Goal: Task Accomplishment & Management: Manage account settings

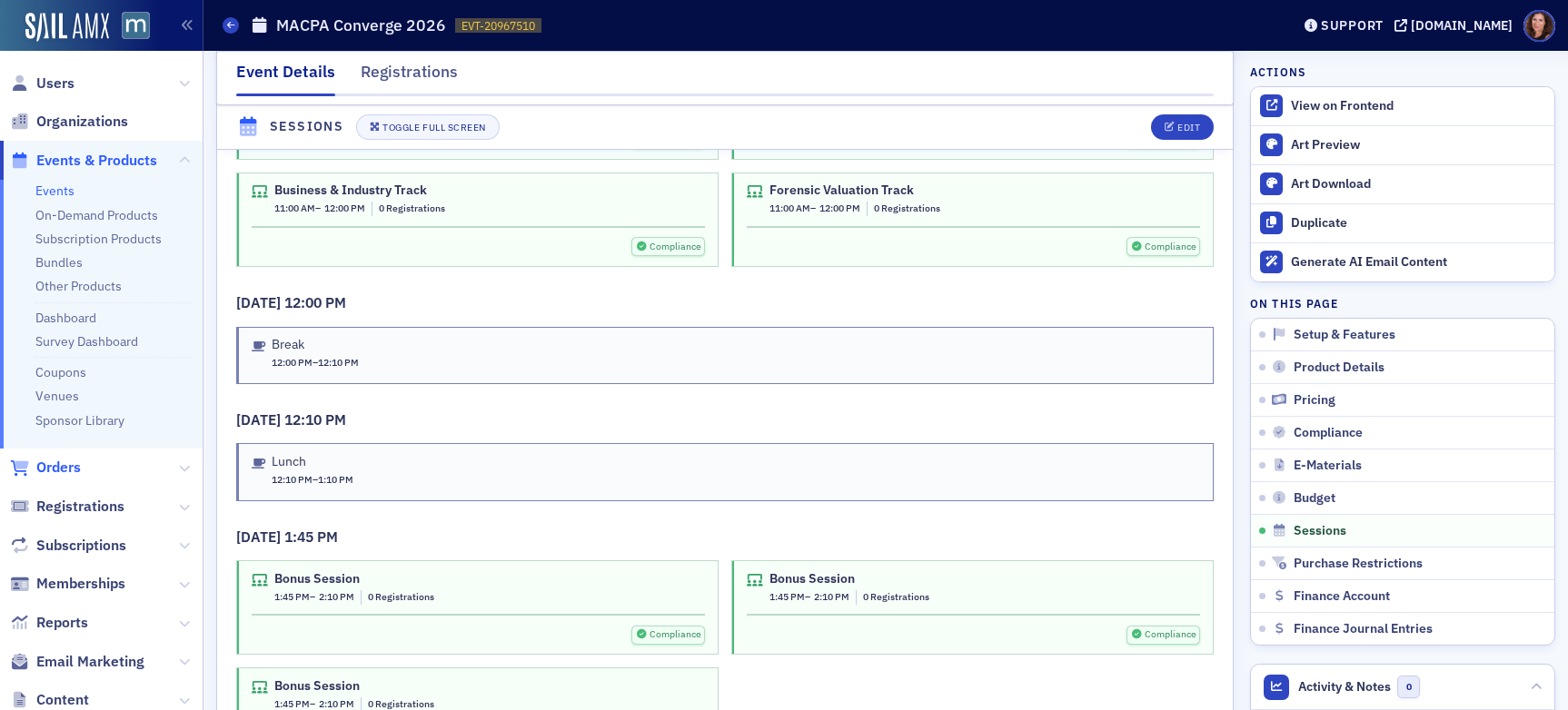
scroll to position [4228, 0]
click at [1177, 130] on div "Edit" at bounding box center [1188, 127] width 22 height 10
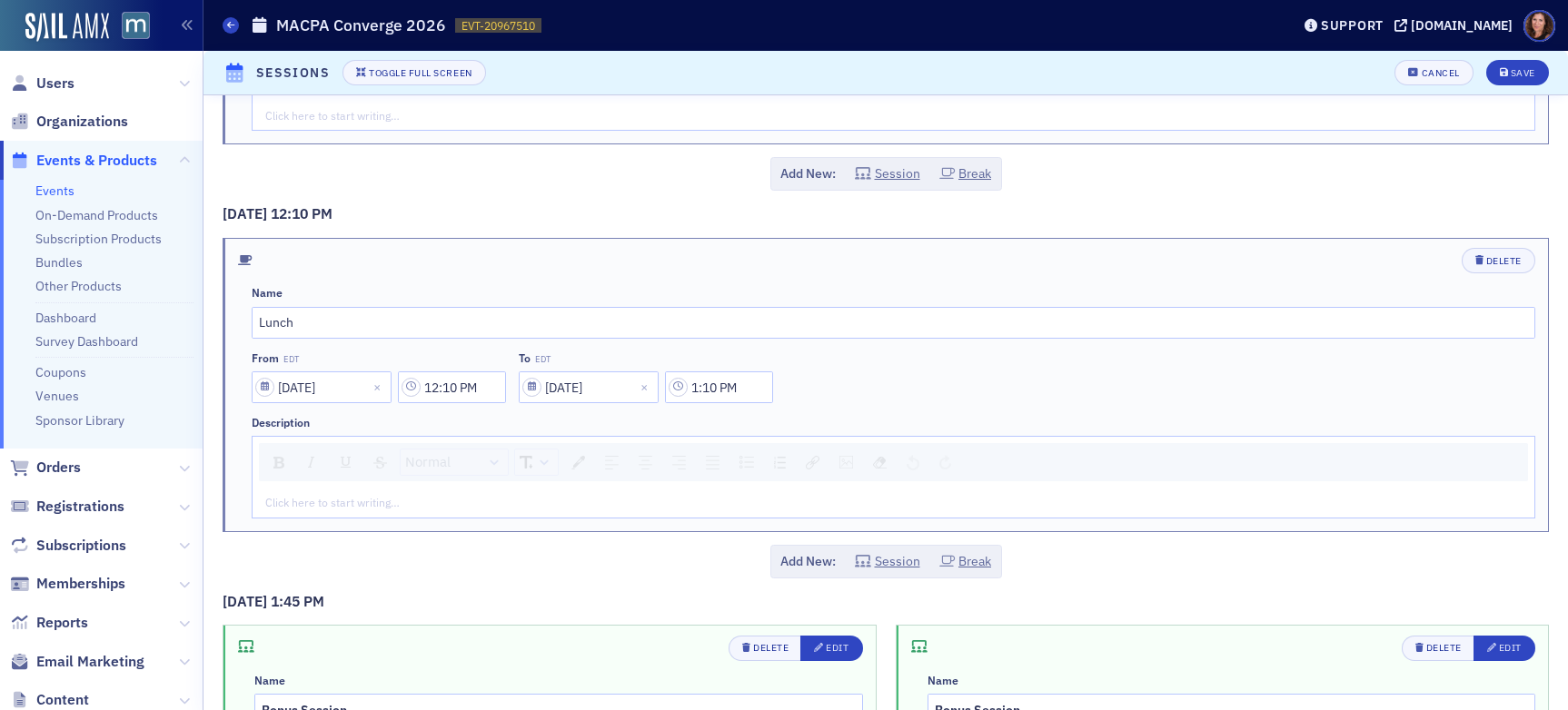
scroll to position [3715, 0]
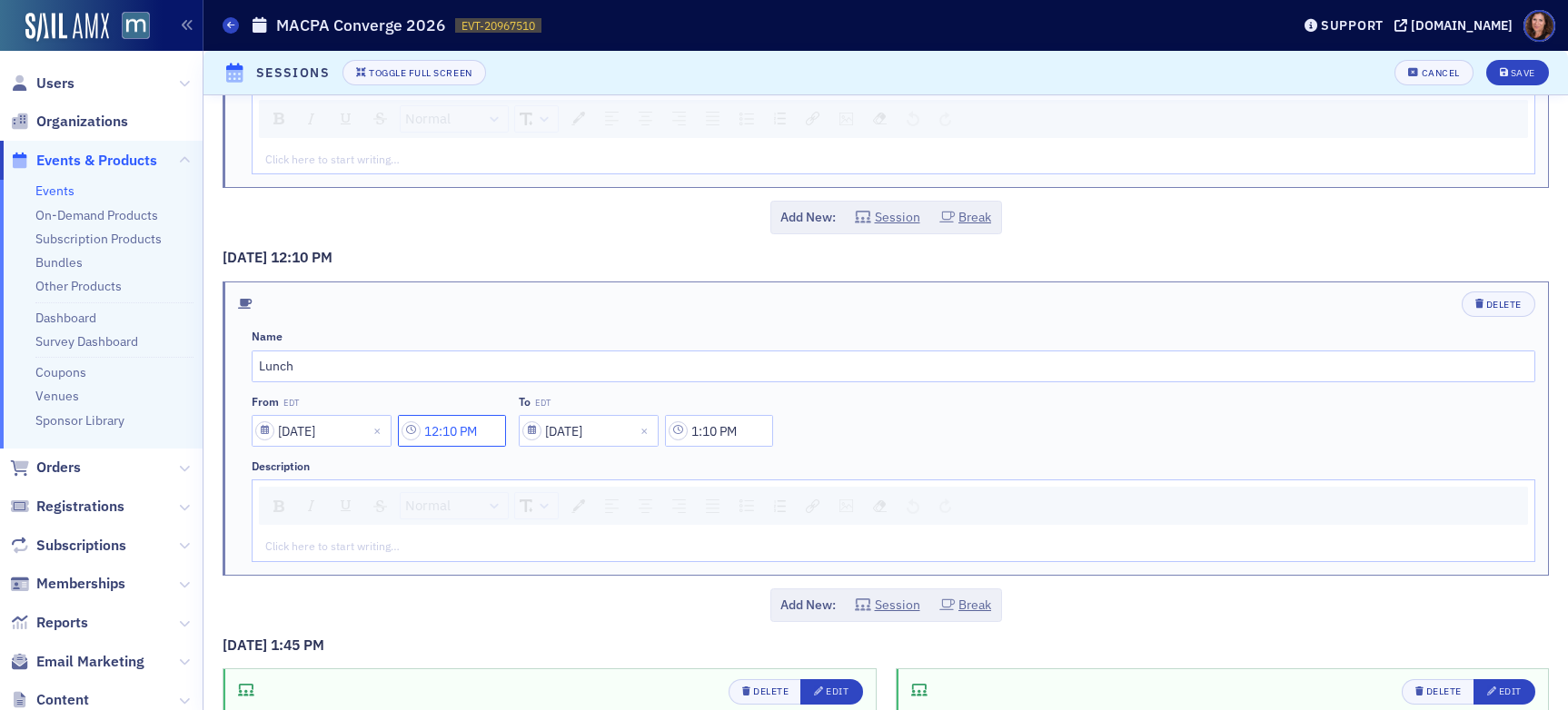
click at [458, 430] on input "12:10 PM" at bounding box center [452, 431] width 109 height 32
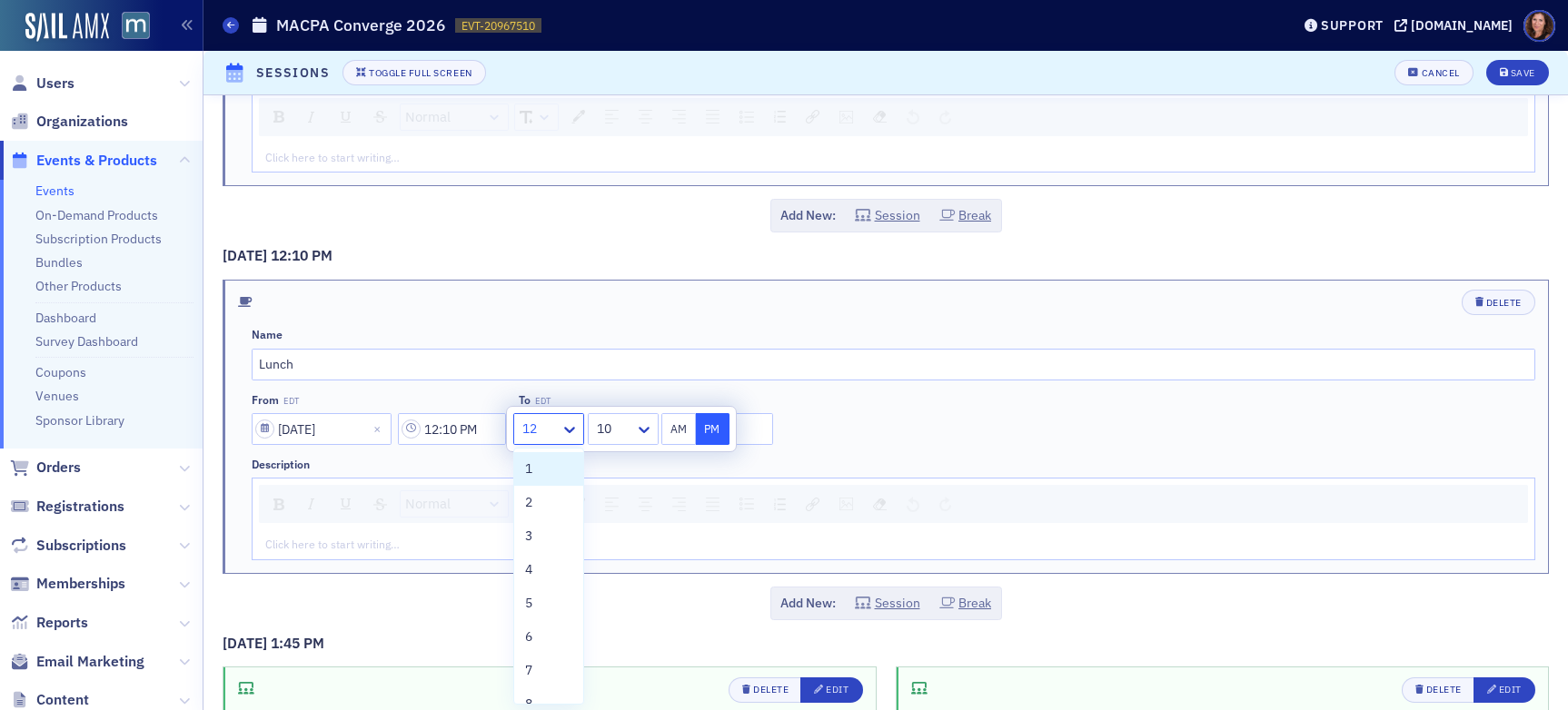
click at [554, 435] on div at bounding box center [539, 429] width 38 height 22
click at [551, 475] on div "1" at bounding box center [548, 469] width 47 height 19
type input "1:10 PM"
click at [836, 376] on input "Lunch" at bounding box center [893, 365] width 1284 height 32
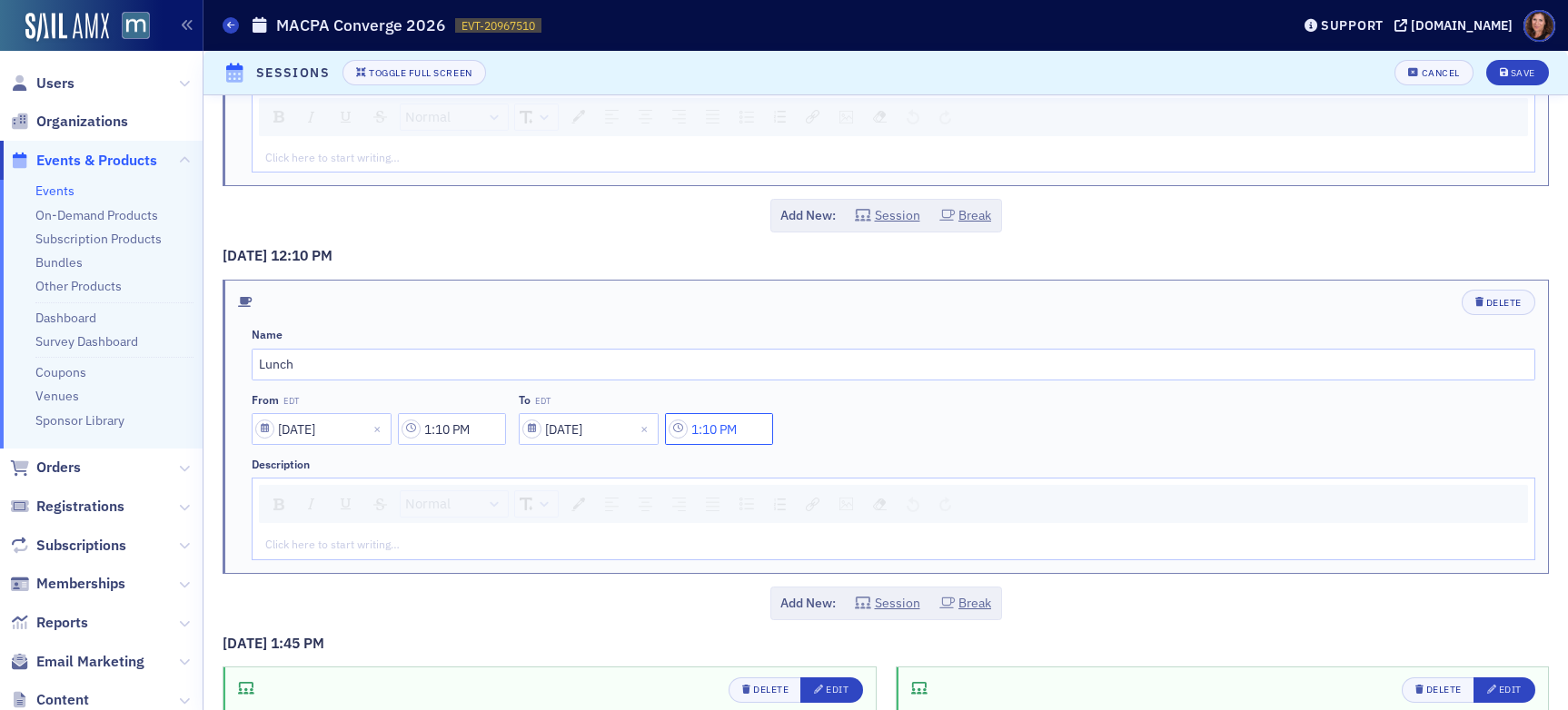
click at [728, 430] on input "1:10 PM" at bounding box center [719, 429] width 109 height 32
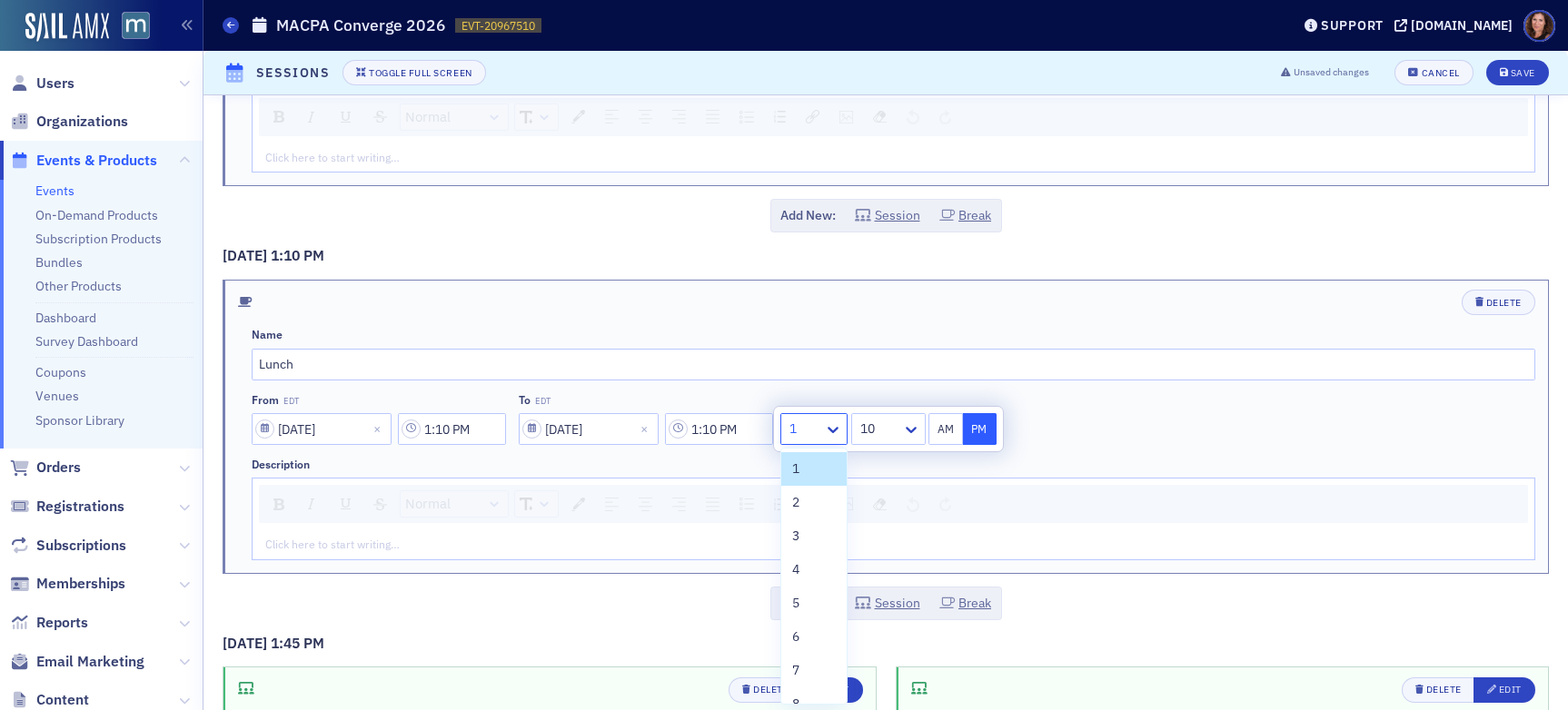
click at [820, 431] on div at bounding box center [805, 429] width 35 height 22
click at [822, 502] on div "2" at bounding box center [814, 502] width 65 height 34
type input "2:10 PM"
click at [994, 303] on div "Delete" at bounding box center [893, 302] width 1284 height 25
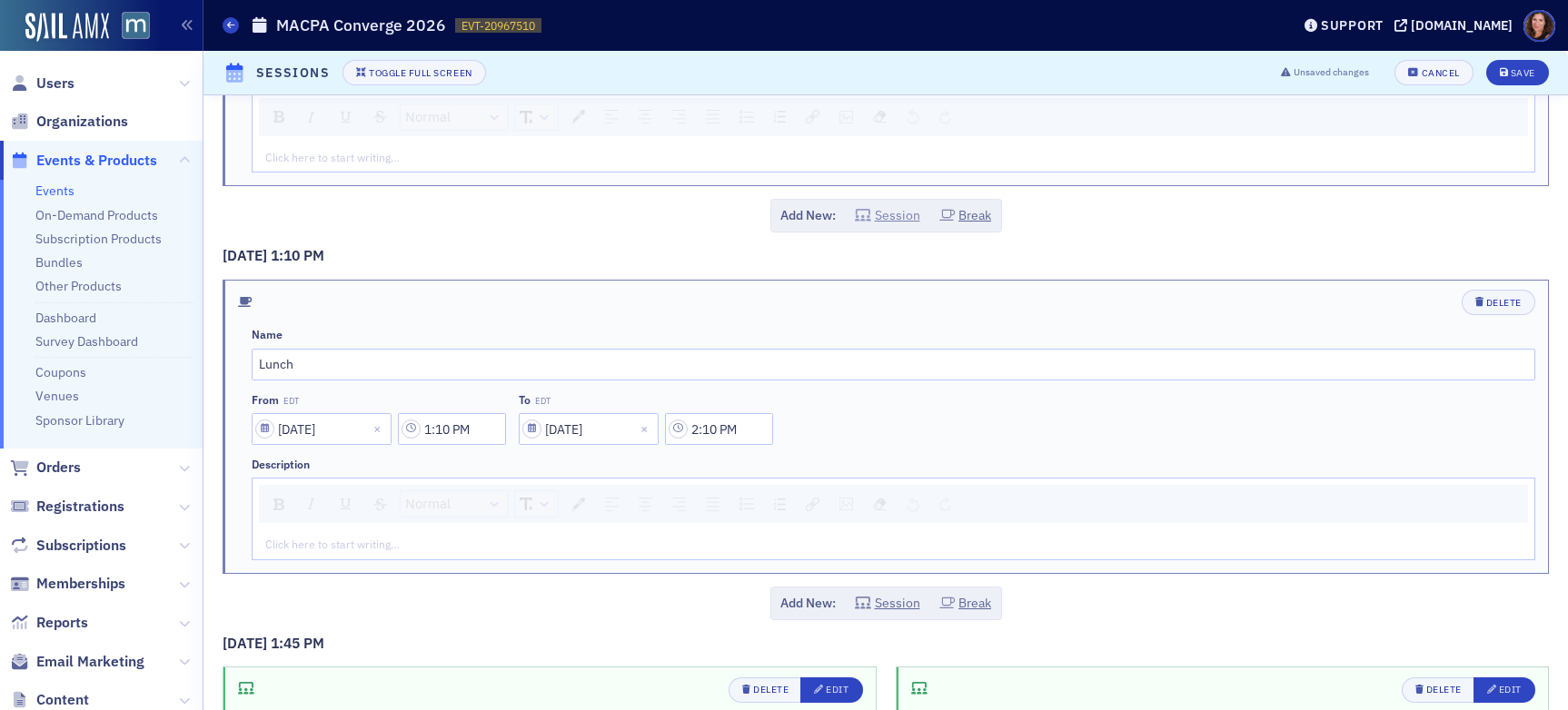
click at [880, 217] on button "Session" at bounding box center [888, 215] width 65 height 19
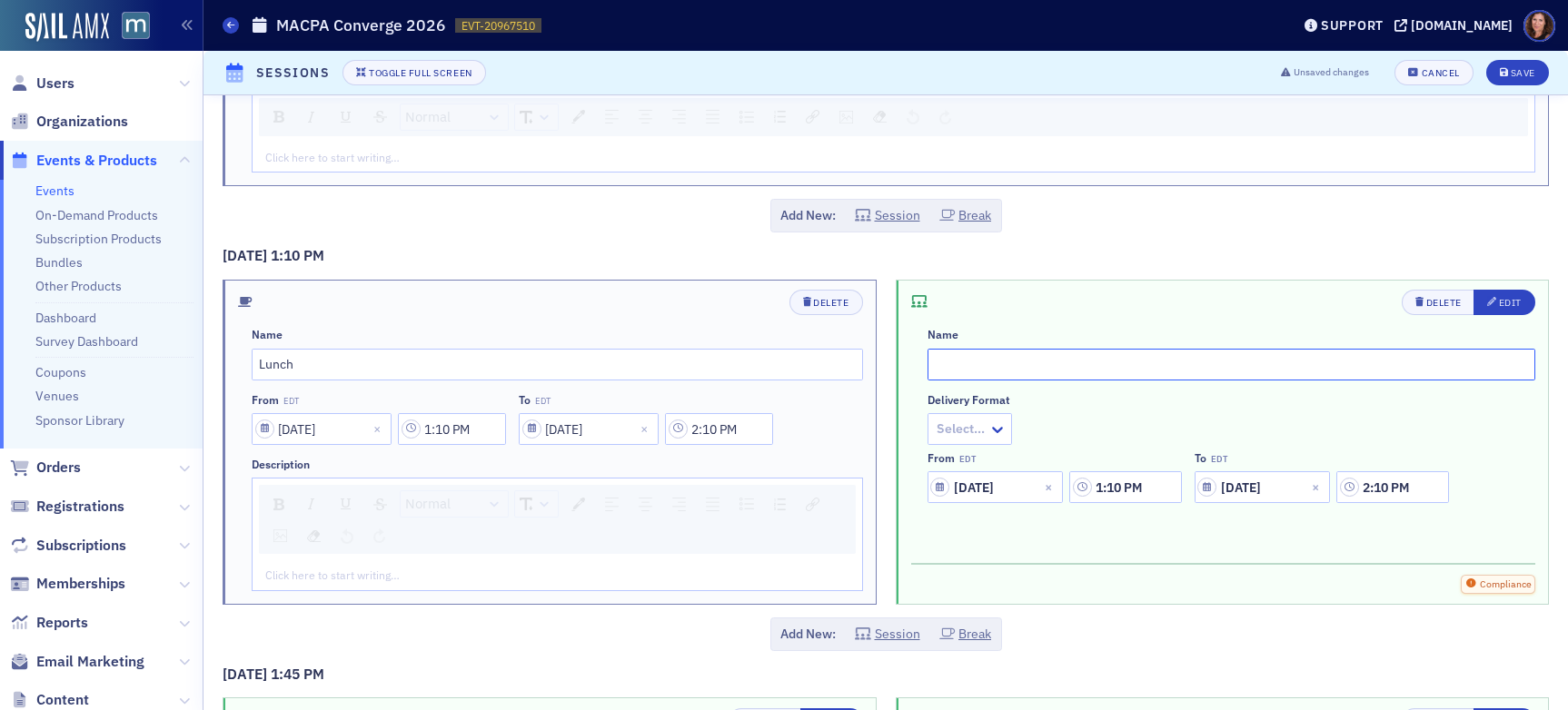
click at [1067, 366] on input "text" at bounding box center [1231, 365] width 608 height 32
type input "General Session"
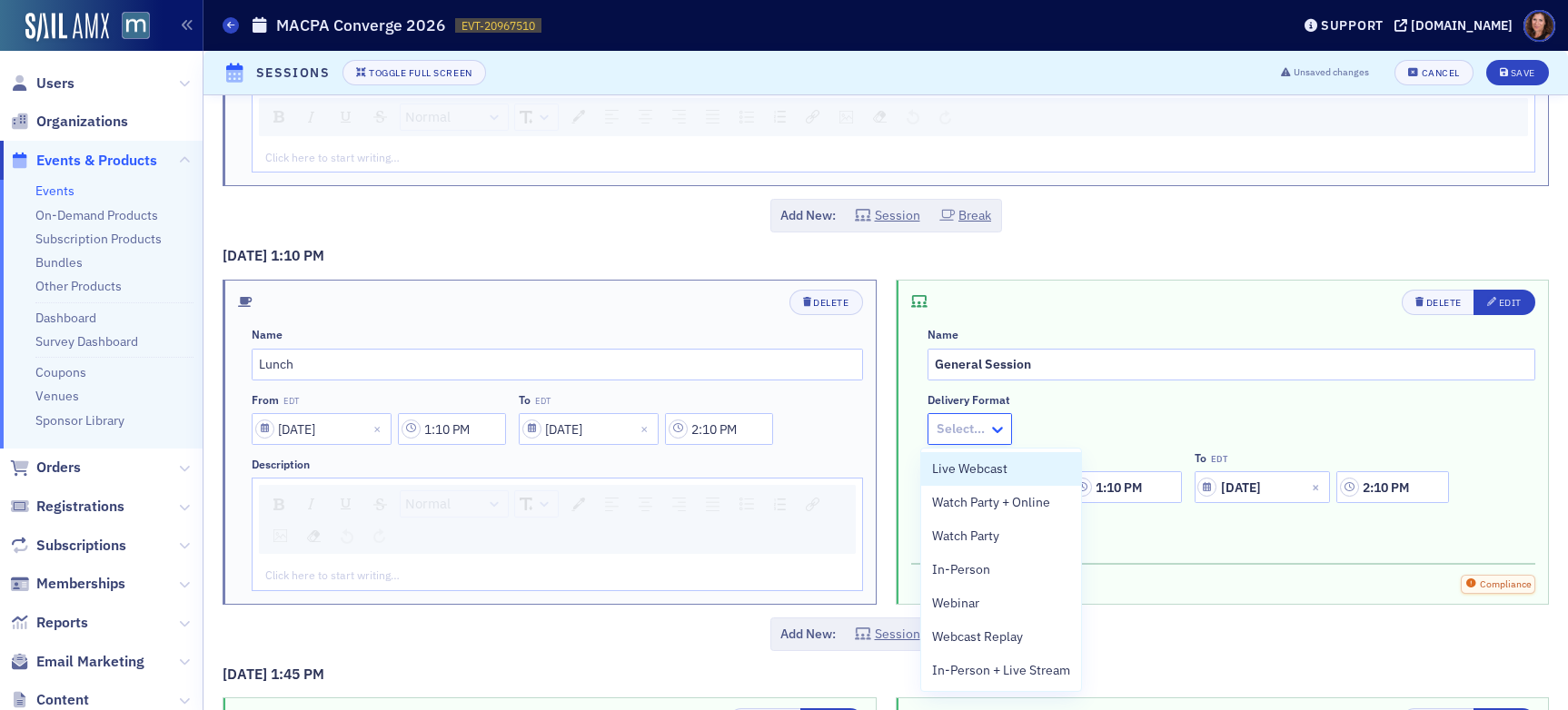
click at [995, 434] on icon at bounding box center [996, 428] width 18 height 18
click at [998, 574] on div "In-Person" at bounding box center [1001, 570] width 138 height 19
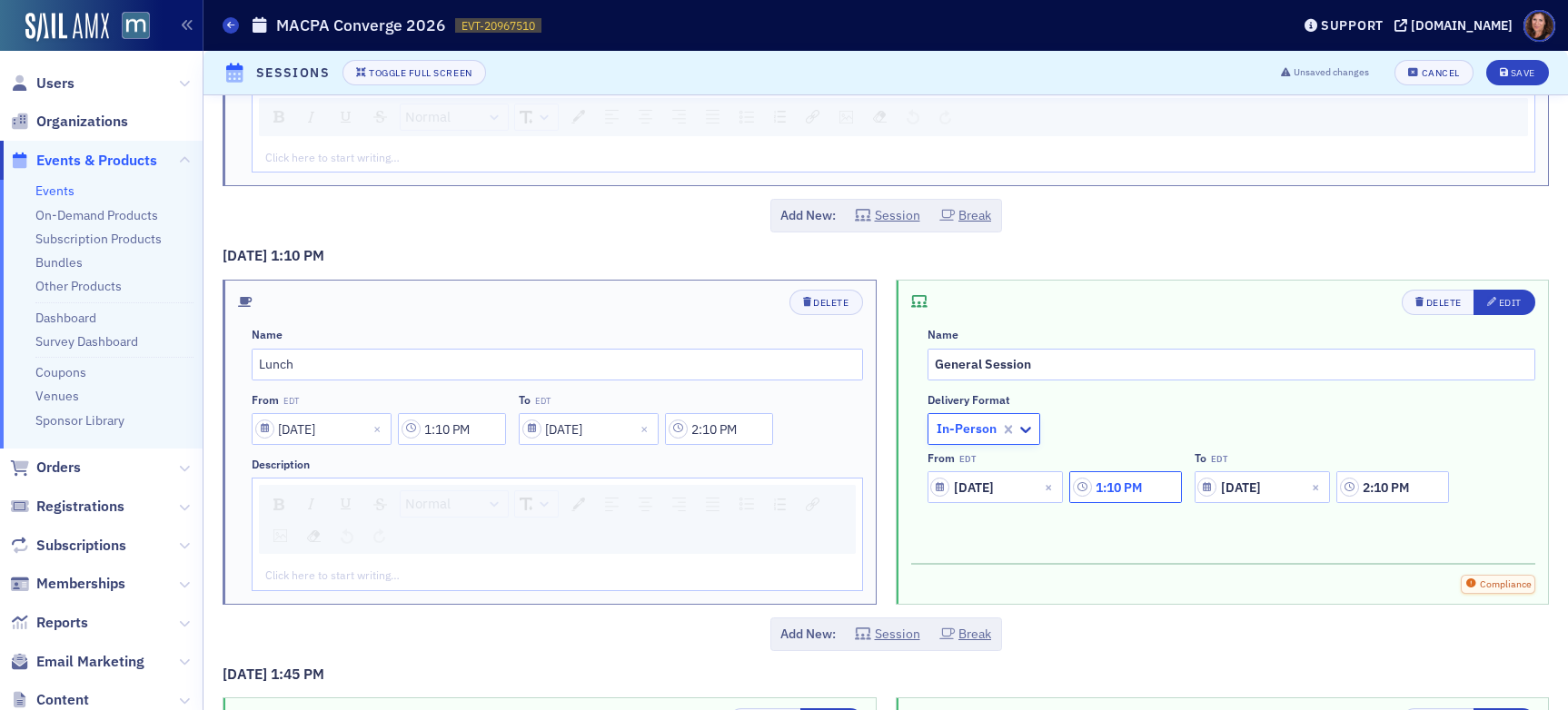
click at [1111, 490] on input "1:10 PM" at bounding box center [1125, 487] width 111 height 32
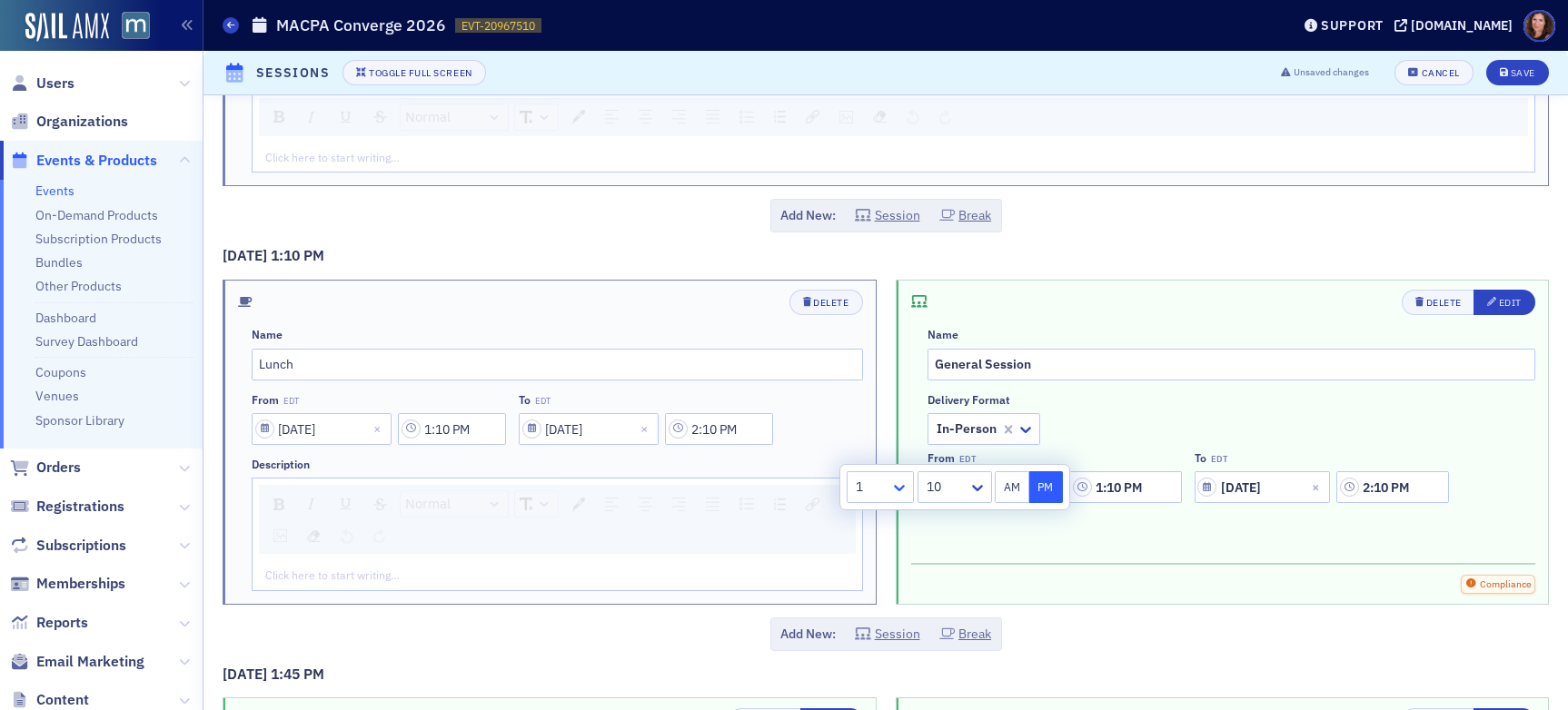
click at [898, 486] on icon at bounding box center [898, 487] width 18 height 18
click at [882, 674] on div "12" at bounding box center [879, 683] width 44 height 19
type input "12:10 PM"
click at [992, 537] on div "[DATE] 1:10 PM Delete Name Lunch From EDT [DATE] 1:10 PM To EDT [DATE] 2:10 PM …" at bounding box center [885, 447] width 1326 height 405
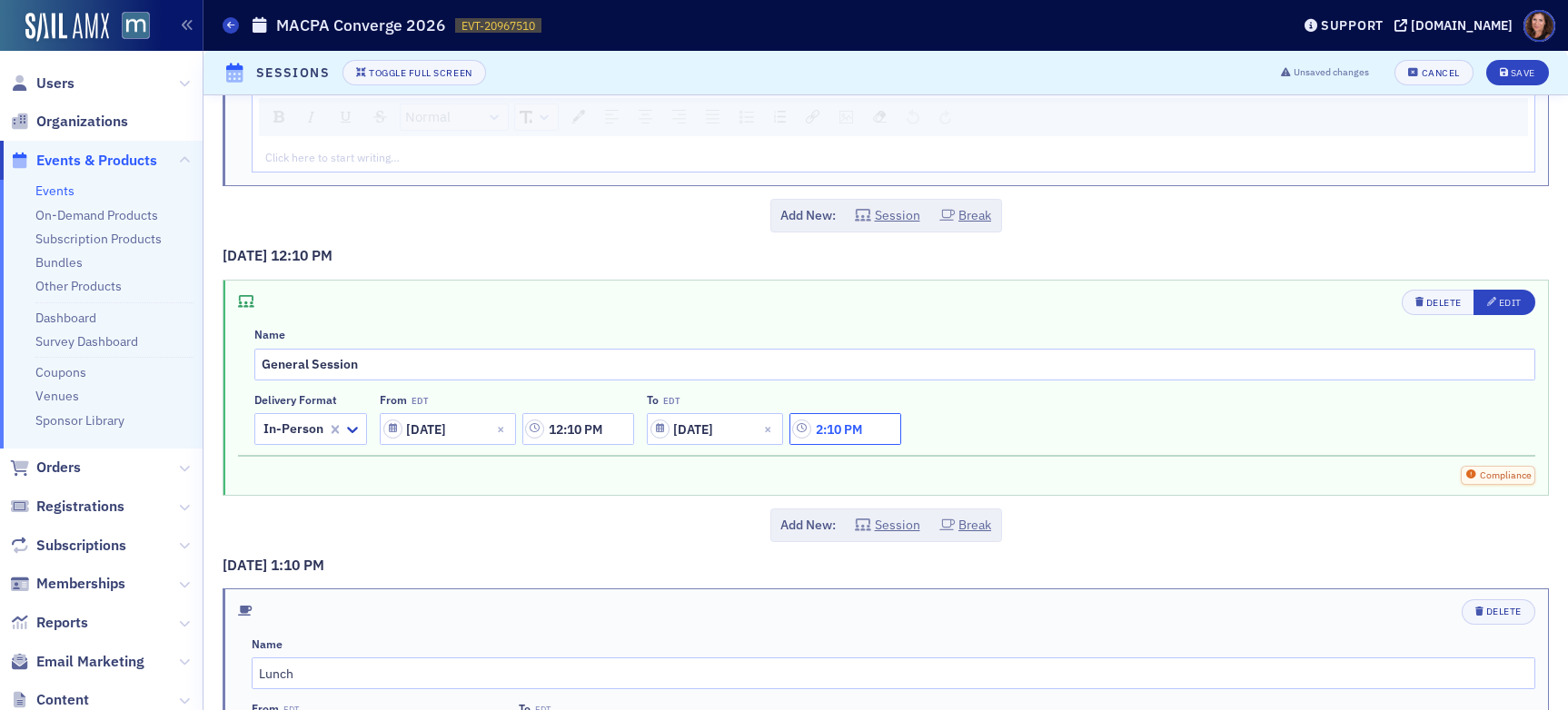
click at [855, 420] on input "2:10 PM" at bounding box center [845, 429] width 111 height 32
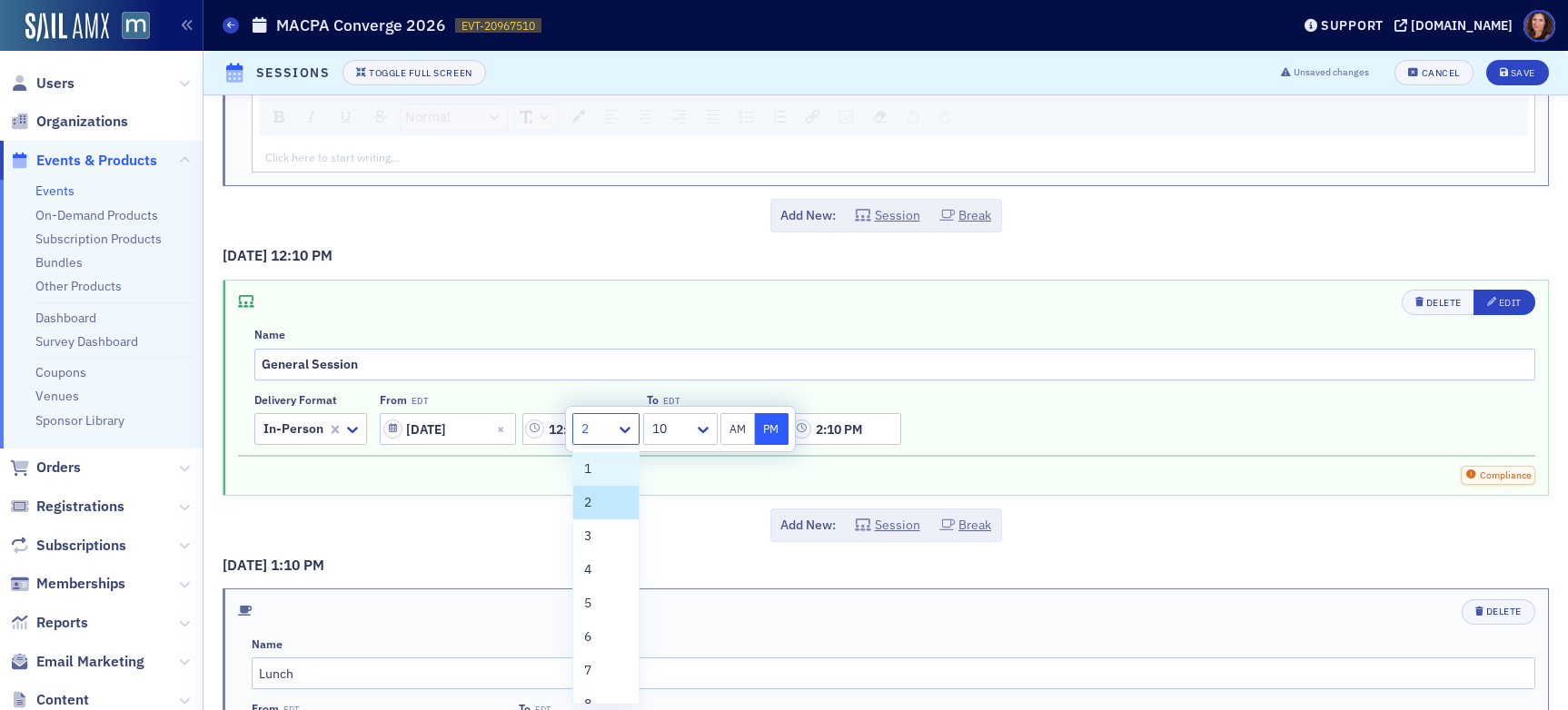
click at [613, 427] on div at bounding box center [596, 429] width 35 height 22
click at [597, 462] on div "1" at bounding box center [605, 469] width 44 height 19
type input "1:10 PM"
click at [1017, 364] on input "General Session" at bounding box center [894, 365] width 1281 height 32
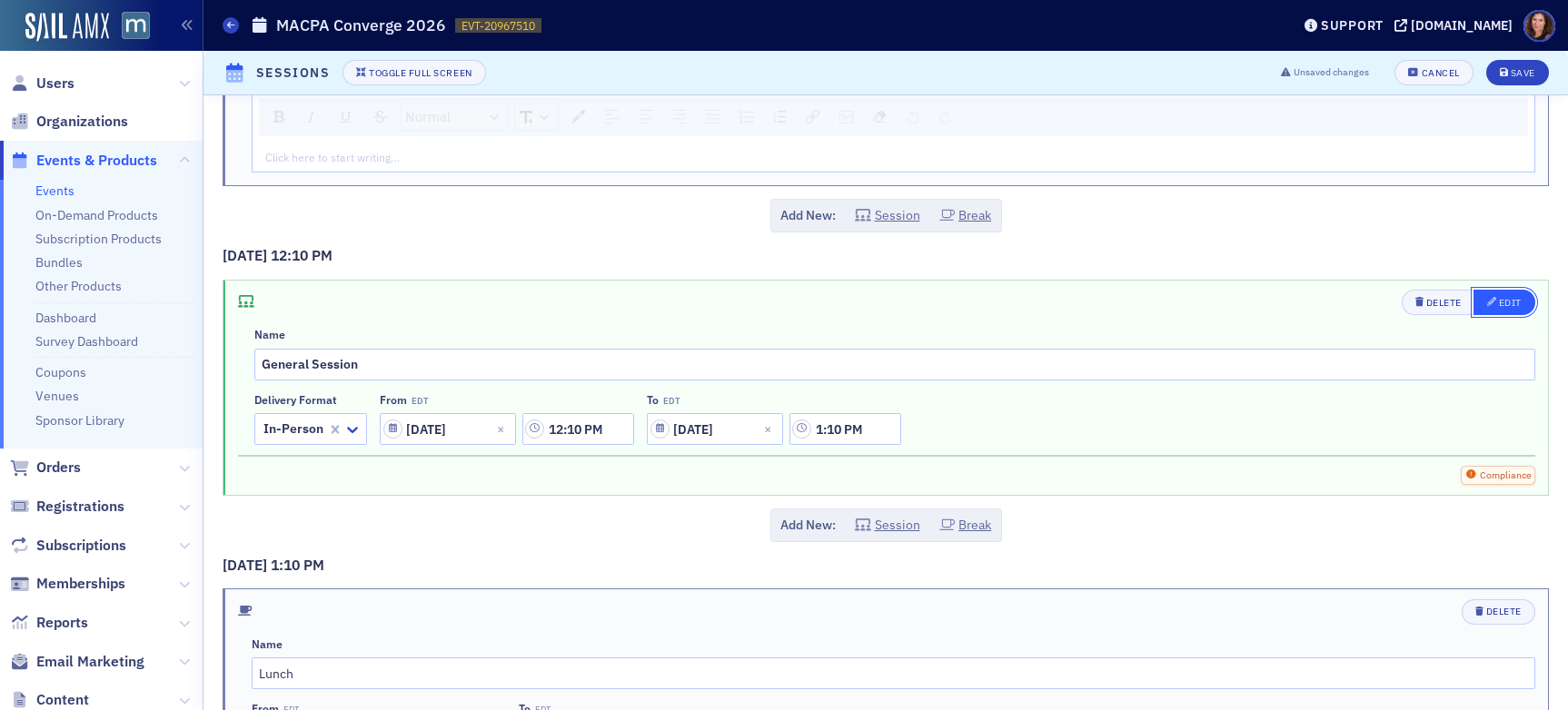
click at [1499, 299] on div "Edit" at bounding box center [1510, 302] width 22 height 10
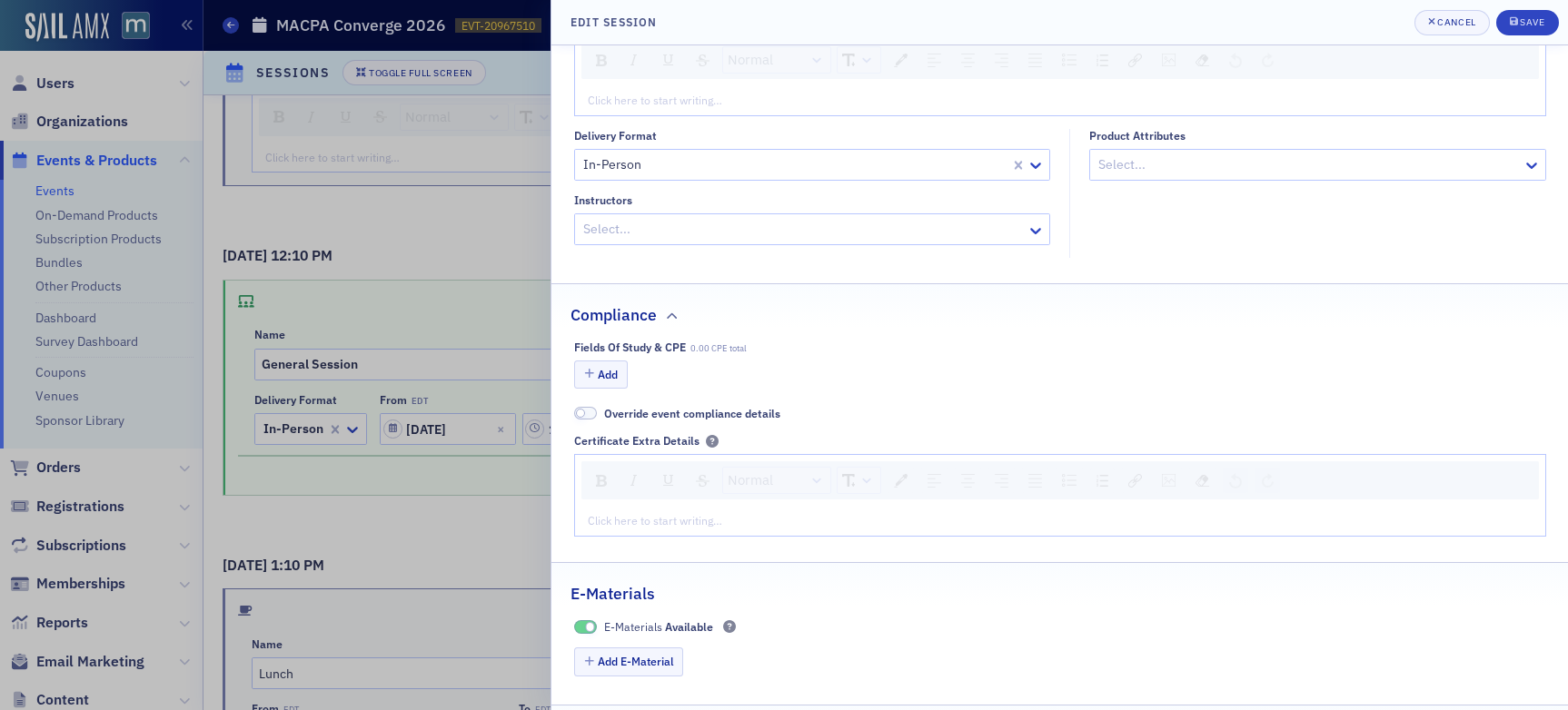
scroll to position [326, 0]
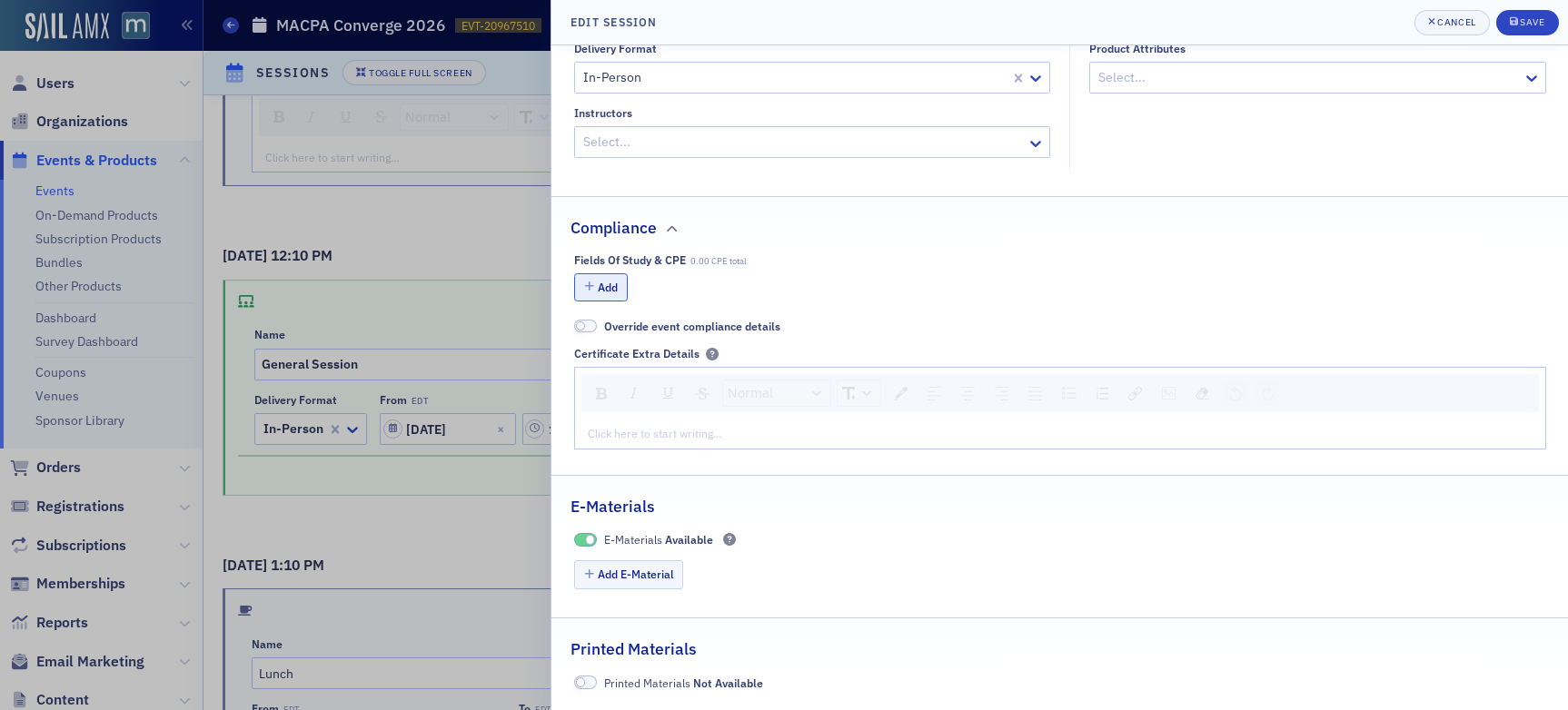
type input "1:10 PM"
click at [603, 278] on button "Add" at bounding box center [602, 287] width 54 height 28
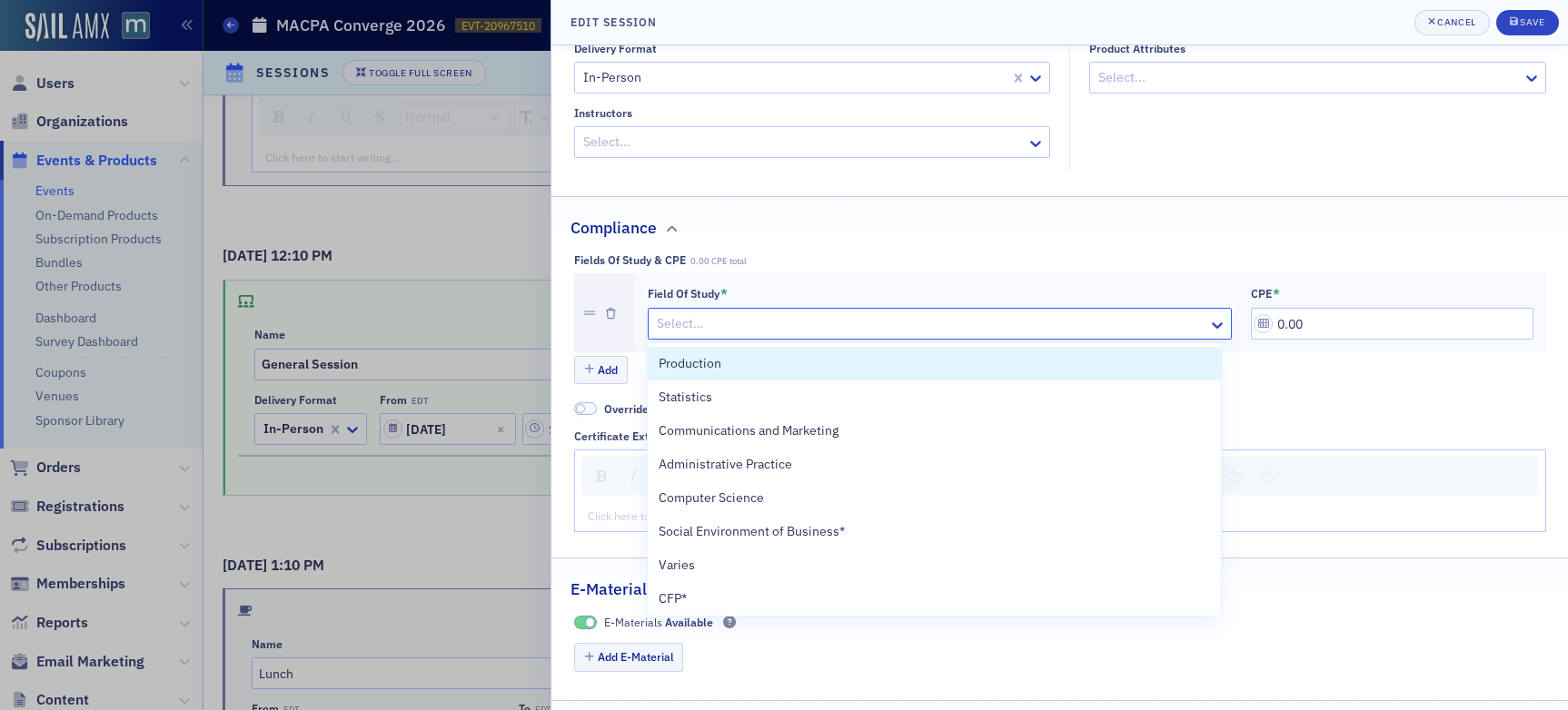
click at [761, 323] on div at bounding box center [930, 324] width 551 height 22
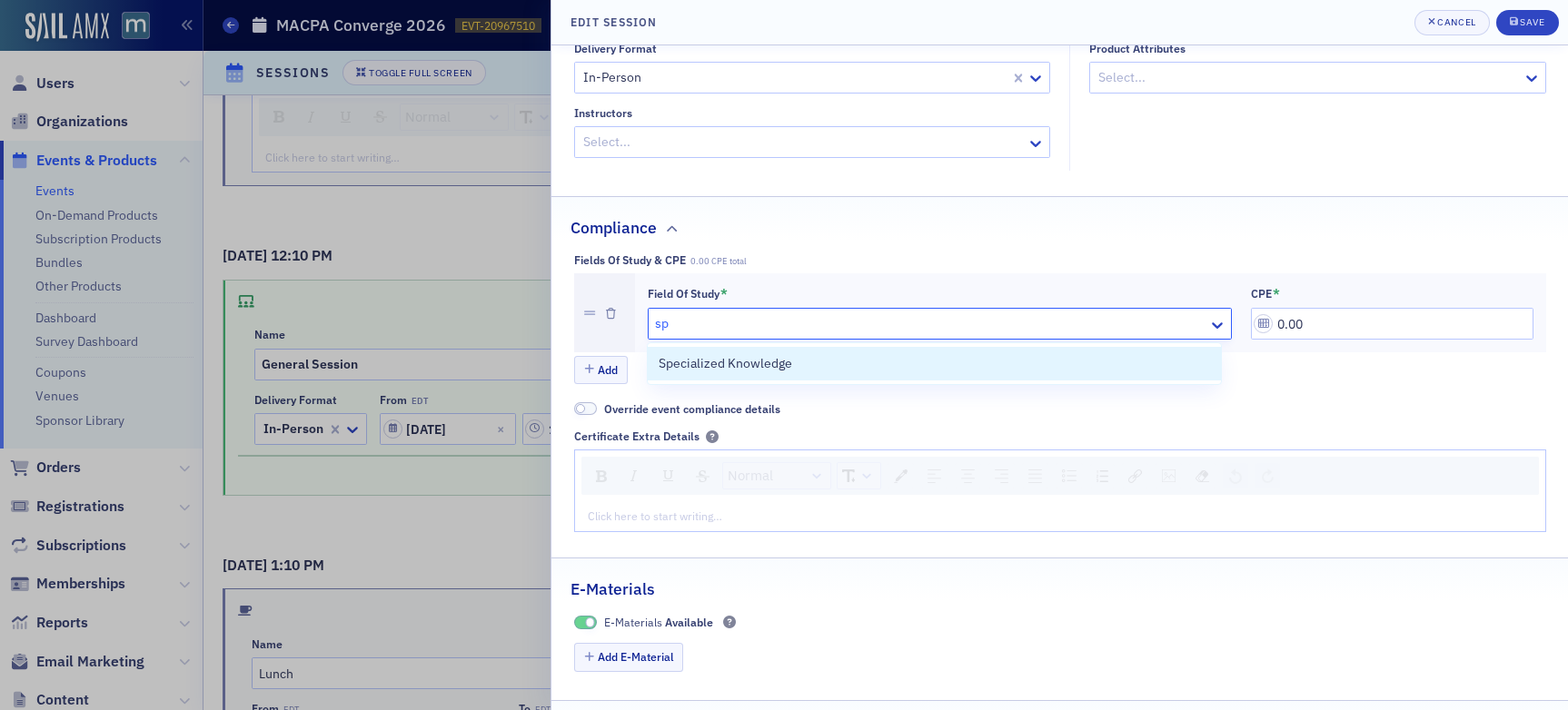
type input "spe"
click at [785, 362] on span "Specialized Knowledge" at bounding box center [725, 364] width 134 height 19
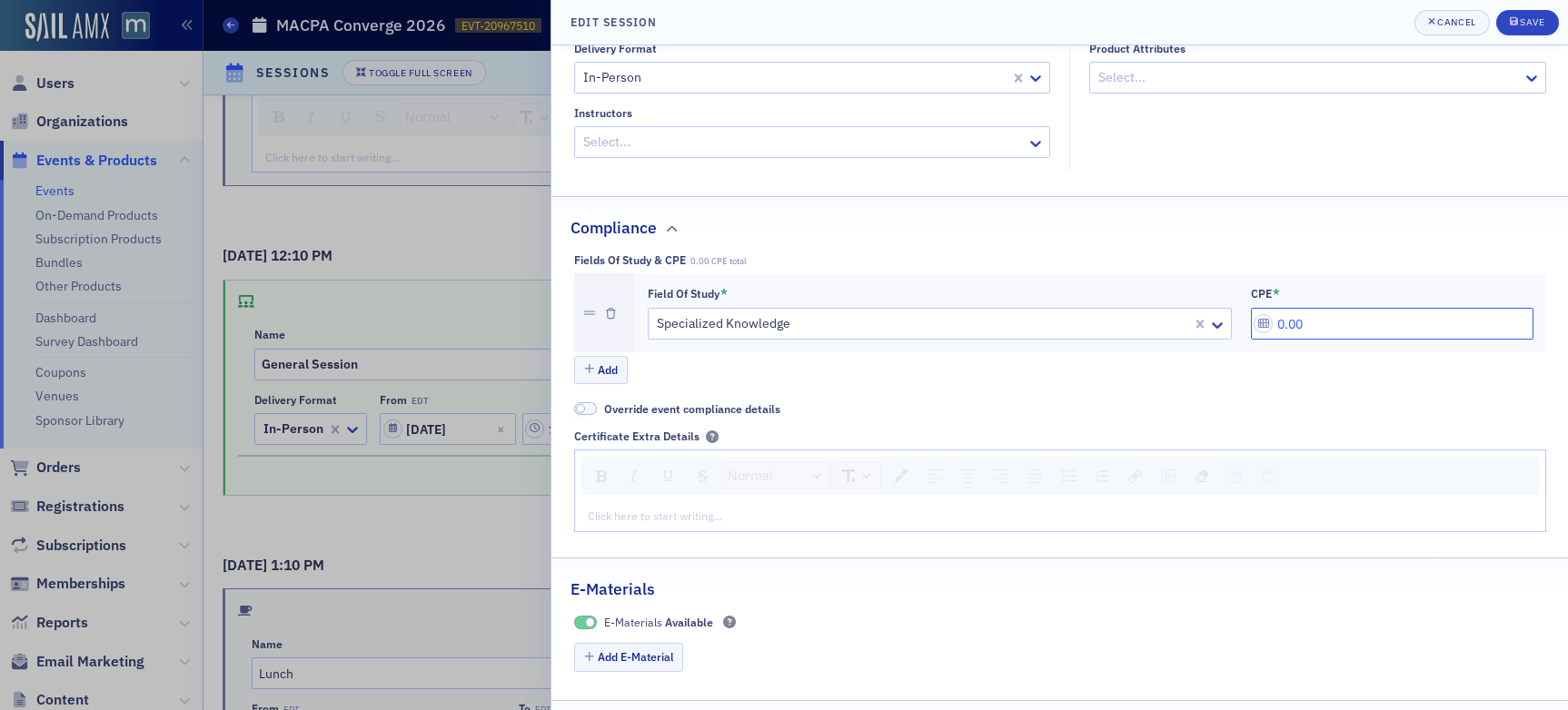
drag, startPoint x: 1356, startPoint y: 326, endPoint x: 1121, endPoint y: 320, distance: 235.1
click at [1121, 320] on div "Field of Study * Specialized Knowledge CPE * 0.00" at bounding box center [1090, 313] width 886 height 54
type input "1.20"
click at [1534, 21] on div "Save" at bounding box center [1532, 22] width 24 height 10
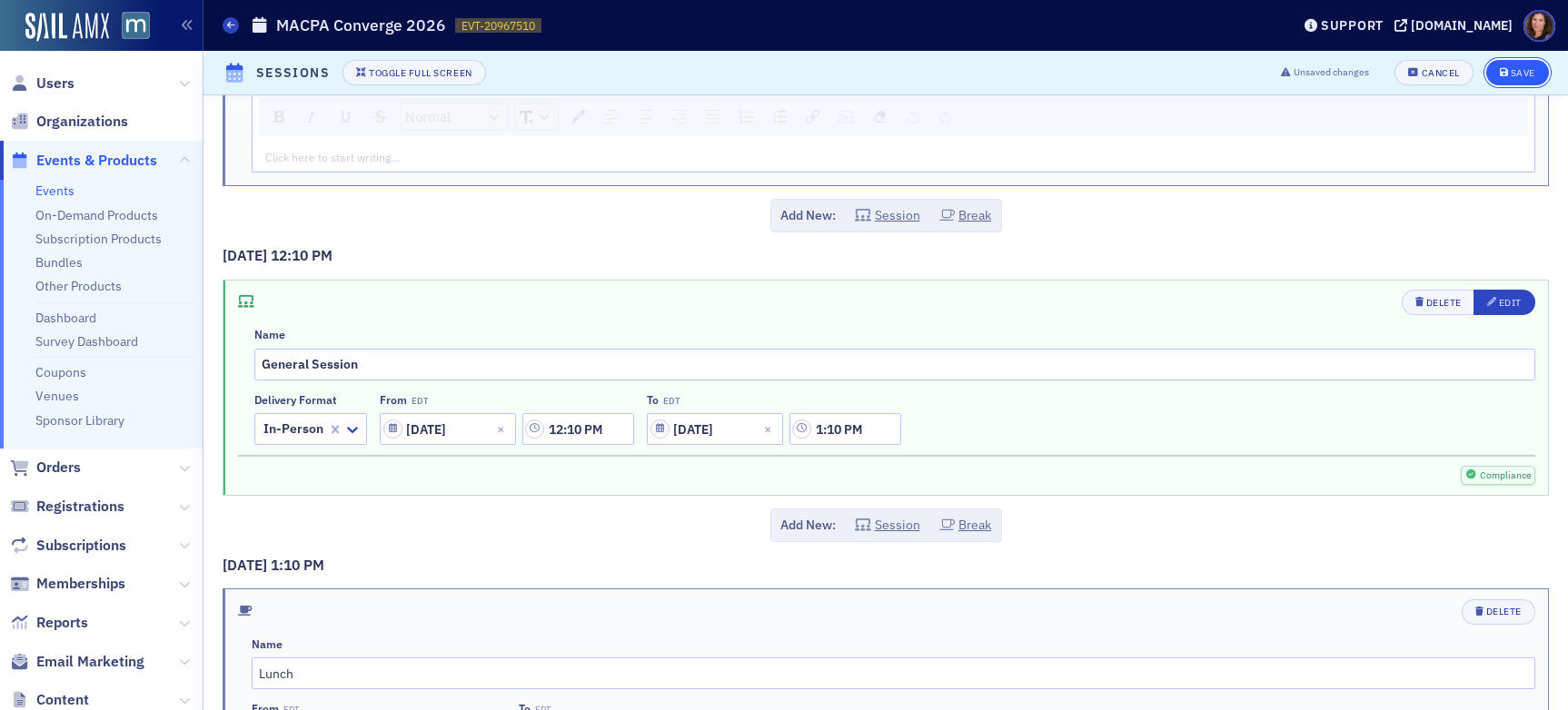
click at [1519, 65] on button "Save" at bounding box center [1517, 72] width 63 height 25
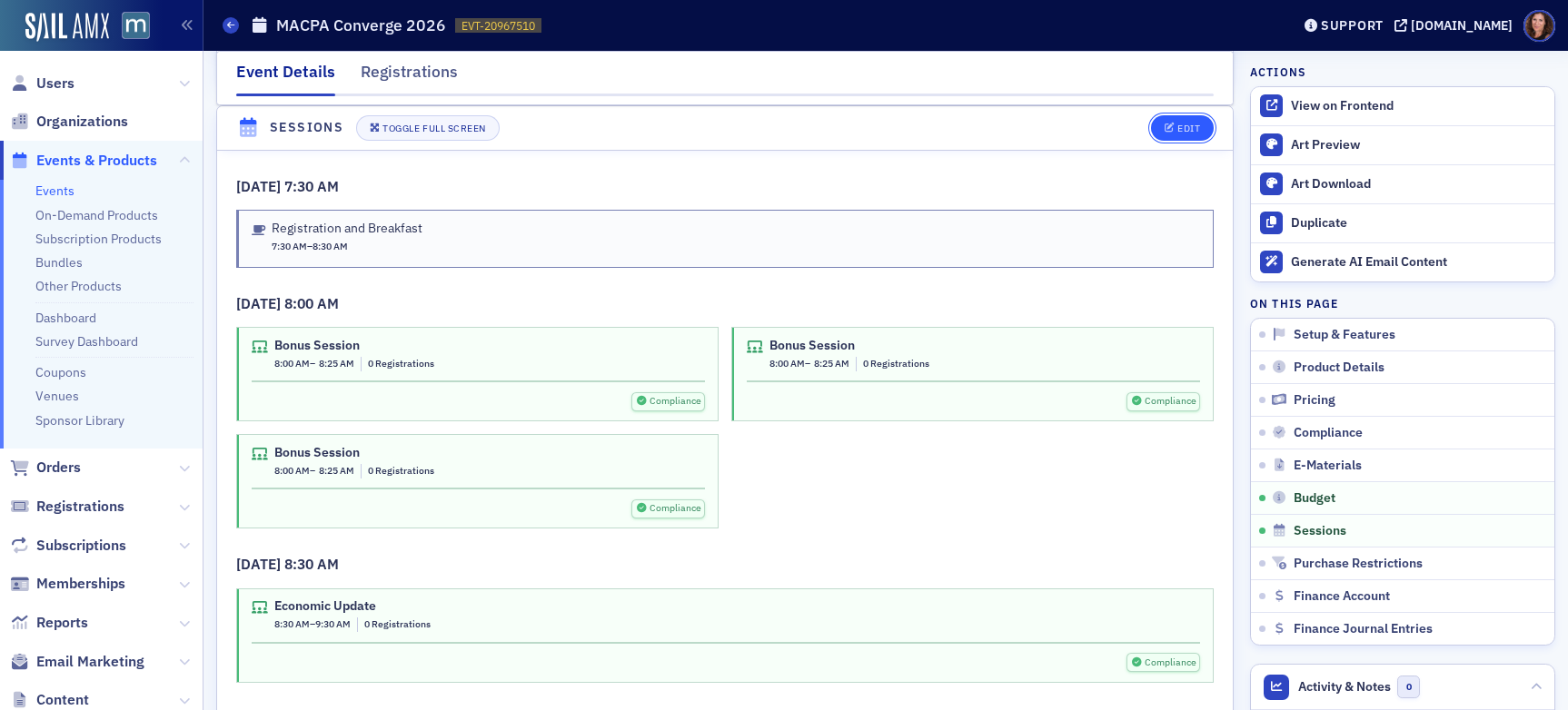
click at [1151, 120] on button "Edit" at bounding box center [1182, 127] width 63 height 25
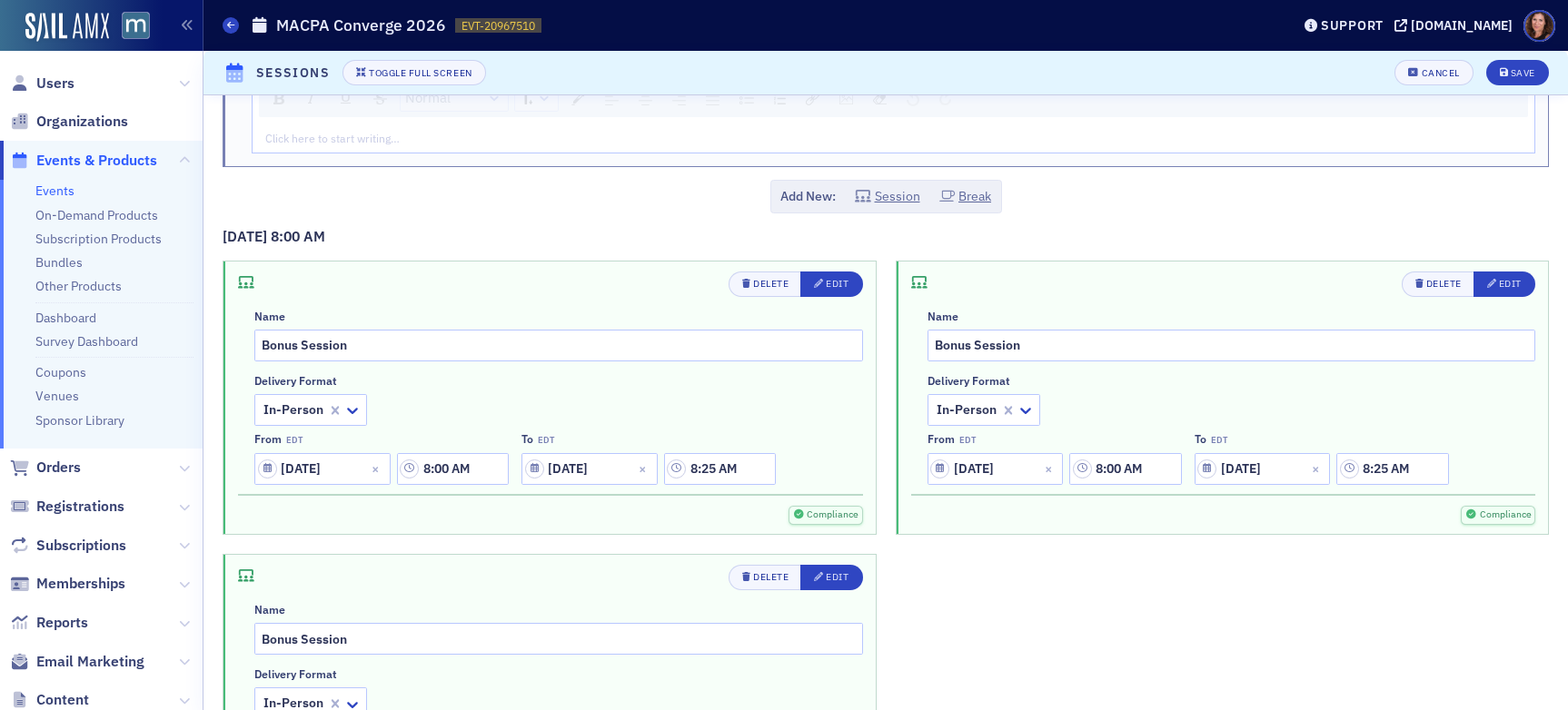
scroll to position [355, 0]
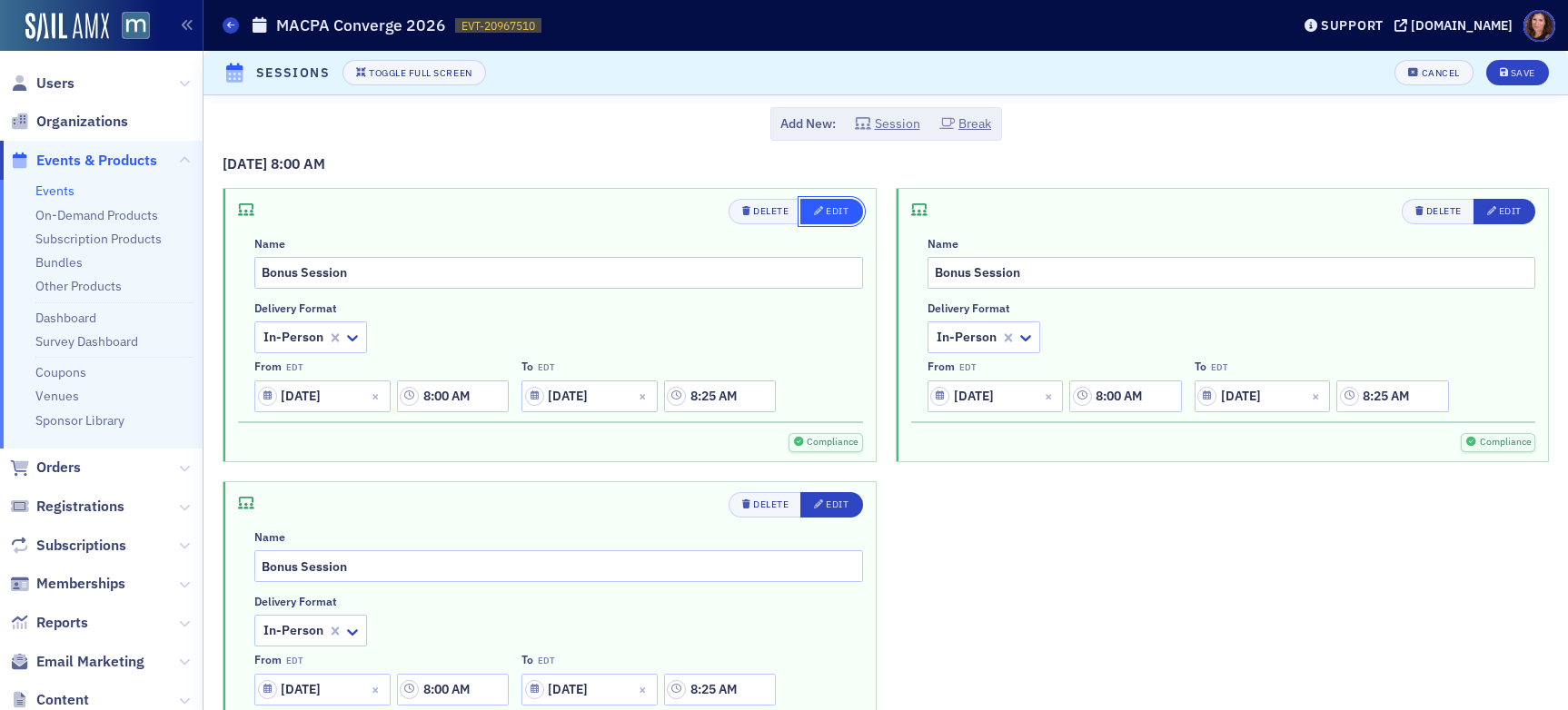
click at [825, 214] on div "Edit" at bounding box center [836, 210] width 22 height 10
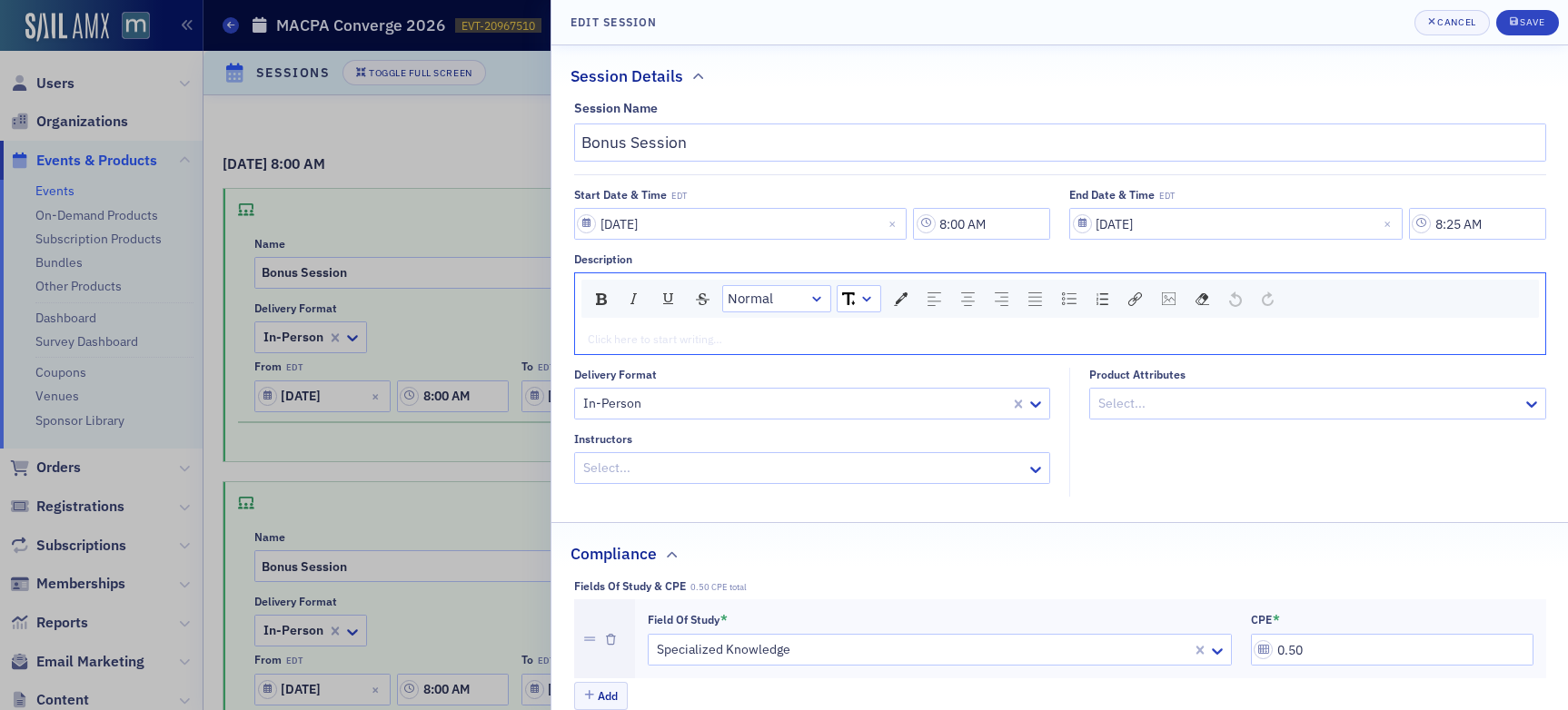
click at [668, 336] on div "rdw-editor" at bounding box center [1060, 338] width 944 height 16
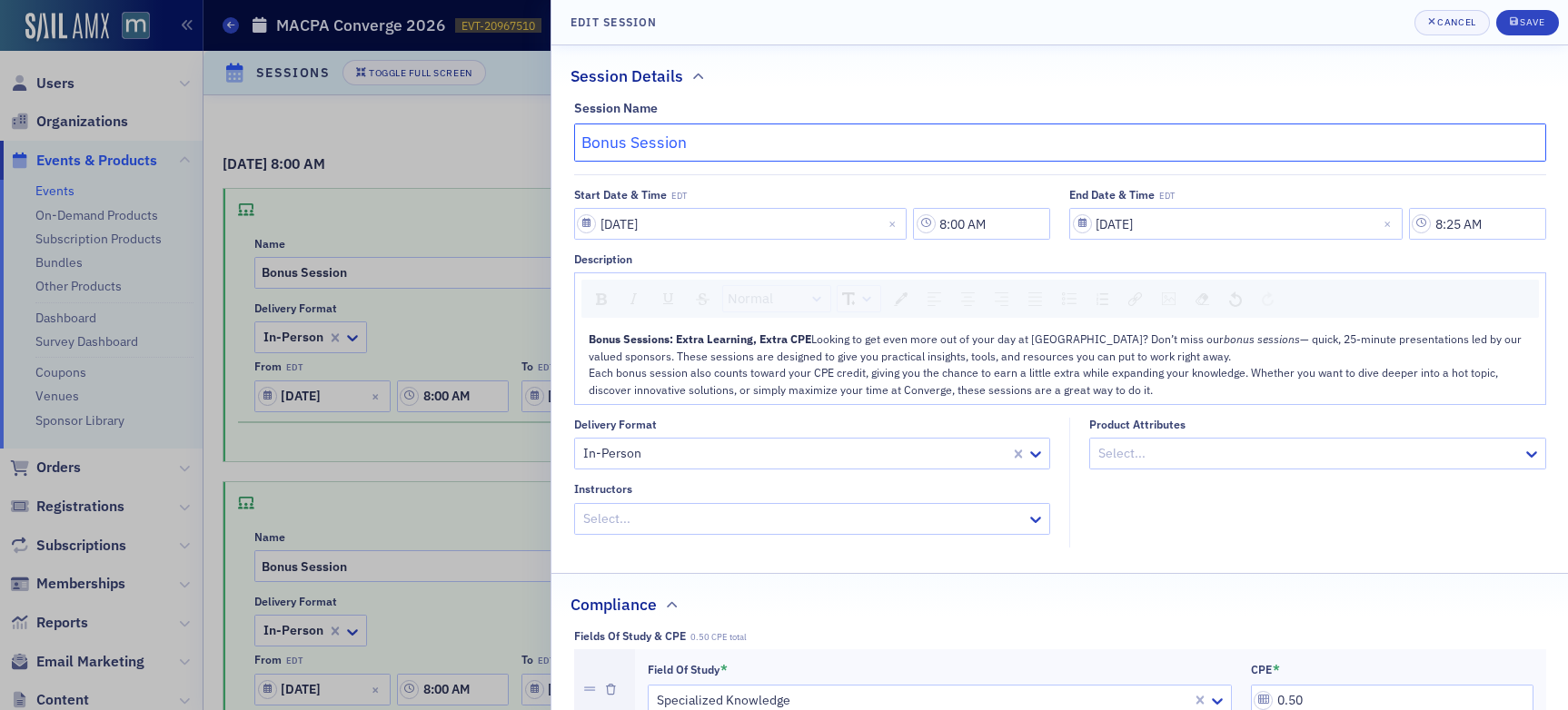
click at [729, 140] on input "Bonus Session" at bounding box center [1060, 142] width 972 height 38
type input "Bonus Session"
click at [823, 334] on div "Bonus Sessions: Extra Learning, Extra CPE Looking to get even more out of your …" at bounding box center [1060, 347] width 944 height 34
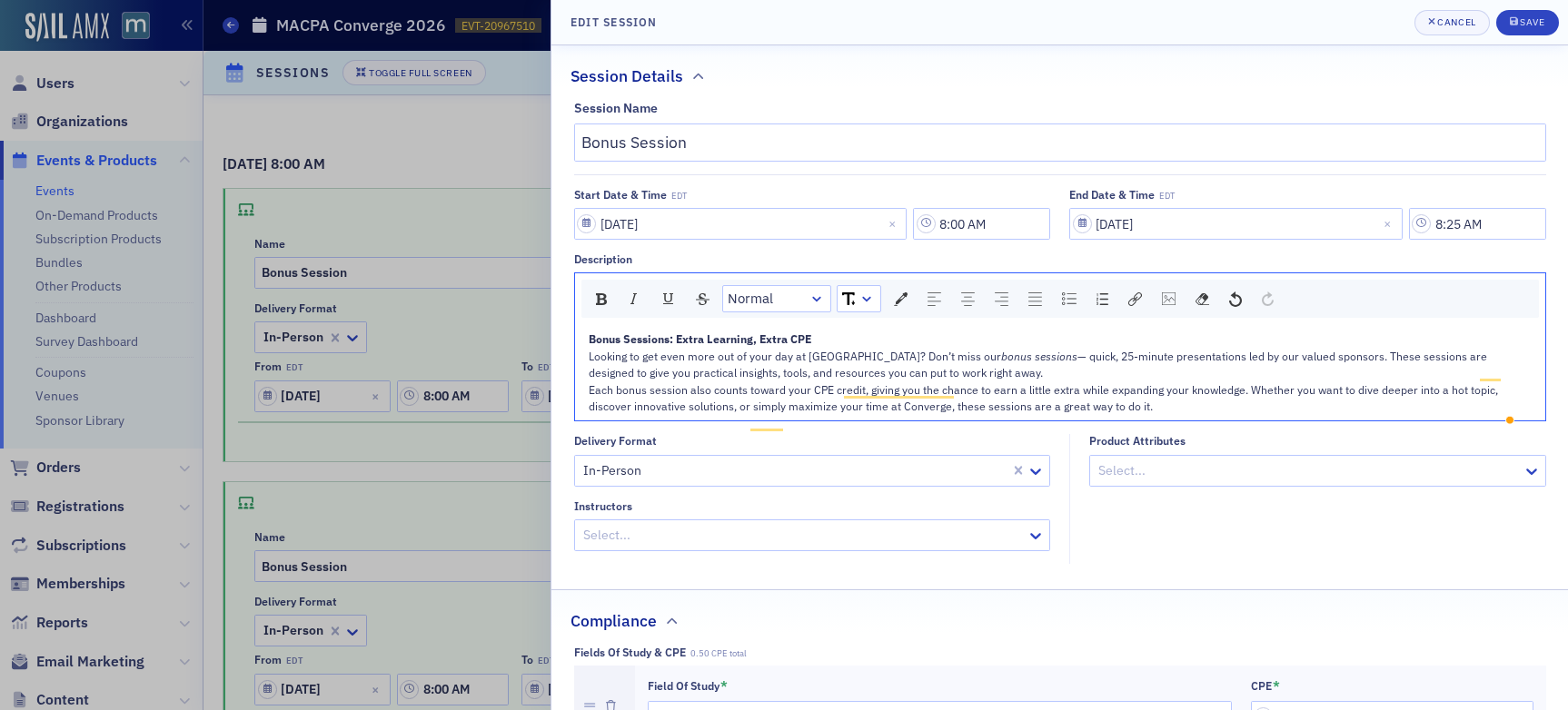
click at [963, 382] on div "Looking to get even more out of your day at [GEOGRAPHIC_DATA]? Don’t miss our b…" at bounding box center [1060, 365] width 944 height 34
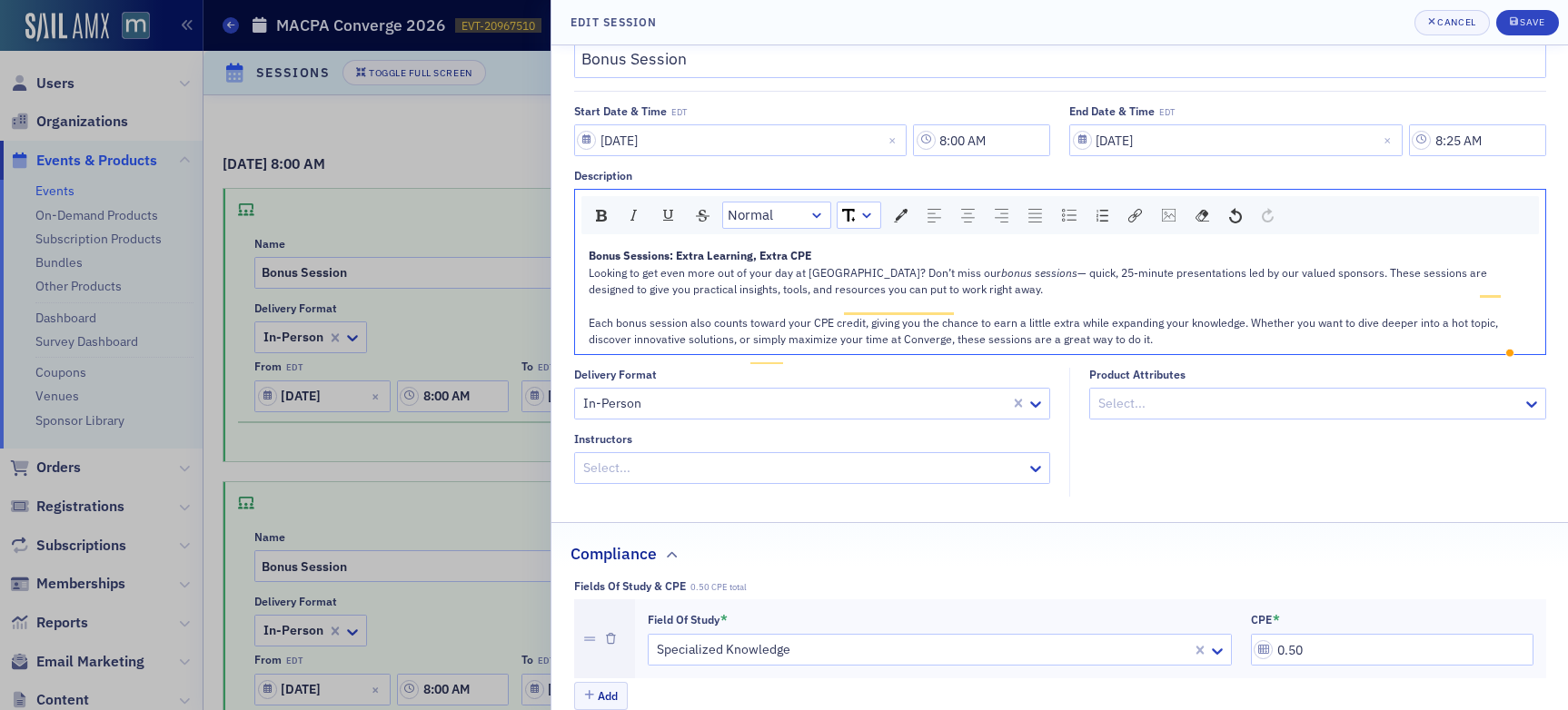
scroll to position [86, 0]
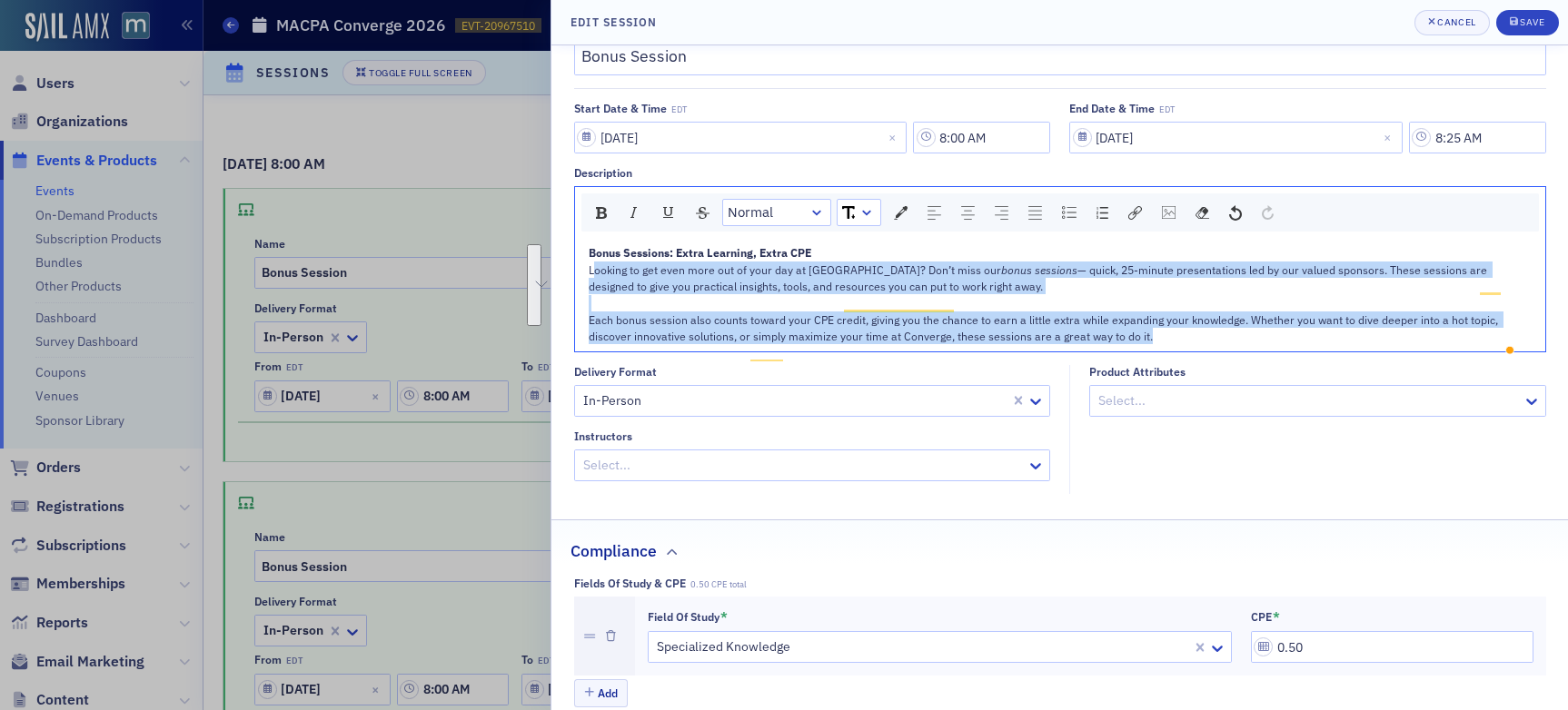
drag, startPoint x: 588, startPoint y: 290, endPoint x: 1240, endPoint y: 356, distance: 655.3
click at [1243, 344] on div "Bonus Sessions: Extra Learning, Extra CPE Looking to get even more out of your …" at bounding box center [1060, 294] width 944 height 100
copy div "Looking to get even more out of your day at [GEOGRAPHIC_DATA]? Don’t miss our b…"
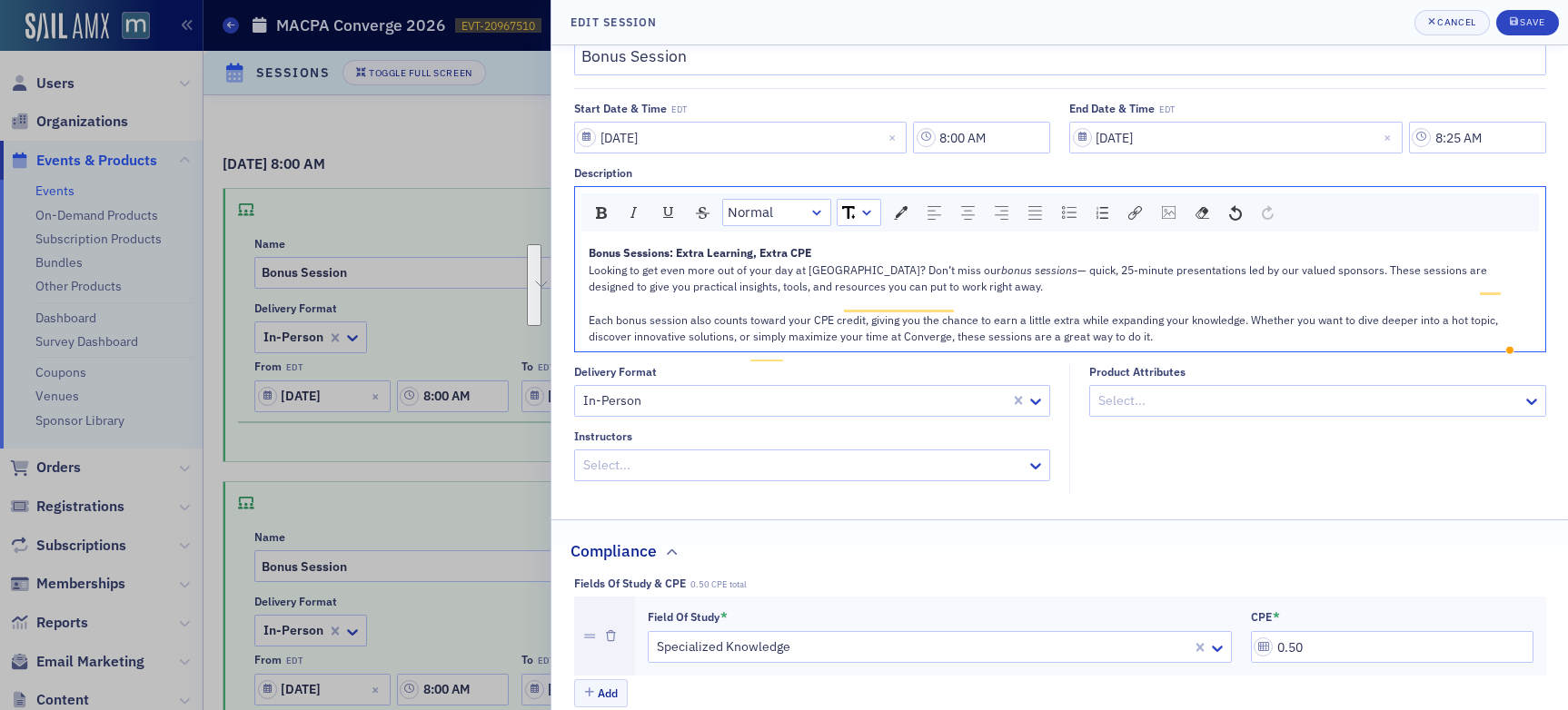
drag, startPoint x: 883, startPoint y: 271, endPoint x: 903, endPoint y: 275, distance: 20.4
click at [883, 271] on div "Looking to get even more out of your day at [GEOGRAPHIC_DATA]? Don’t miss our b…" at bounding box center [1060, 279] width 944 height 34
click at [1163, 345] on div "Each bonus session also counts toward your CPE credit, giving you the chance to…" at bounding box center [1060, 328] width 944 height 34
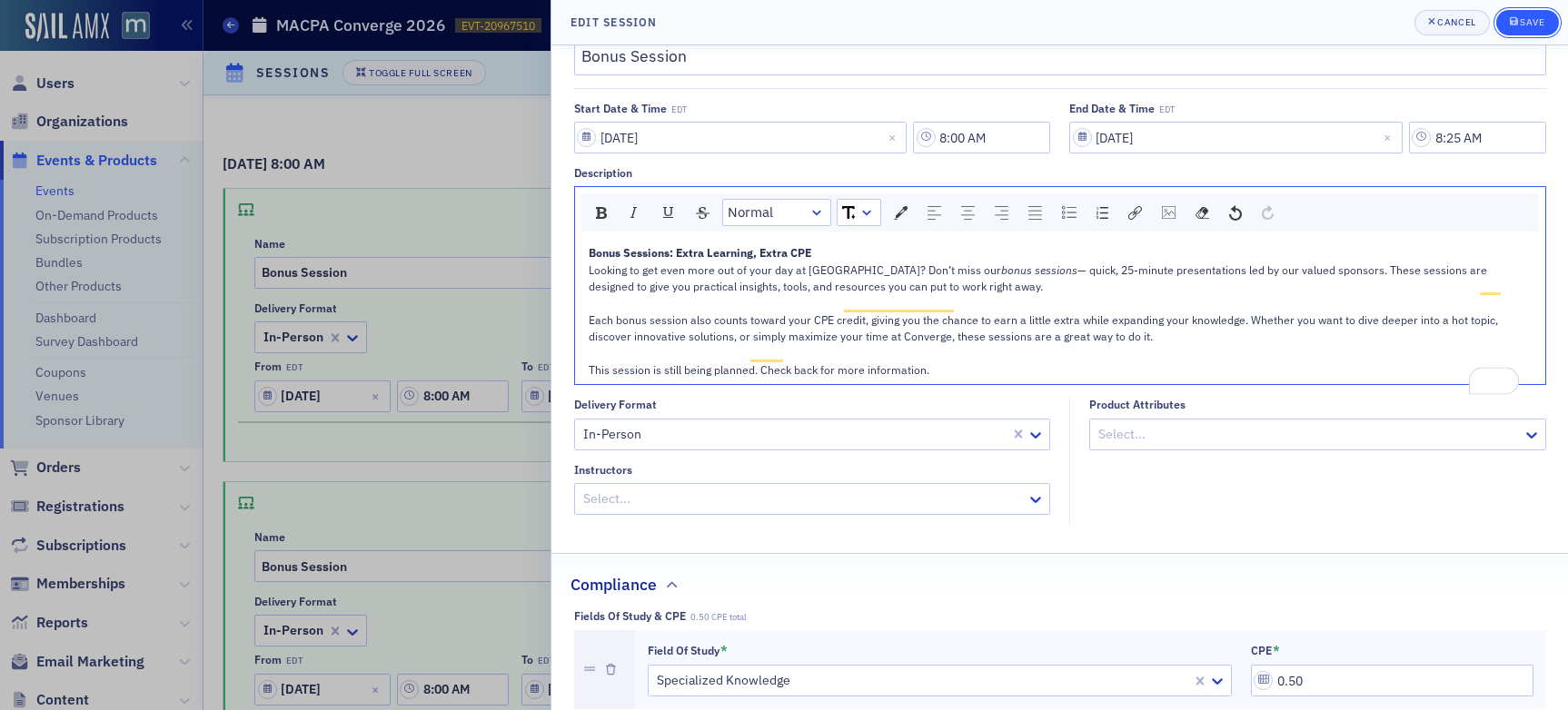
click at [1523, 17] on div "Save" at bounding box center [1532, 22] width 24 height 10
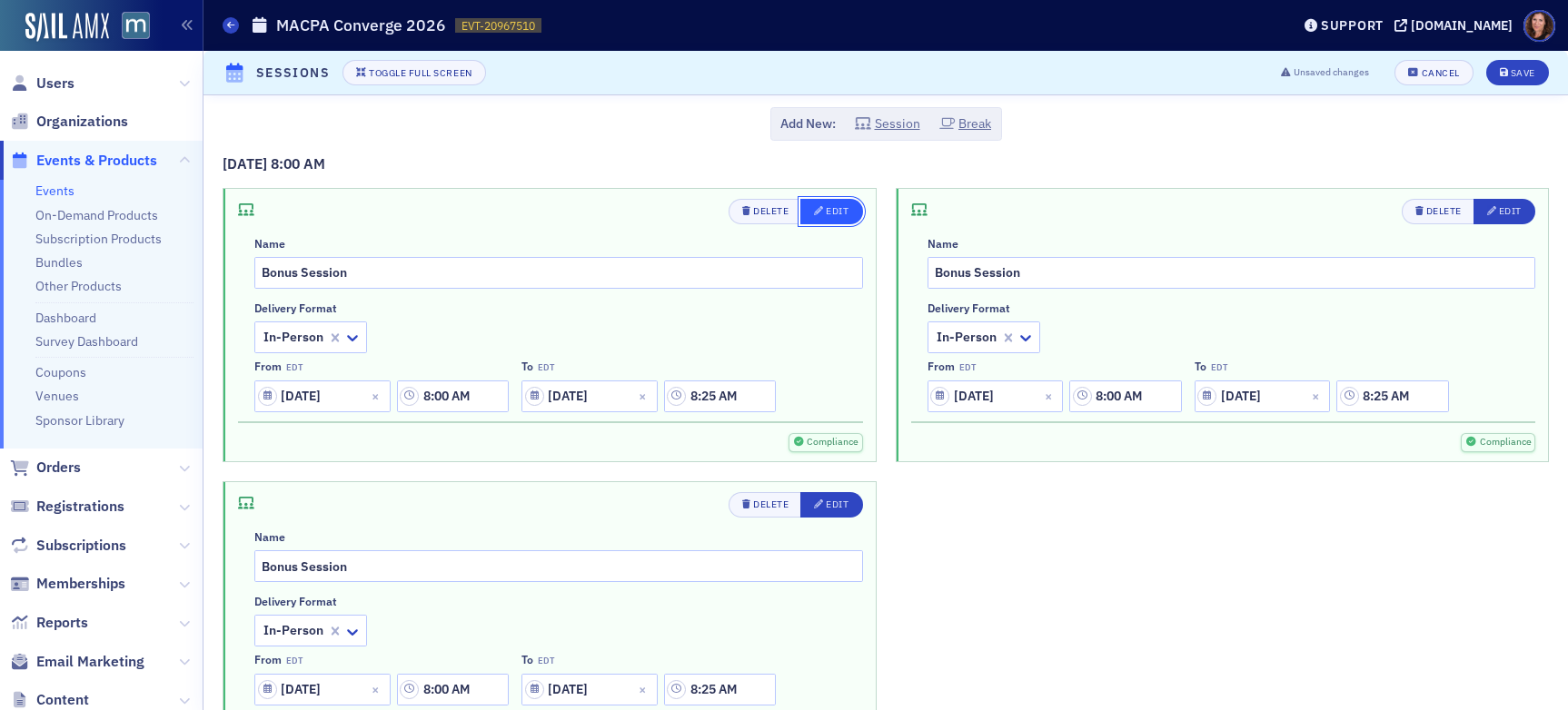
click at [828, 211] on div "Edit" at bounding box center [836, 210] width 22 height 10
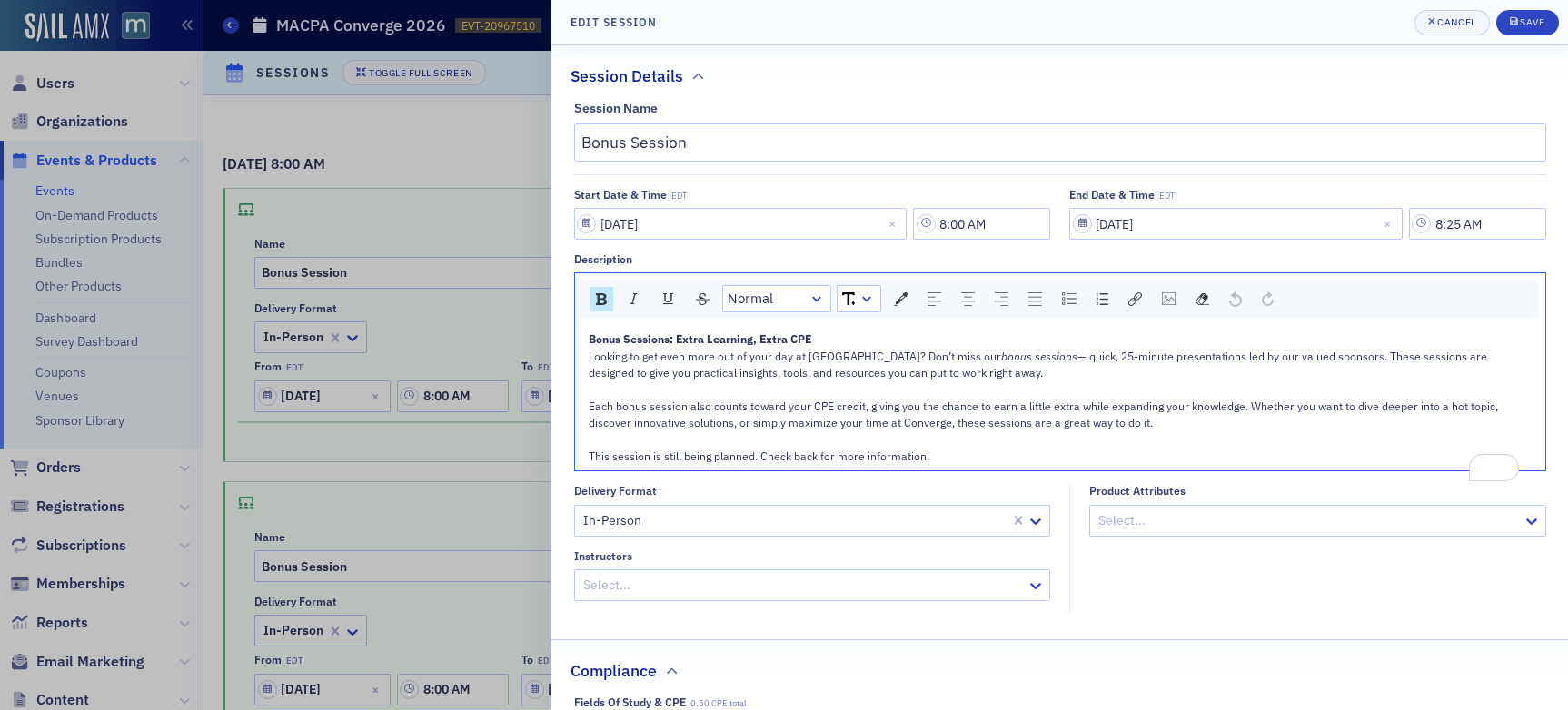
drag, startPoint x: 588, startPoint y: 340, endPoint x: 1095, endPoint y: 508, distance: 534.1
click at [1095, 508] on div "Session Name Bonus Session Start Date & Time EDT [DATE] 8:00 AM End Date & Time…" at bounding box center [1059, 357] width 1016 height 513
click at [1519, 23] on div "Save" at bounding box center [1532, 22] width 24 height 10
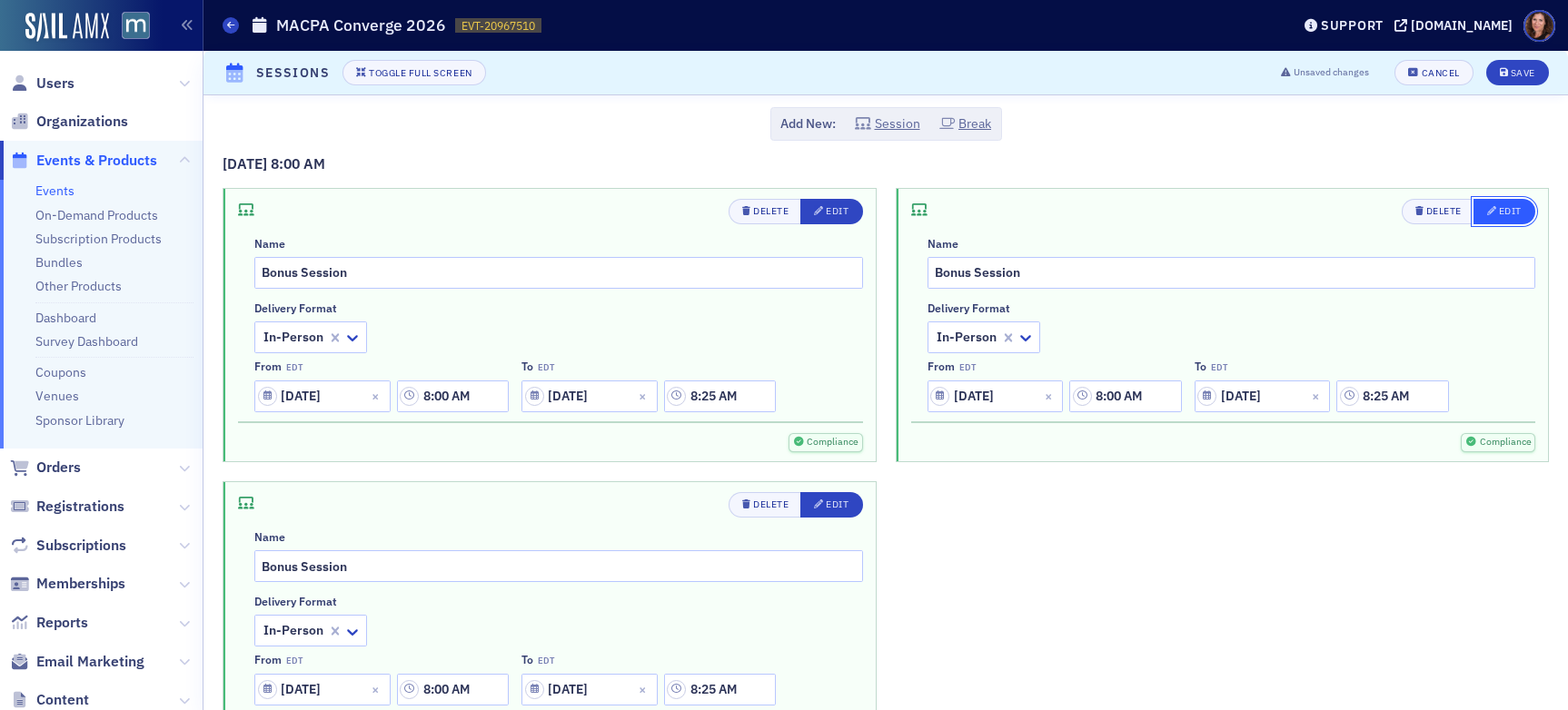
click at [1500, 208] on div "Edit" at bounding box center [1510, 210] width 22 height 10
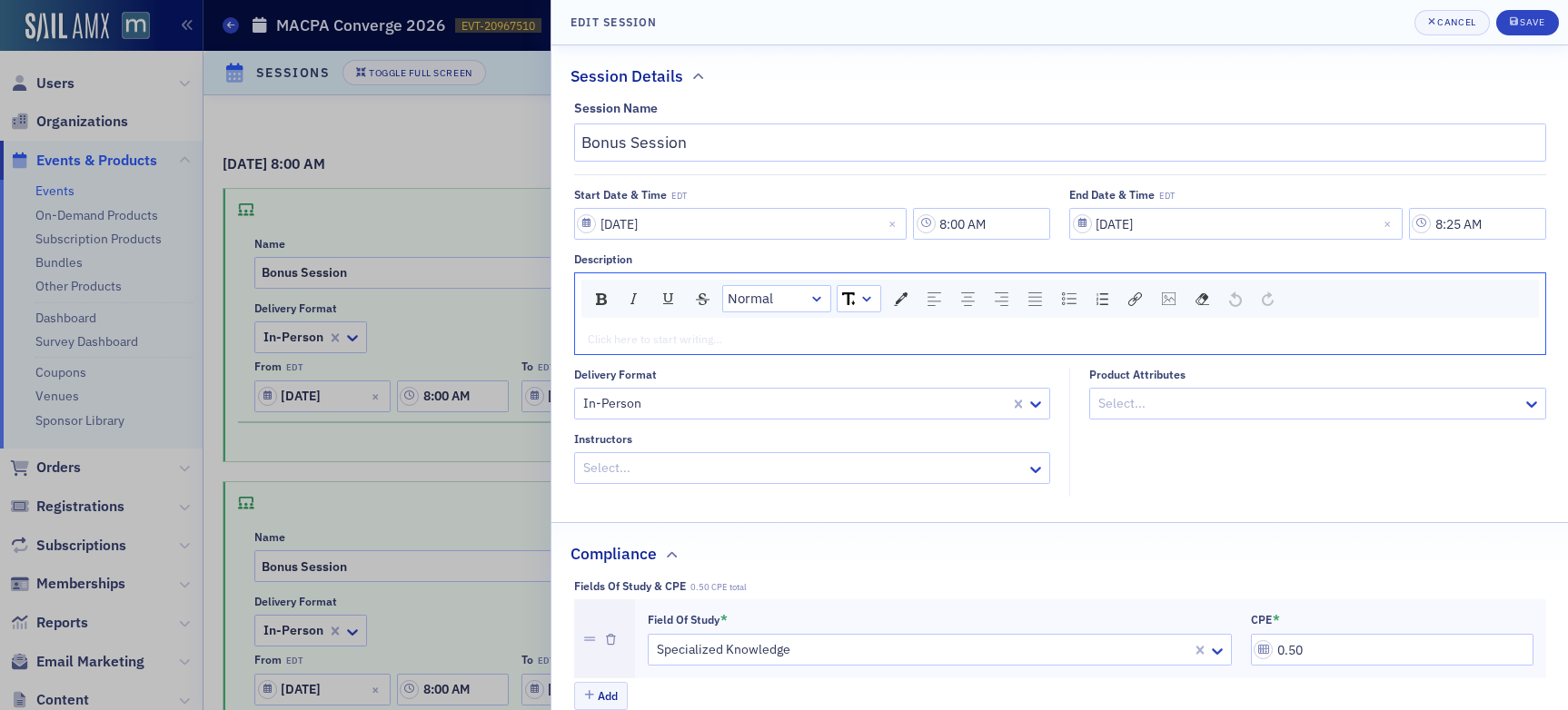
click at [807, 341] on div "rdw-editor" at bounding box center [1060, 338] width 944 height 16
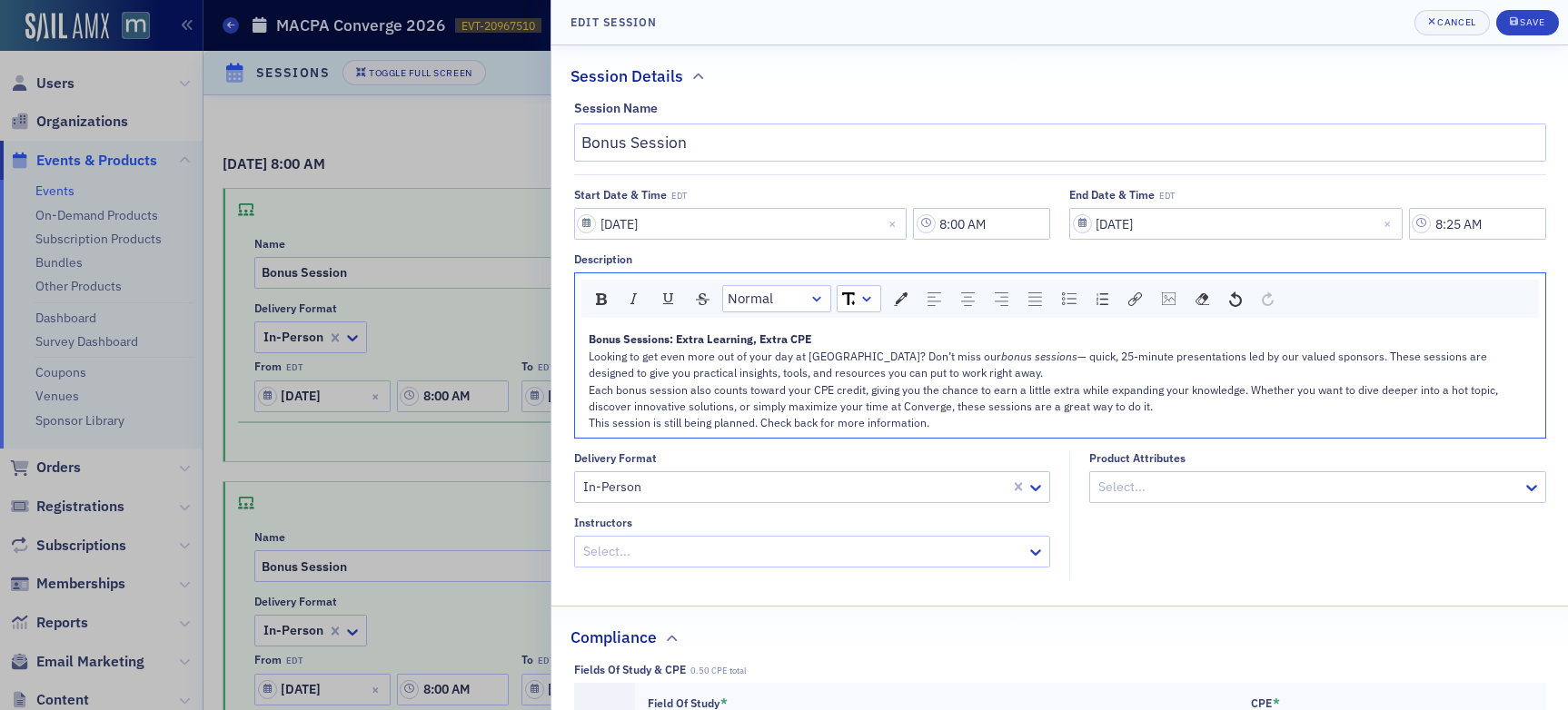
click at [841, 340] on div "Bonus Sessions: Extra Learning, Extra CPE" at bounding box center [1060, 338] width 944 height 16
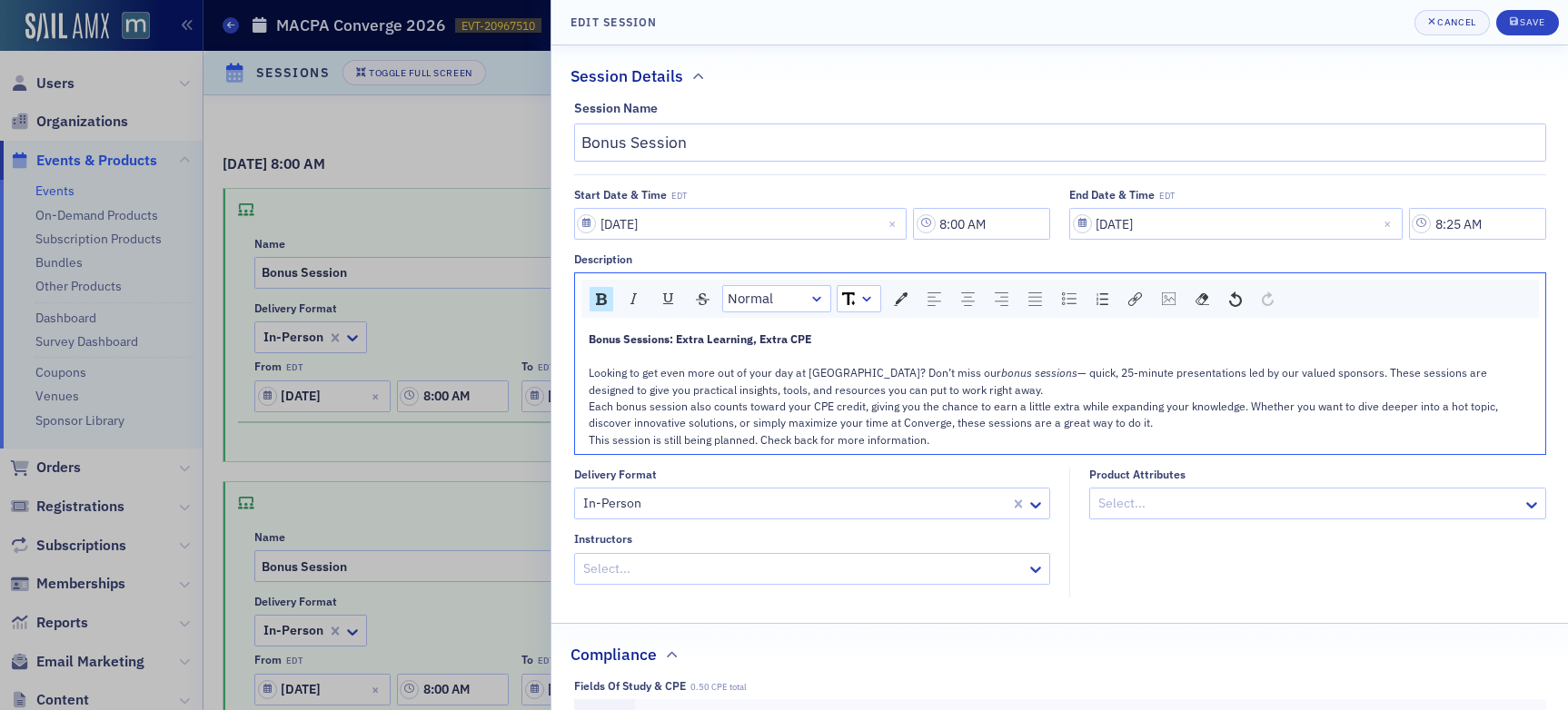
click at [975, 392] on div "Looking to get even more out of your day at [GEOGRAPHIC_DATA]? Don’t miss our b…" at bounding box center [1060, 381] width 944 height 34
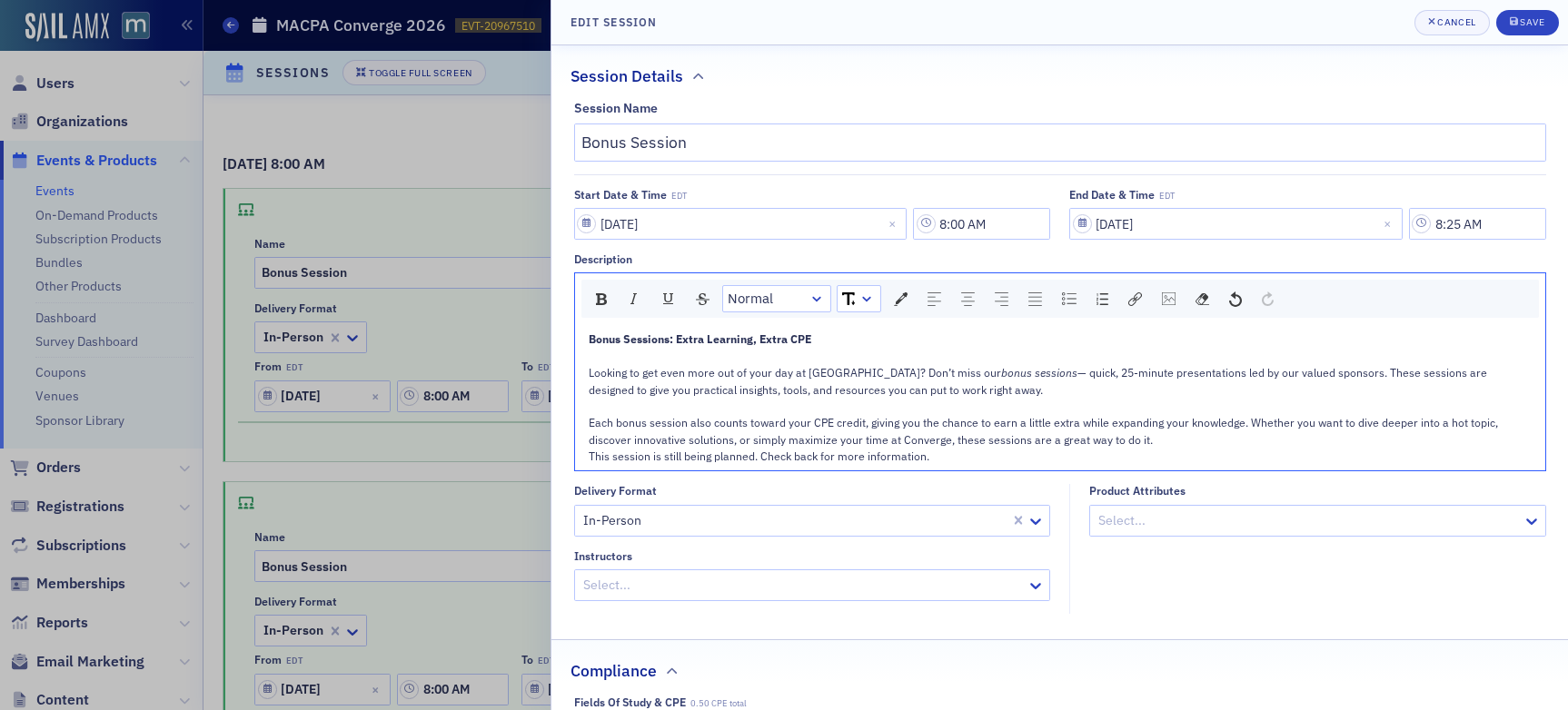
click at [1181, 442] on div "Each bonus session also counts toward your CPE credit, giving you the chance to…" at bounding box center [1060, 431] width 944 height 34
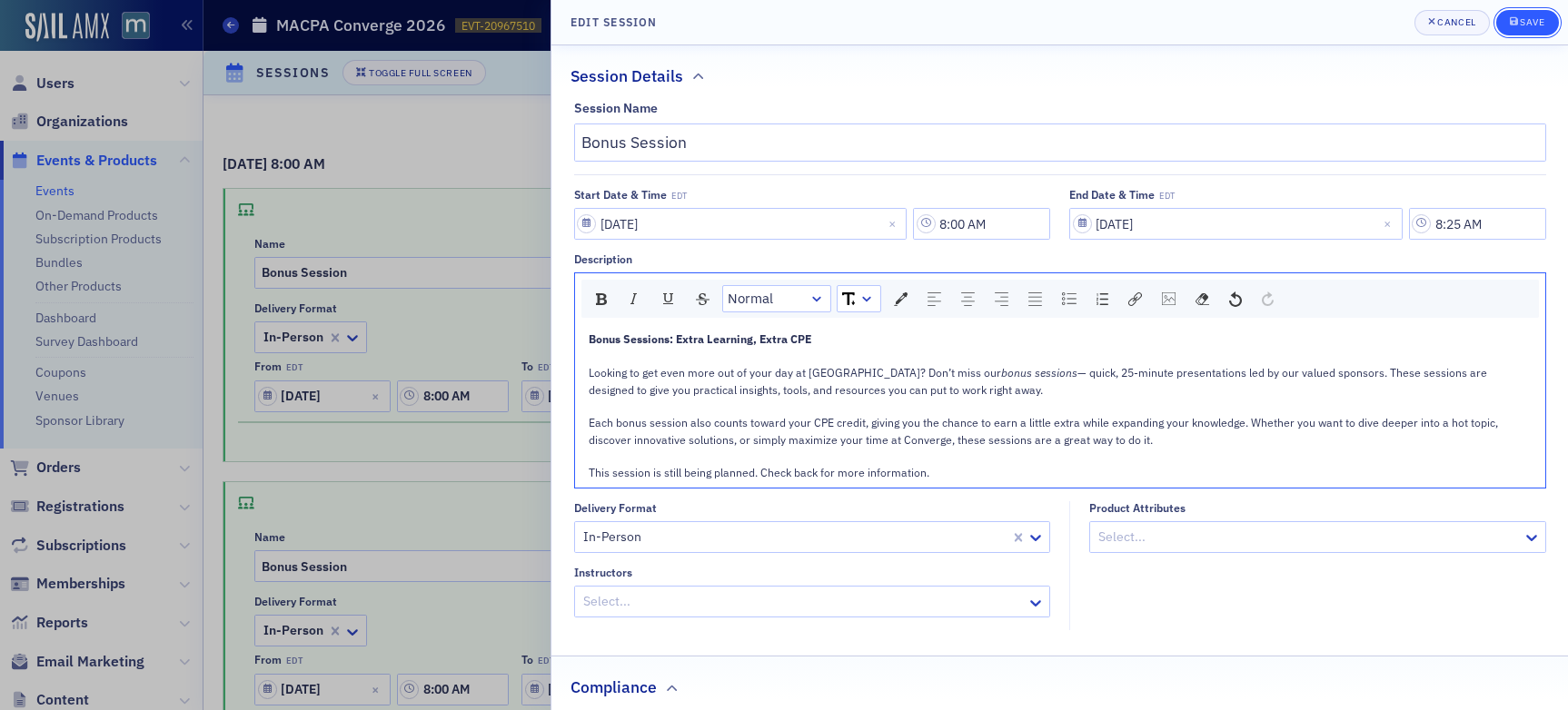
click at [1526, 26] on div "Save" at bounding box center [1532, 22] width 24 height 10
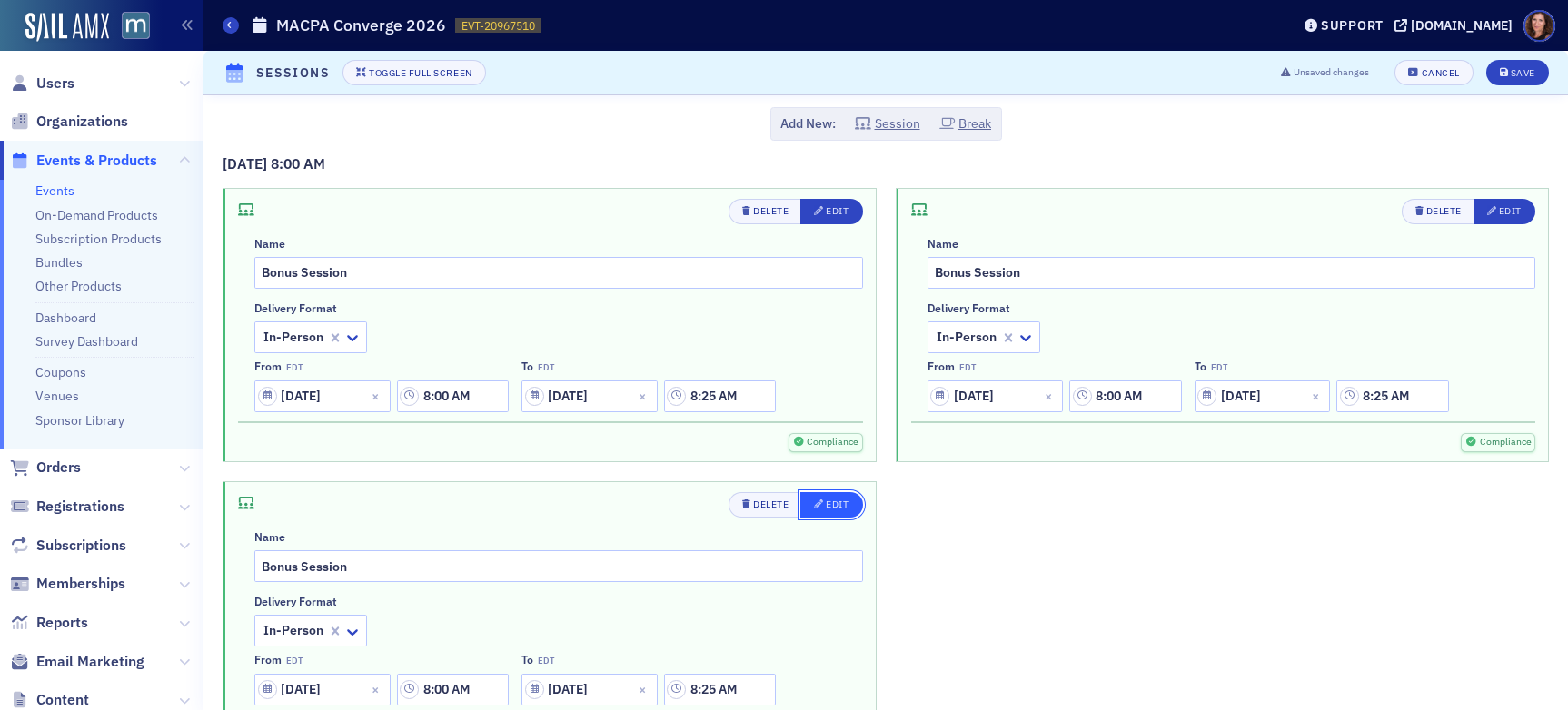
click at [820, 513] on button "Edit" at bounding box center [831, 504] width 62 height 25
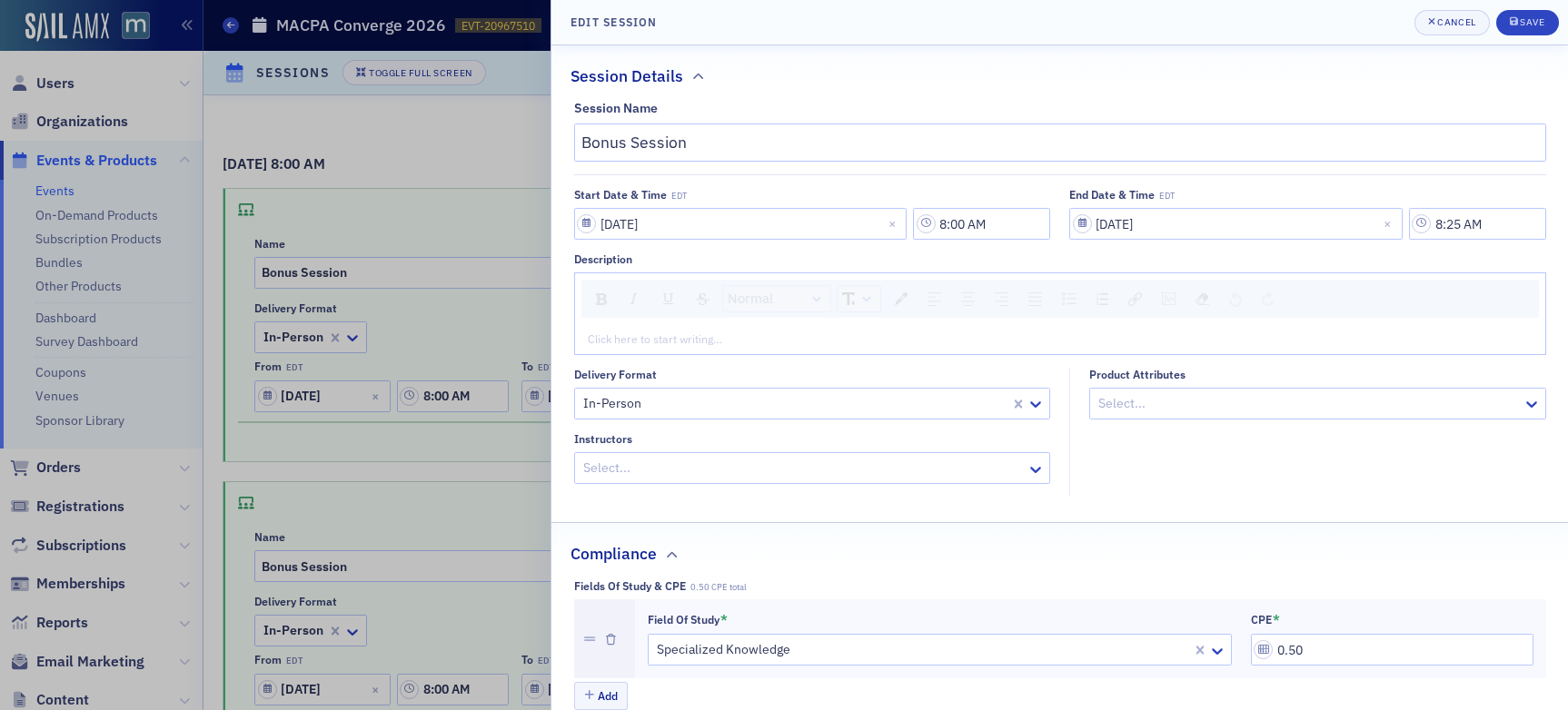
click at [733, 334] on div "rdw-editor" at bounding box center [1060, 338] width 944 height 16
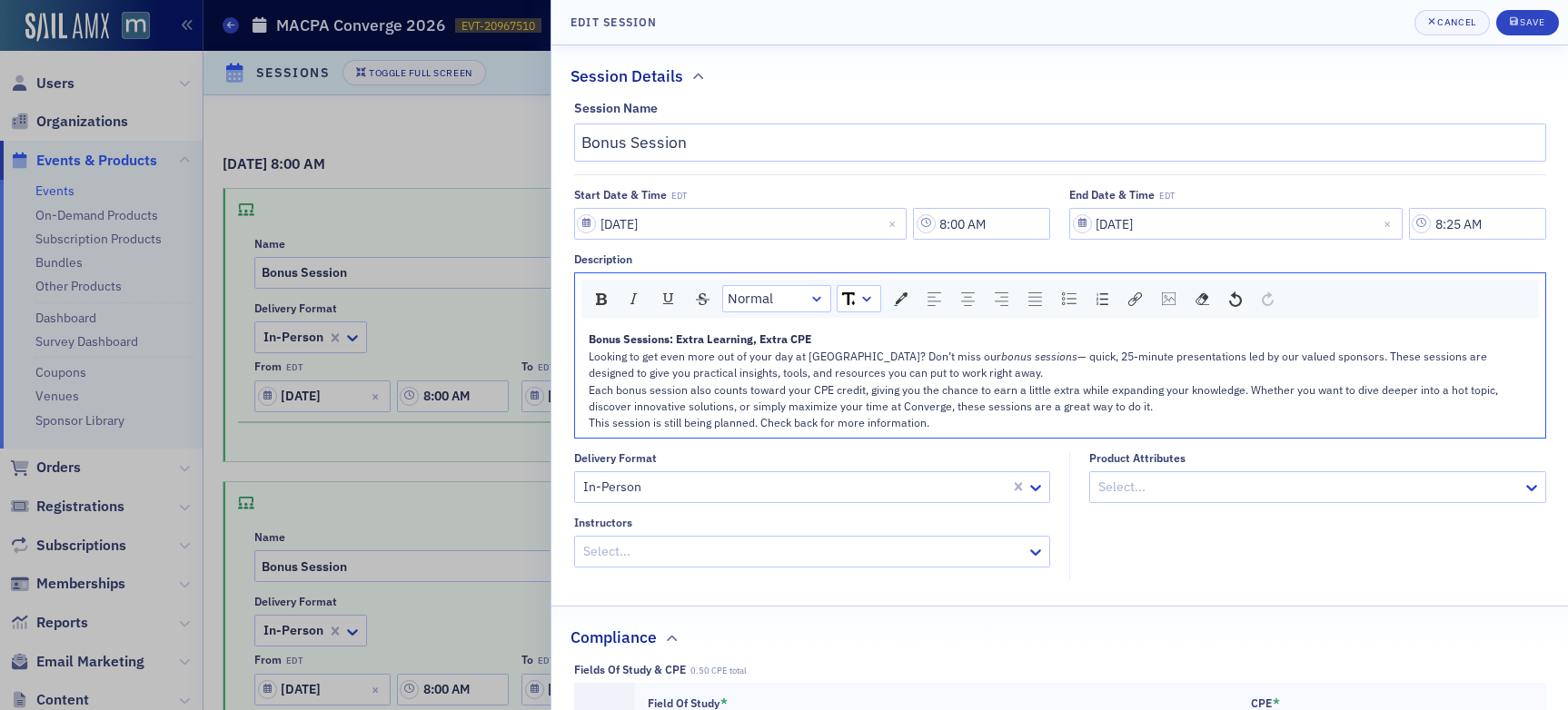
click at [987, 374] on div "Looking to get even more out of your day at [GEOGRAPHIC_DATA]? Don’t miss our b…" at bounding box center [1060, 365] width 944 height 34
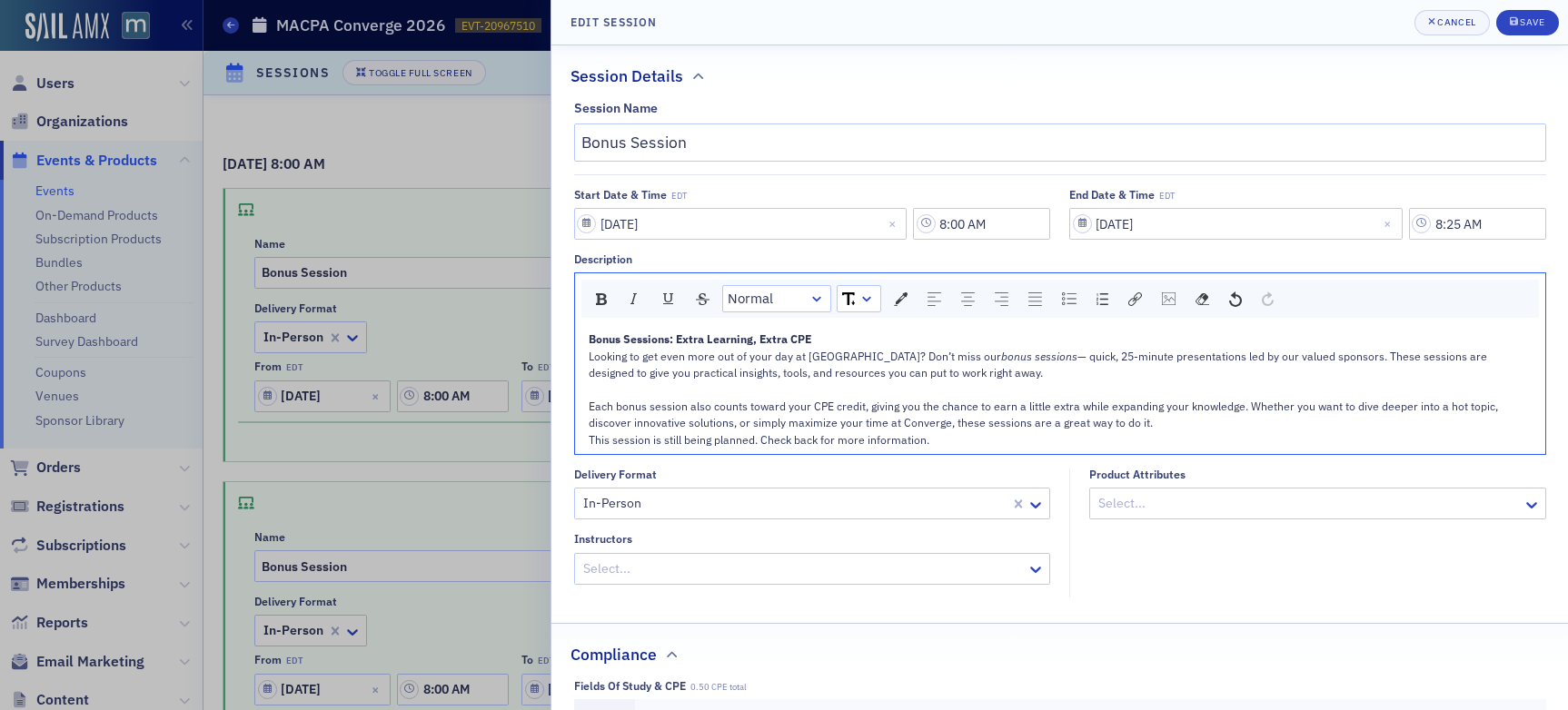
click at [1161, 425] on div "Each bonus session also counts toward your CPE credit, giving you the chance to…" at bounding box center [1060, 414] width 944 height 34
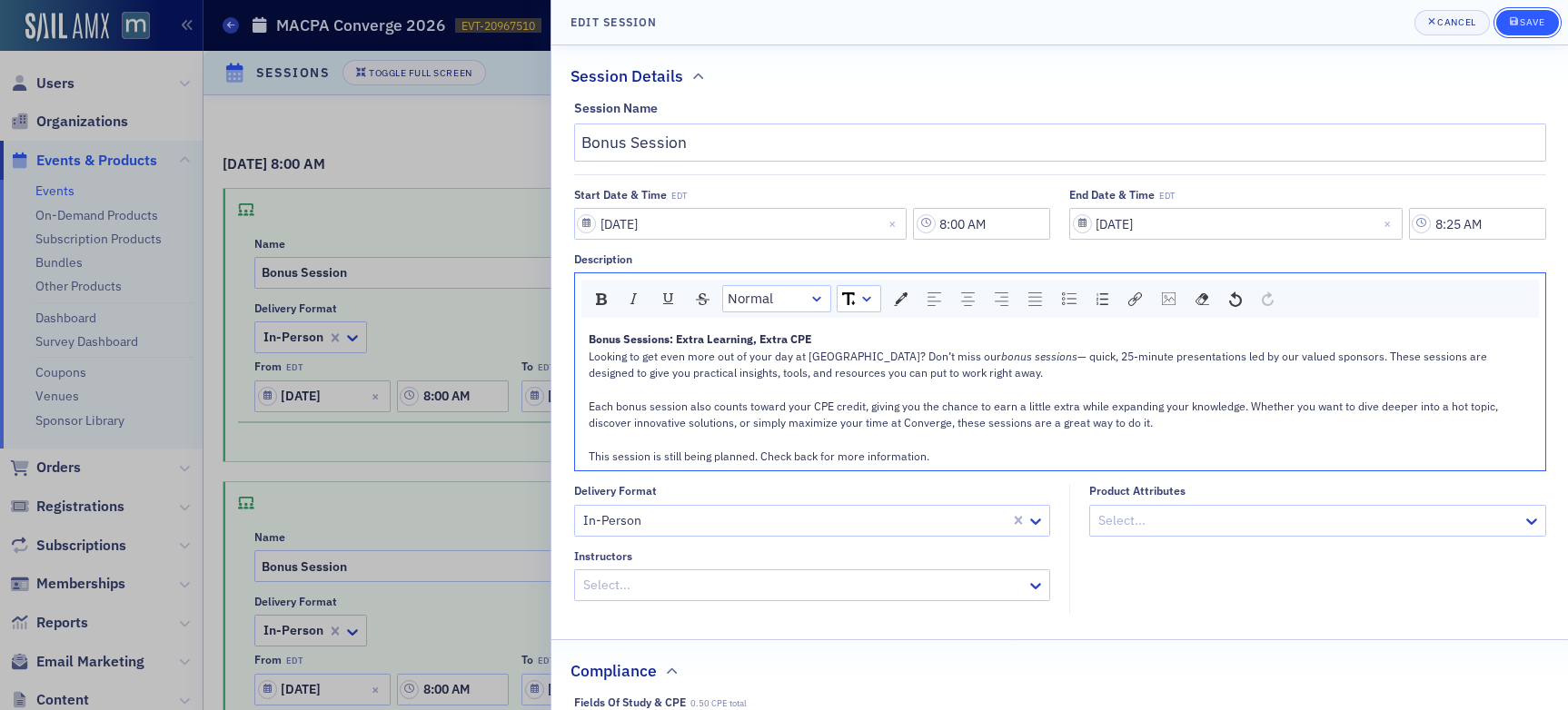
click at [1537, 27] on span "Save" at bounding box center [1527, 23] width 36 height 15
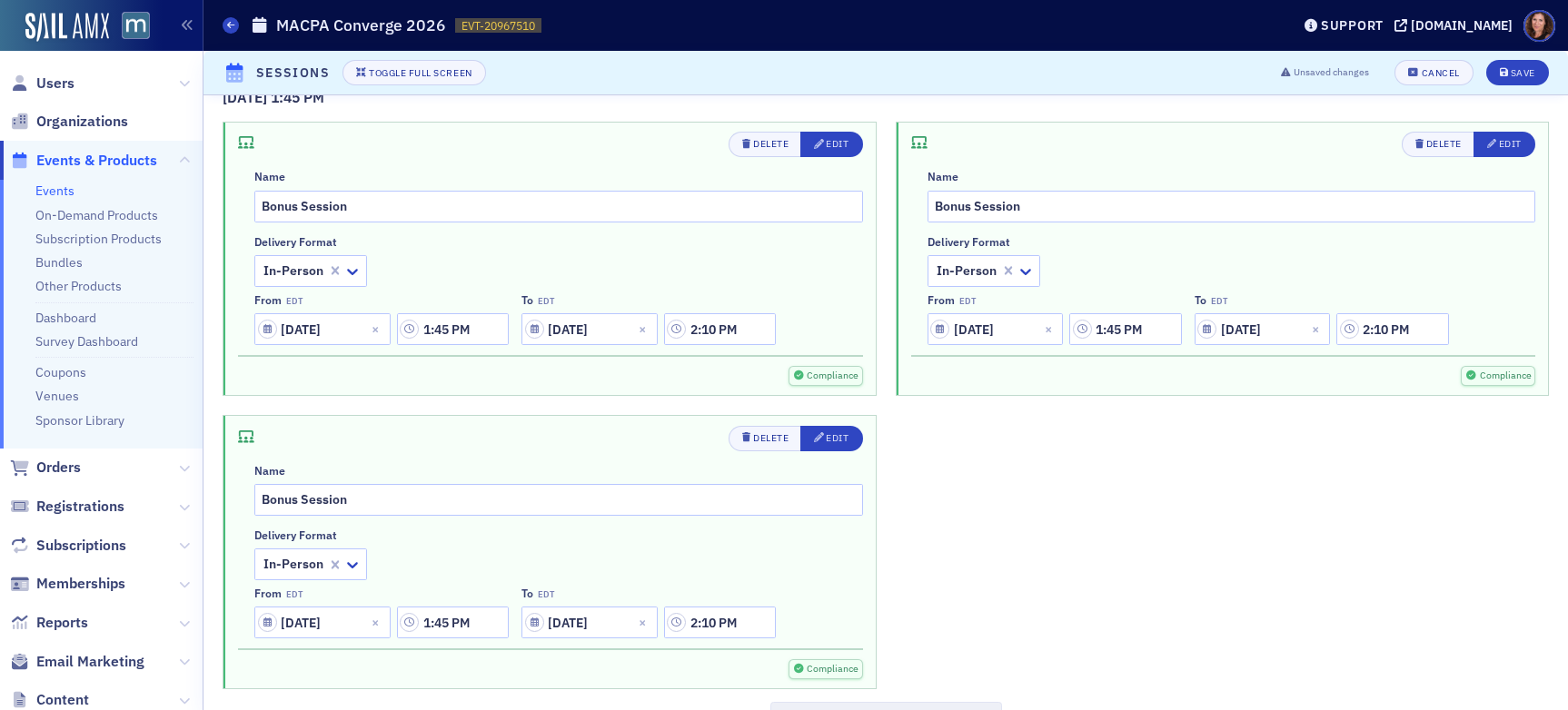
scroll to position [4573, 0]
click at [835, 138] on div "Edit" at bounding box center [836, 142] width 22 height 10
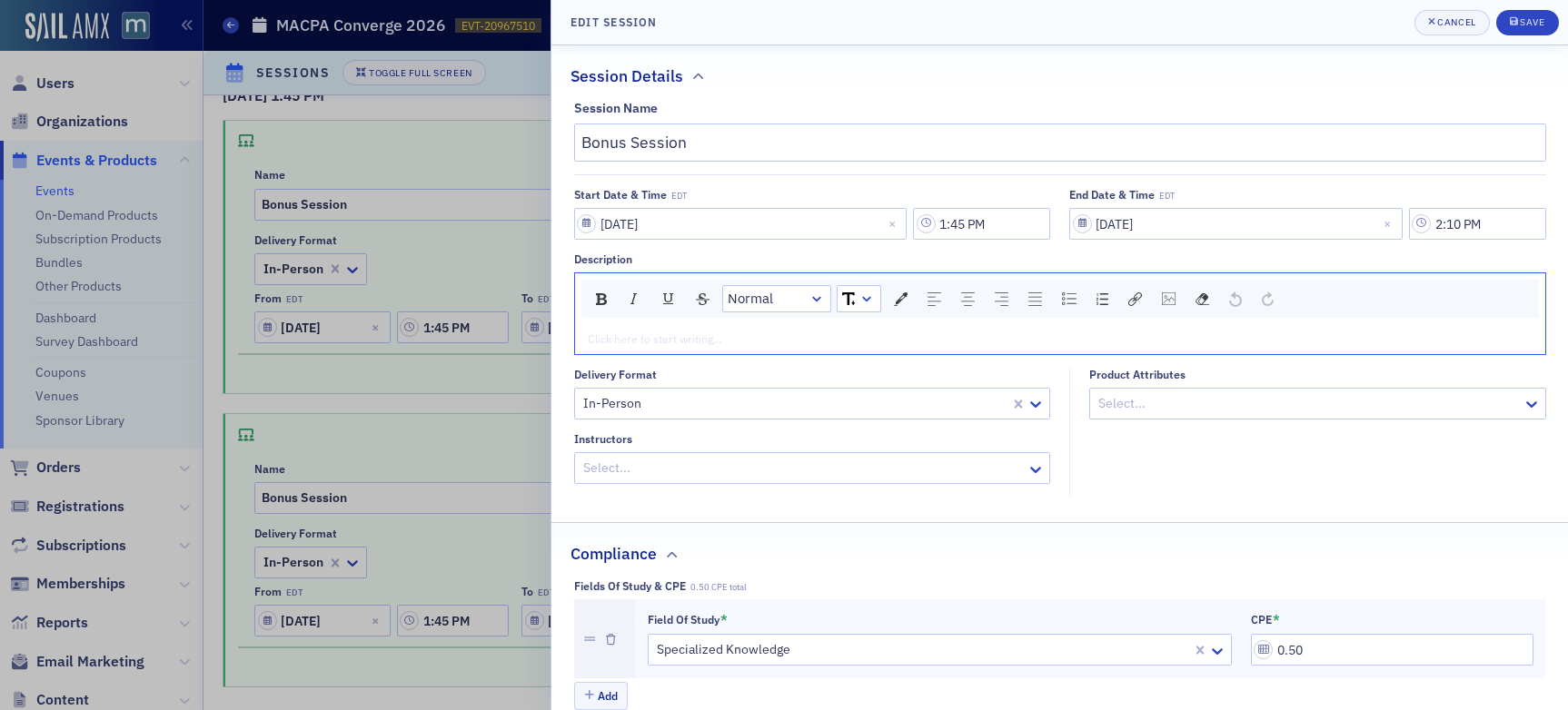
click at [781, 339] on div "rdw-editor" at bounding box center [1060, 338] width 944 height 16
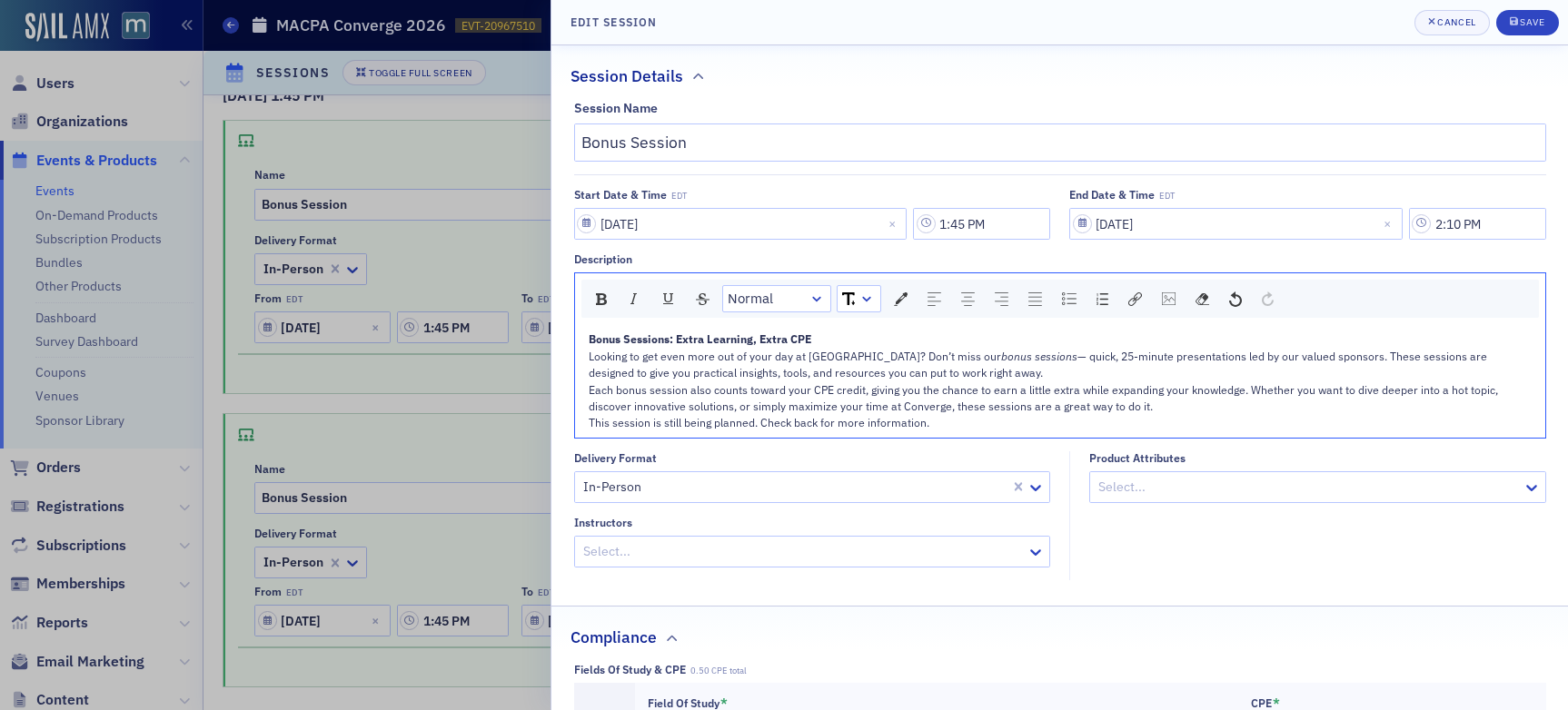
click at [994, 375] on div "Looking to get even more out of your day at [GEOGRAPHIC_DATA]? Don’t miss our b…" at bounding box center [1060, 365] width 944 height 34
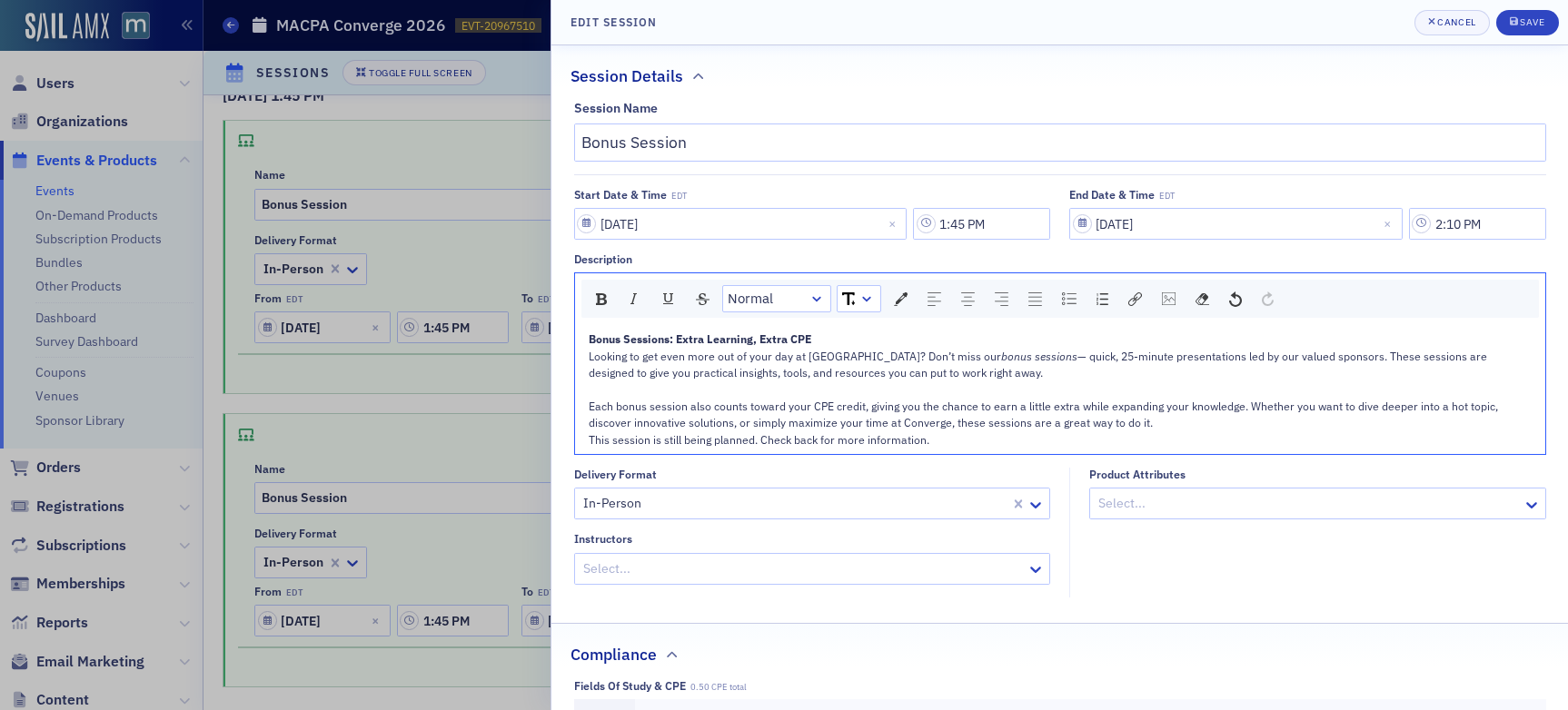
click at [1162, 428] on div "Each bonus session also counts toward your CPE credit, giving you the chance to…" at bounding box center [1060, 414] width 944 height 34
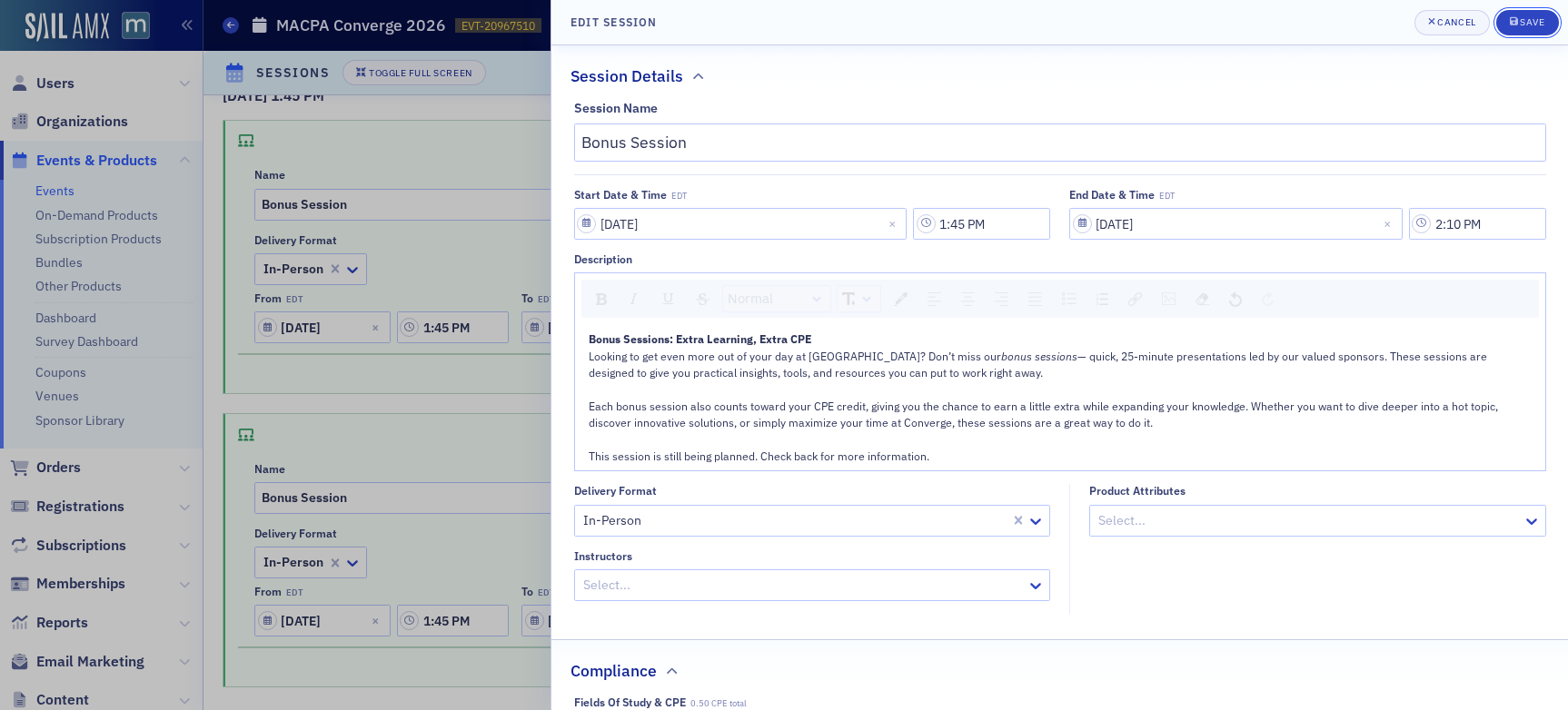
click at [1529, 17] on div "Save" at bounding box center [1532, 22] width 24 height 10
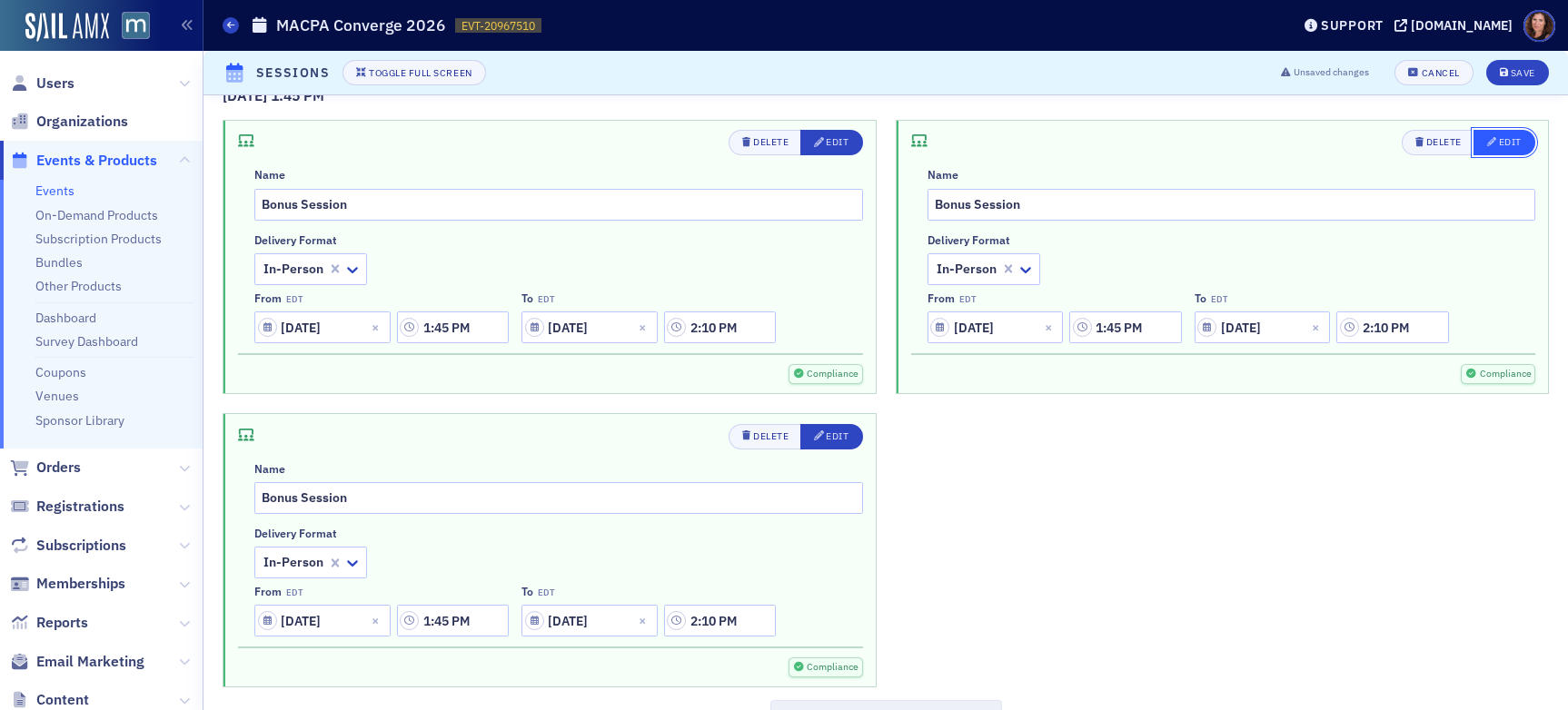
click at [1499, 142] on div "Edit" at bounding box center [1510, 142] width 22 height 10
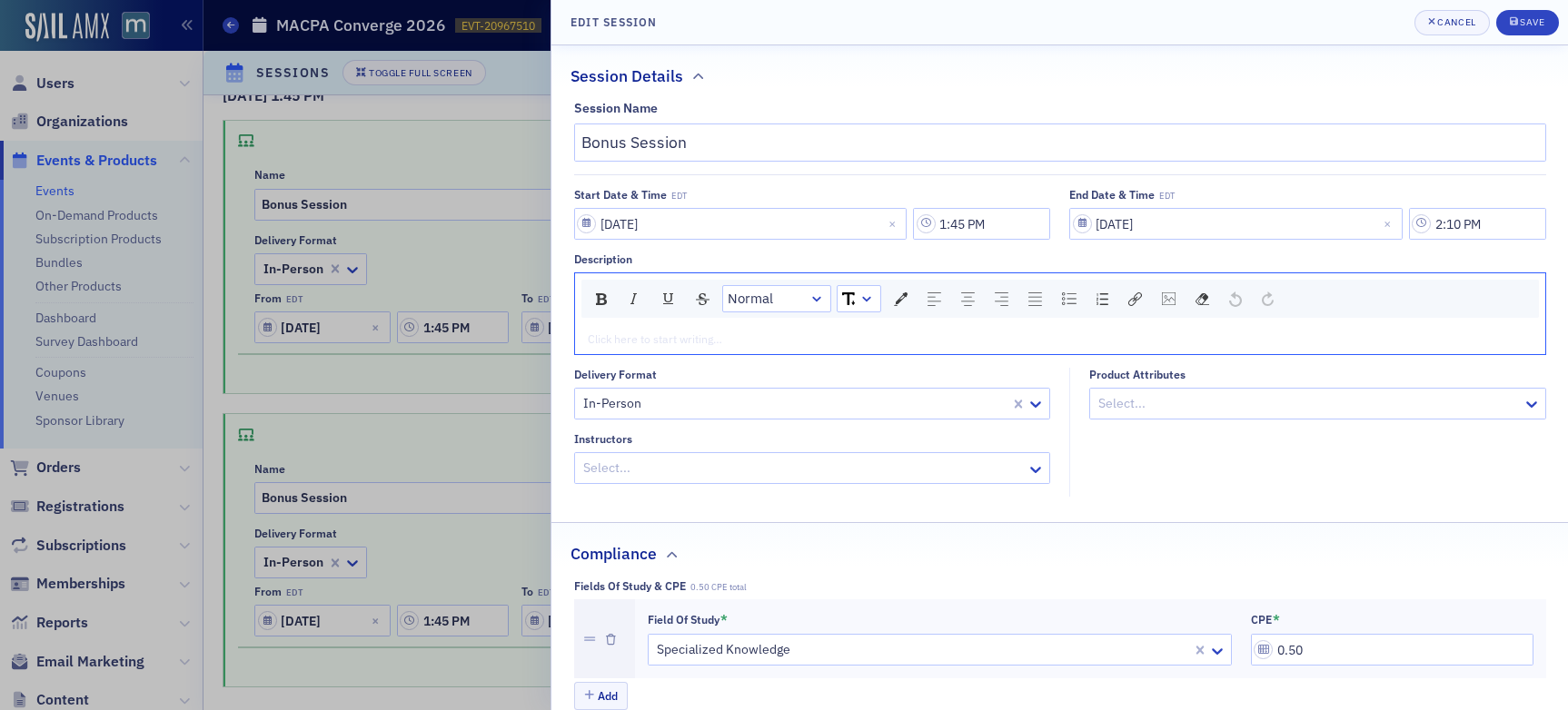
click at [637, 333] on div "rdw-editor" at bounding box center [1060, 338] width 944 height 16
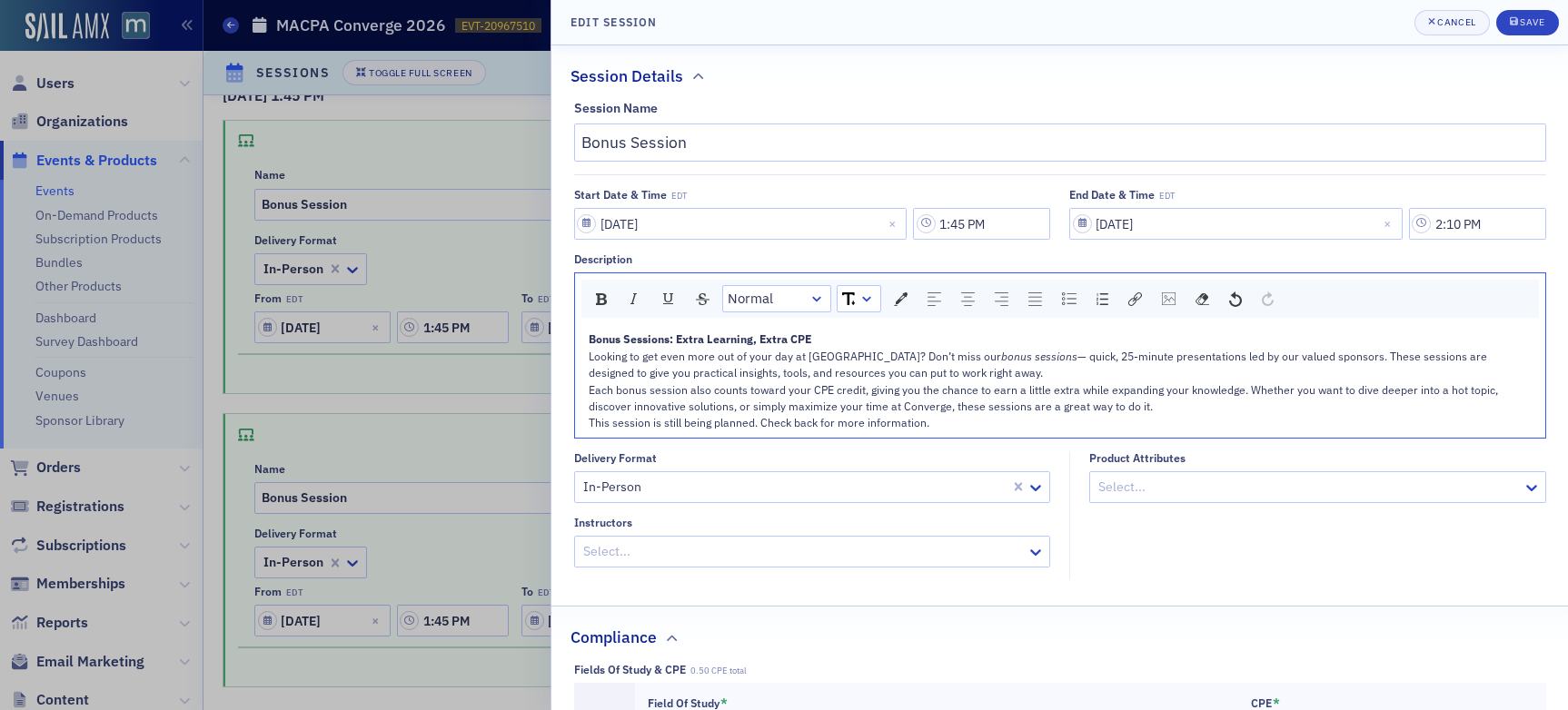
click at [1001, 370] on div "Looking to get even more out of your day at [GEOGRAPHIC_DATA]? Don’t miss our b…" at bounding box center [1060, 365] width 944 height 34
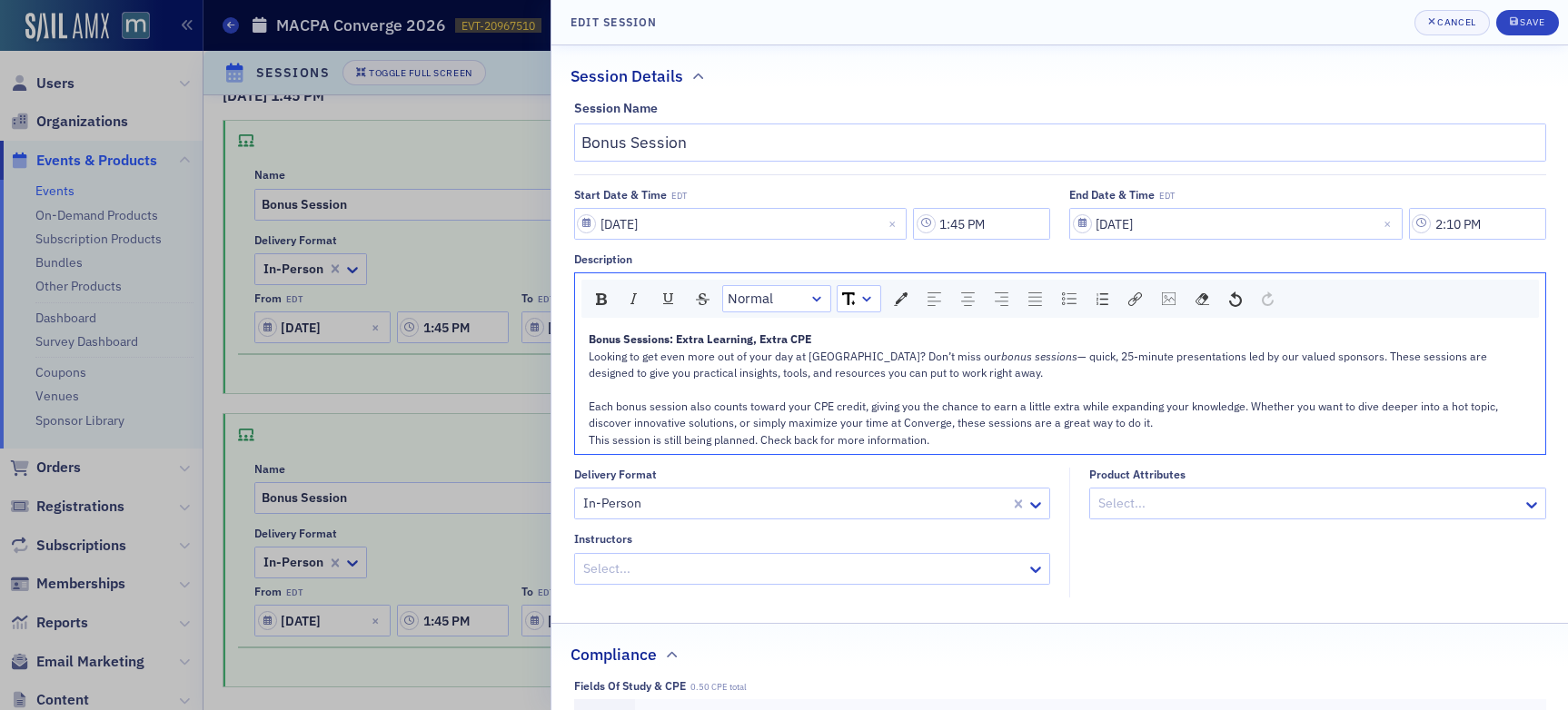
click at [1162, 428] on div "Each bonus session also counts toward your CPE credit, giving you the chance to…" at bounding box center [1060, 414] width 944 height 34
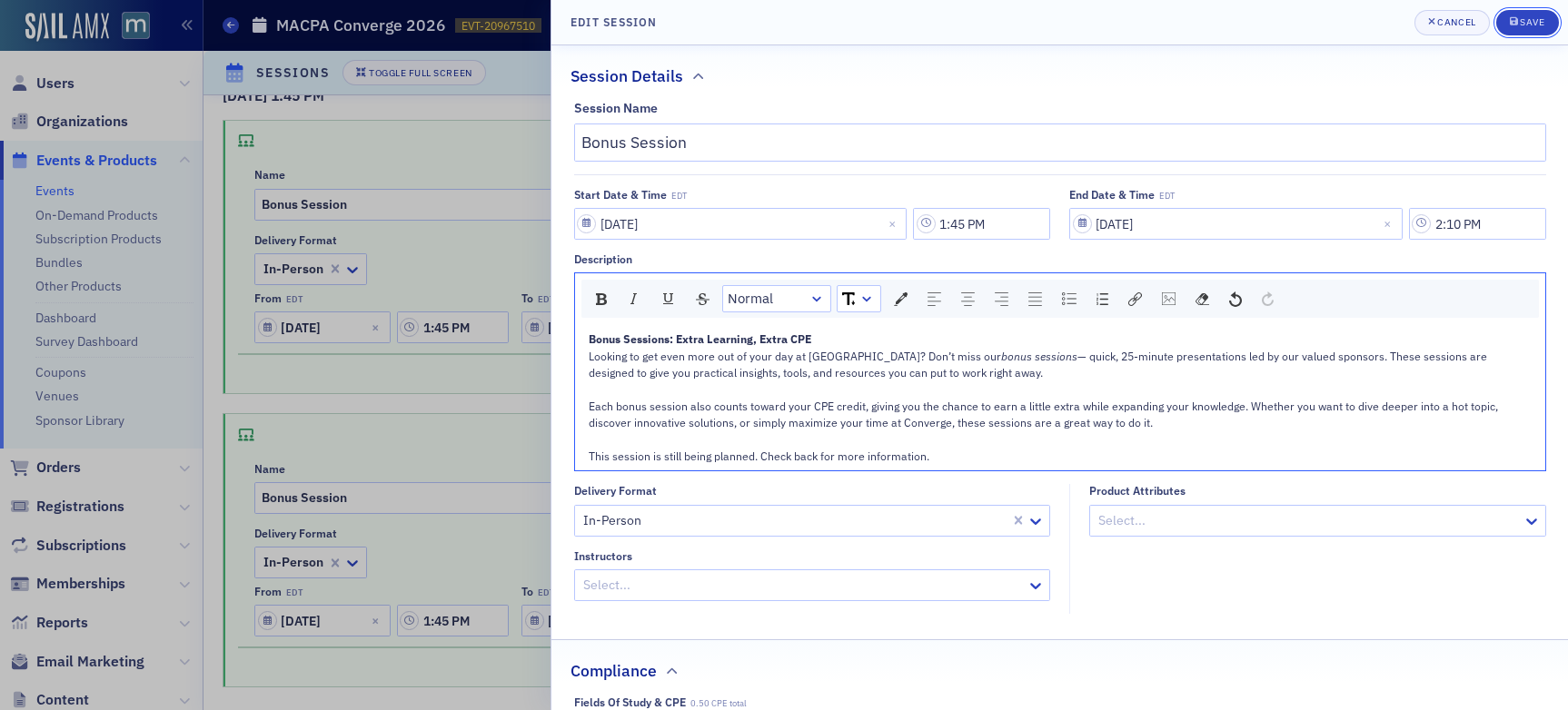
click at [1509, 33] on button "Save" at bounding box center [1527, 22] width 63 height 25
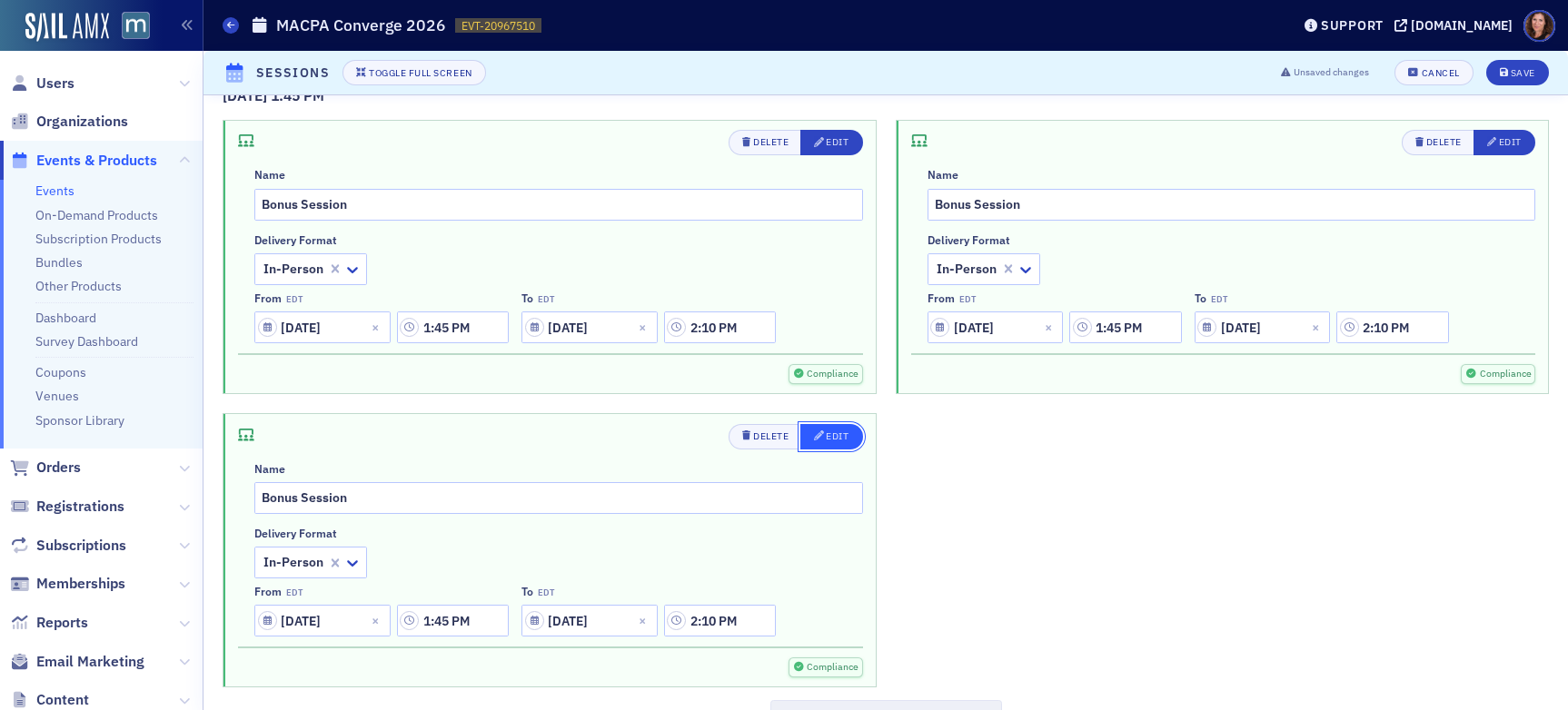
click at [818, 440] on span "Edit" at bounding box center [831, 437] width 35 height 15
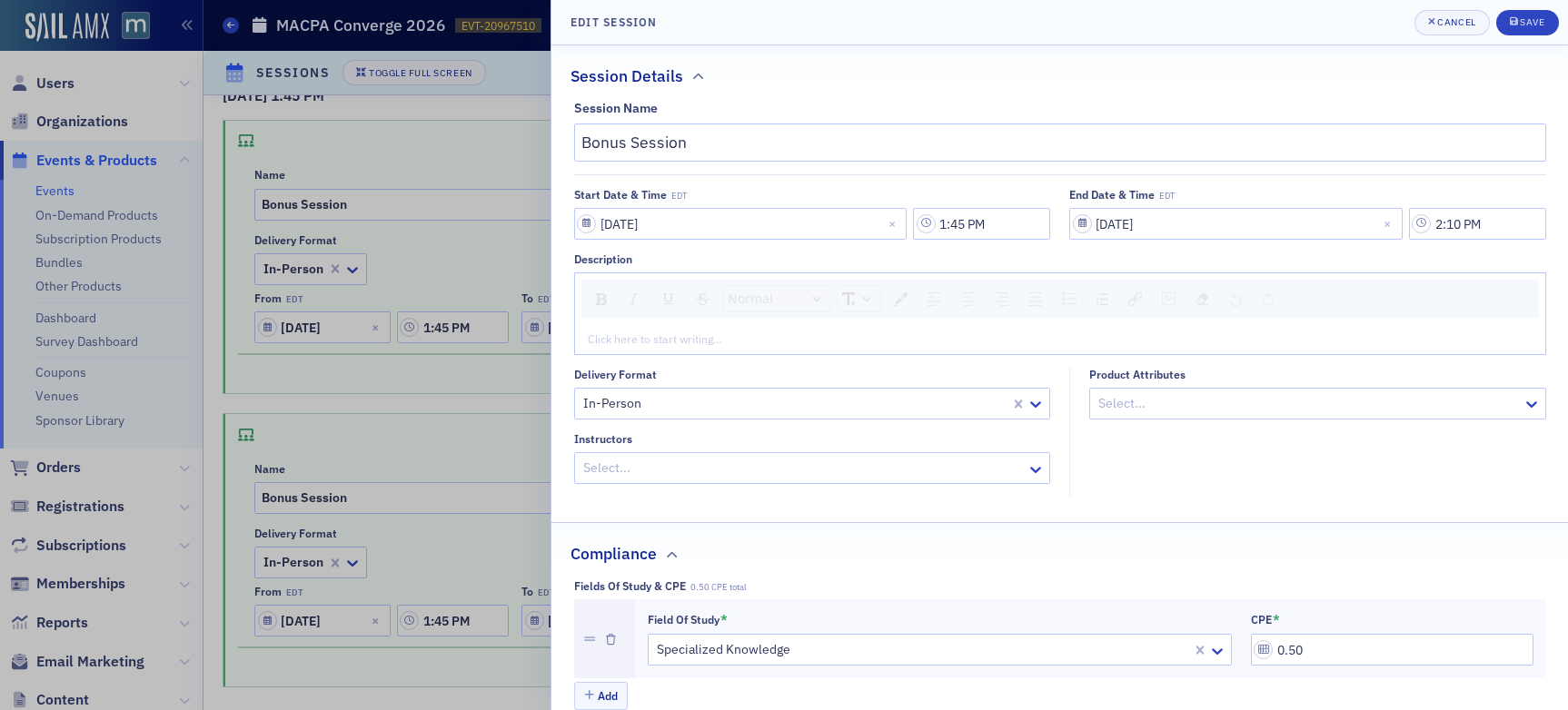
click at [709, 339] on div "rdw-editor" at bounding box center [1060, 338] width 944 height 16
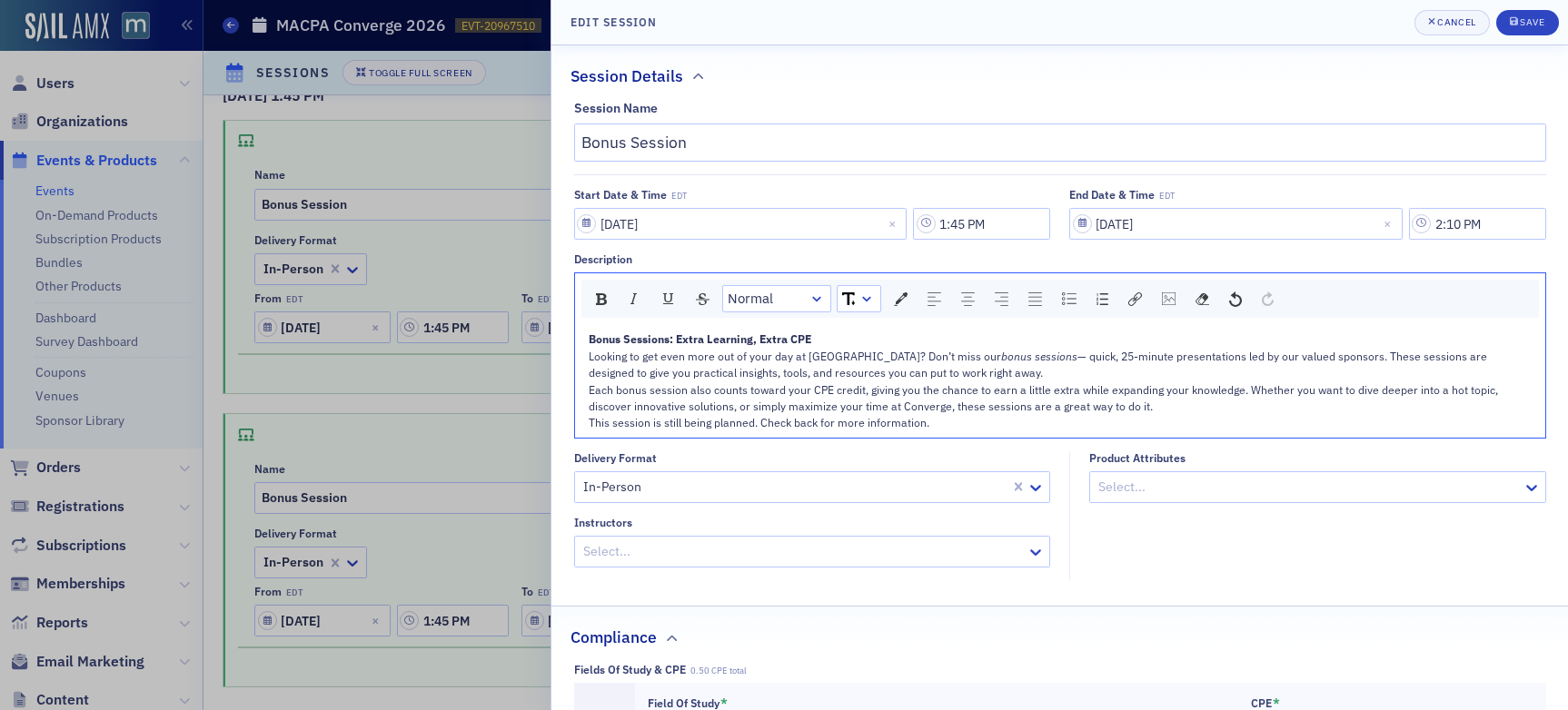
click at [966, 376] on div "Looking to get even more out of your day at [GEOGRAPHIC_DATA]? Don’t miss our b…" at bounding box center [1060, 365] width 944 height 34
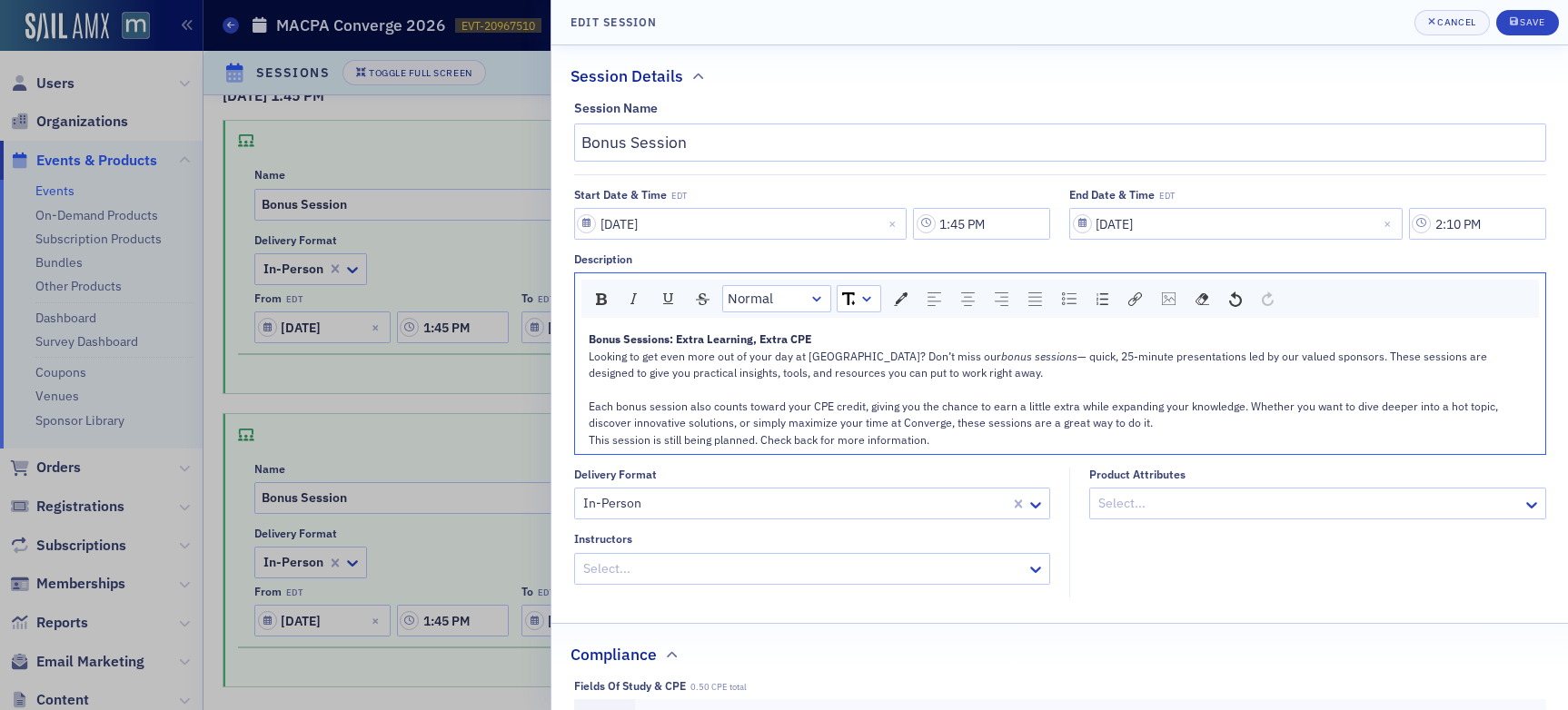
click at [1164, 423] on div "Each bonus session also counts toward your CPE credit, giving you the chance to…" at bounding box center [1060, 414] width 944 height 34
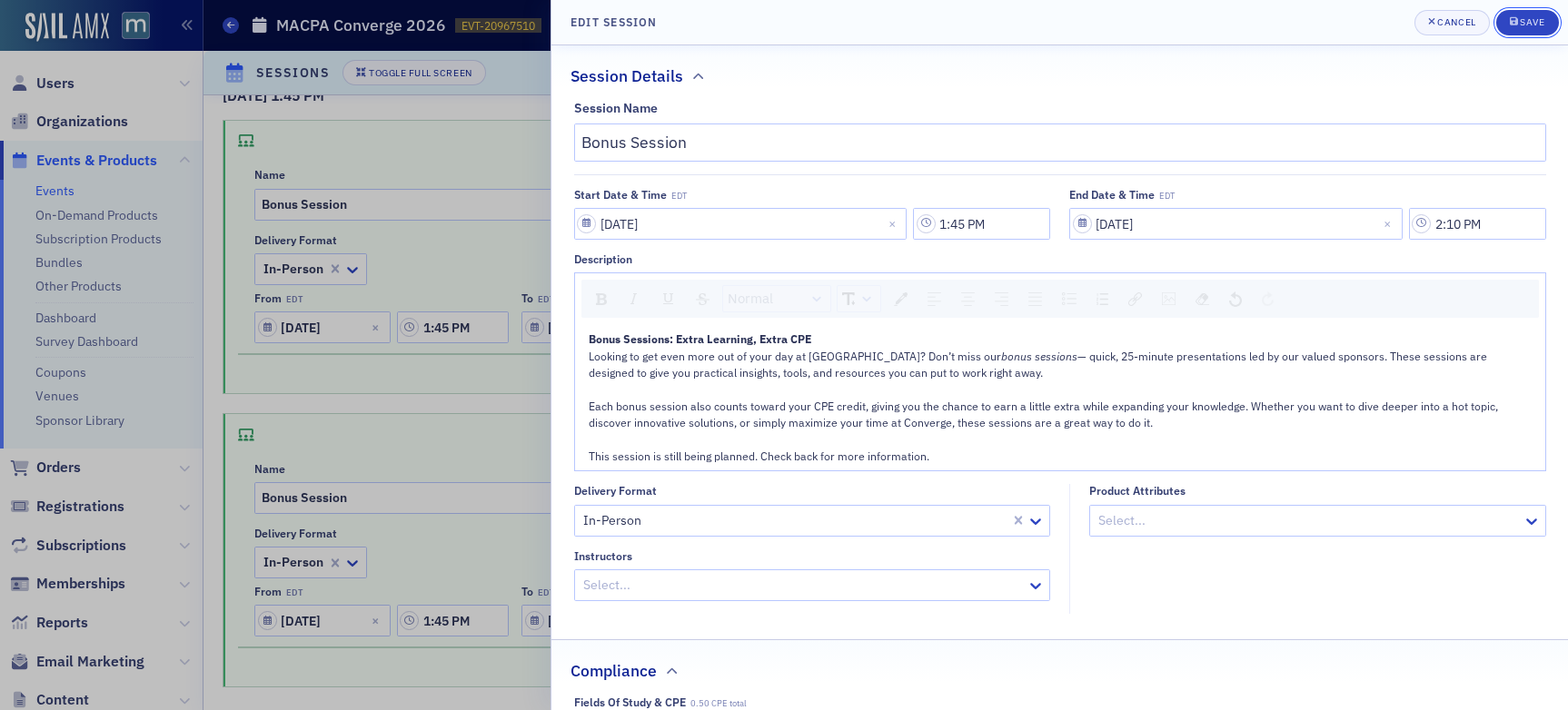
drag, startPoint x: 1553, startPoint y: 24, endPoint x: 1521, endPoint y: 36, distance: 34.2
click at [1553, 24] on button "Save" at bounding box center [1527, 22] width 63 height 25
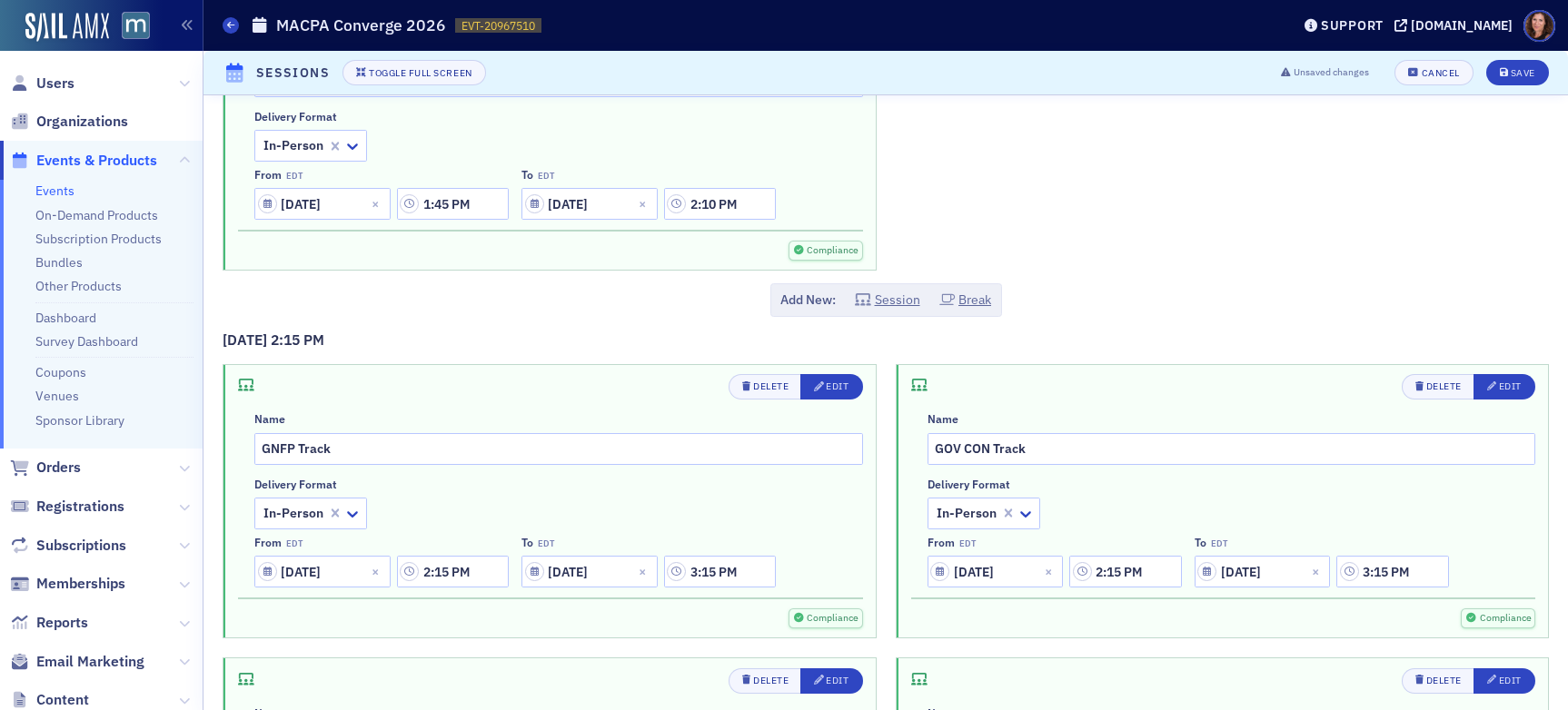
scroll to position [4993, 0]
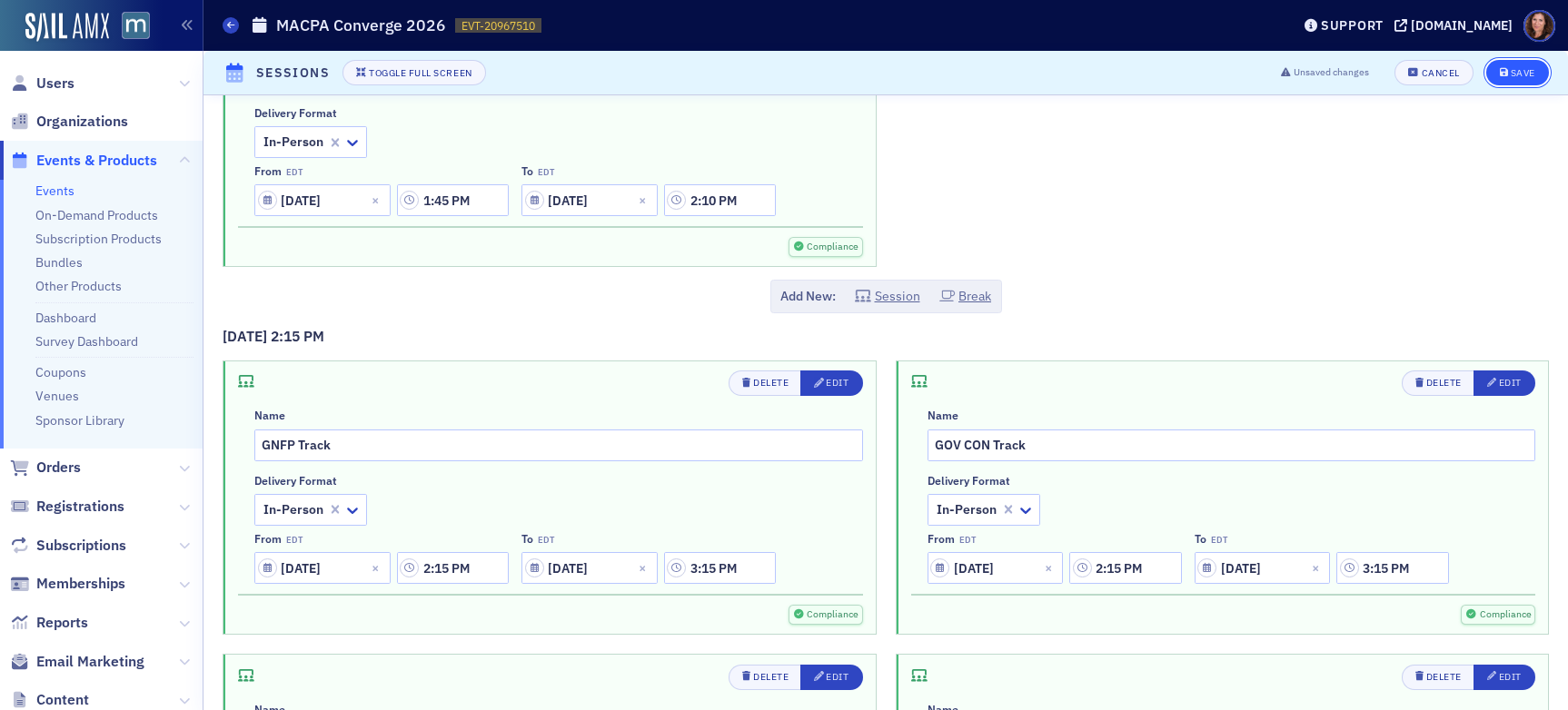
click at [1510, 76] on div "Save" at bounding box center [1522, 73] width 24 height 10
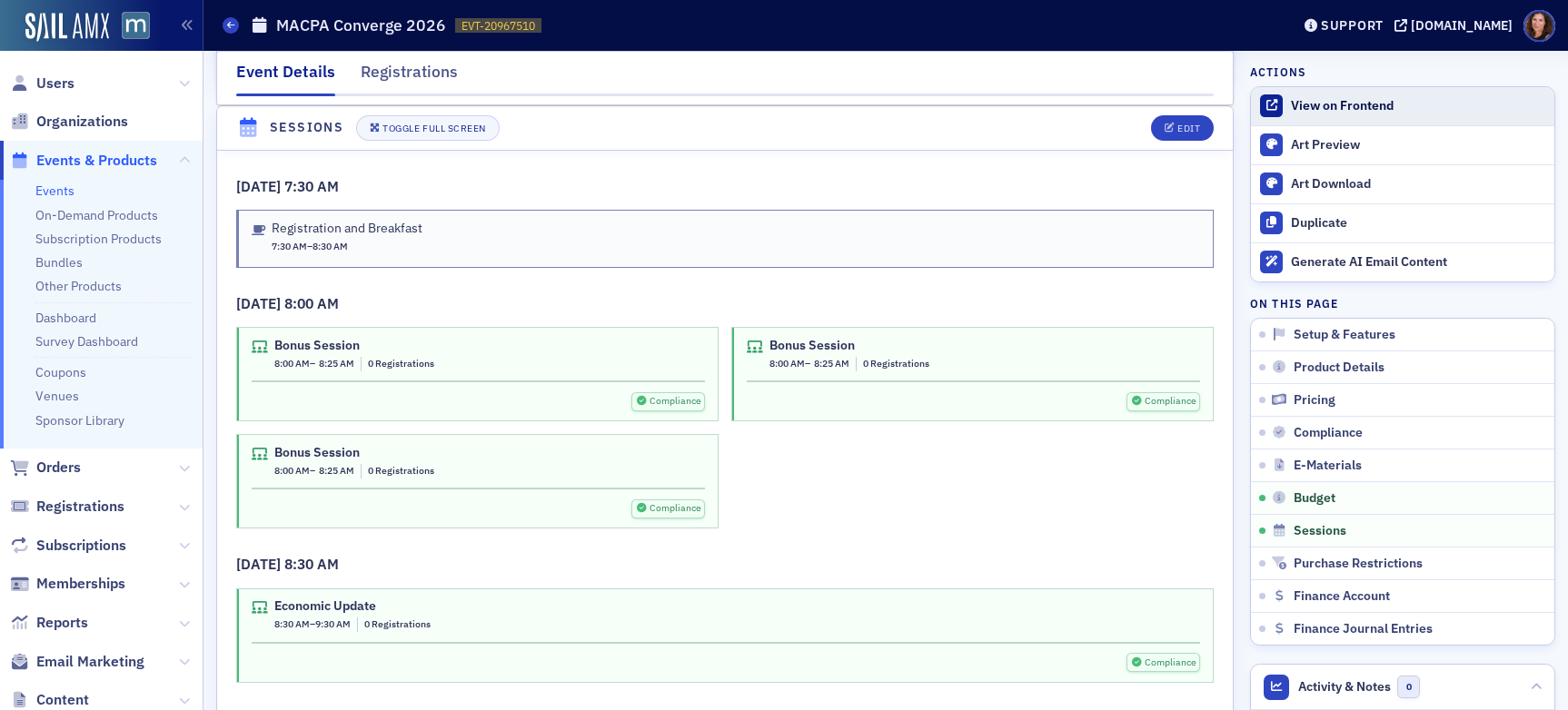
click at [1313, 111] on div "View on Frontend" at bounding box center [1417, 106] width 254 height 16
drag, startPoint x: 58, startPoint y: 188, endPoint x: 353, endPoint y: 40, distance: 330.0
click at [58, 188] on link "Events" at bounding box center [55, 190] width 39 height 16
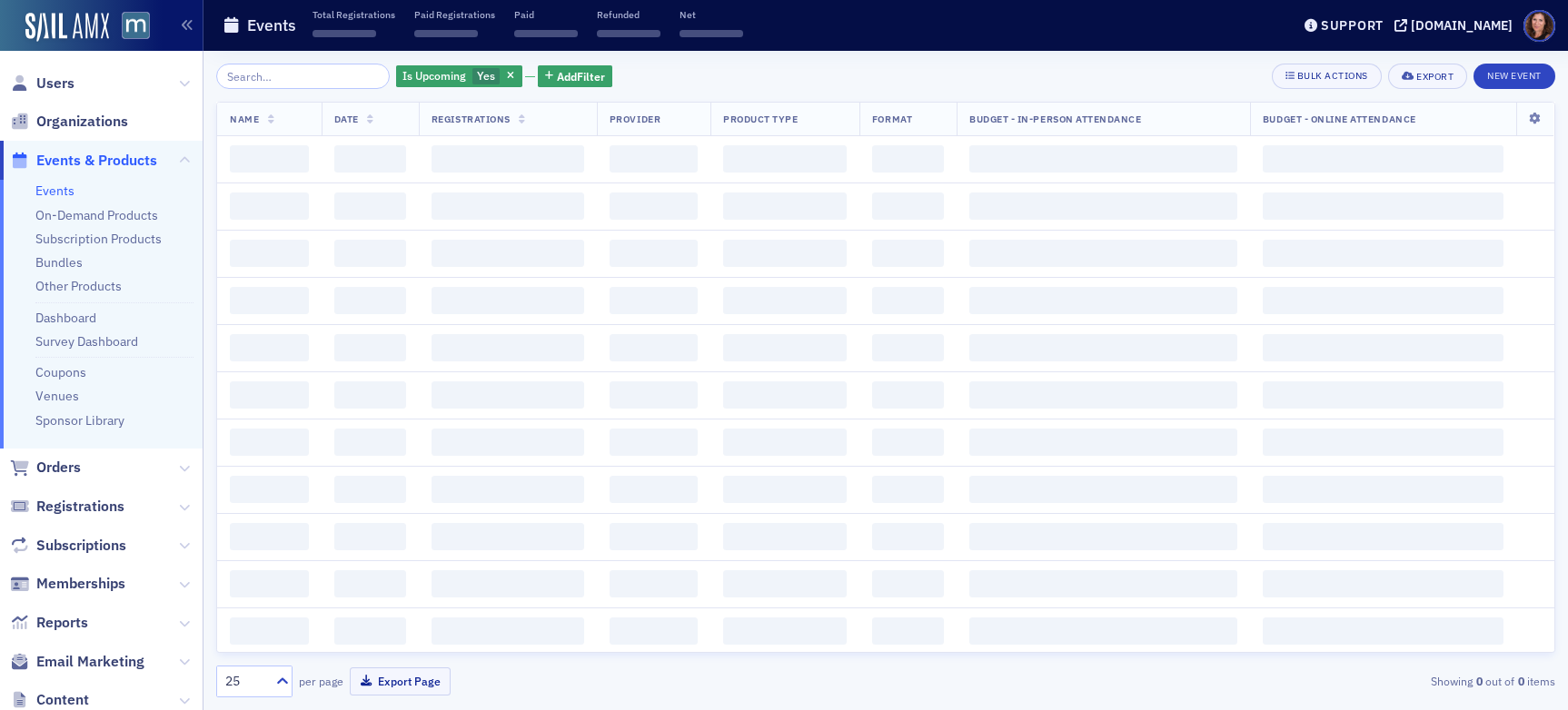
click at [300, 71] on input "search" at bounding box center [302, 76] width 173 height 25
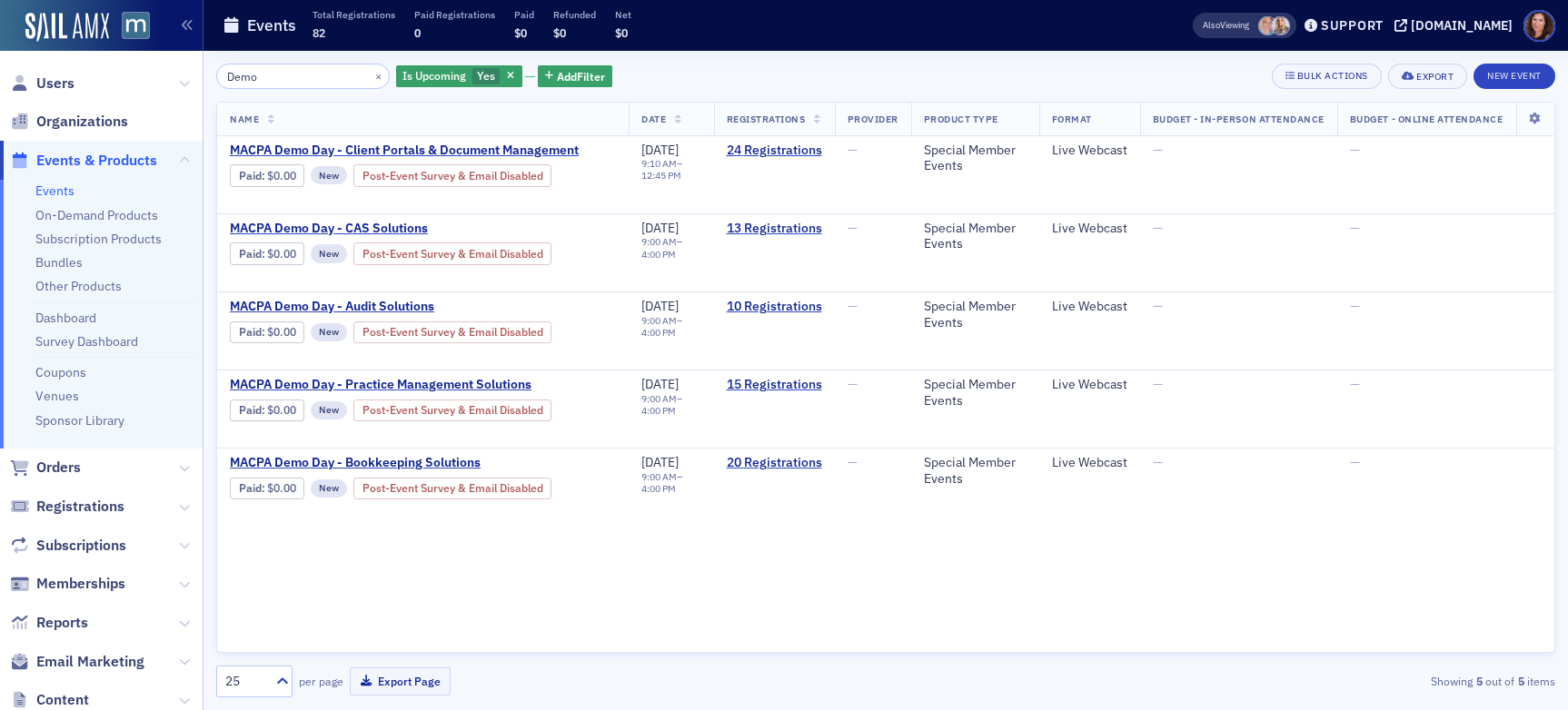
type input "Demo"
